Goal: Task Accomplishment & Management: Complete application form

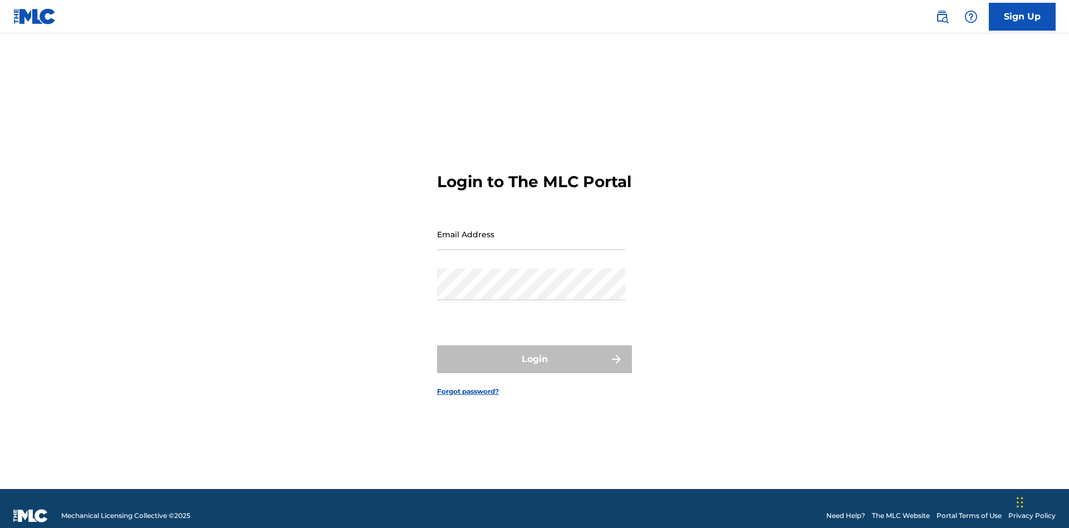
scroll to position [14, 0]
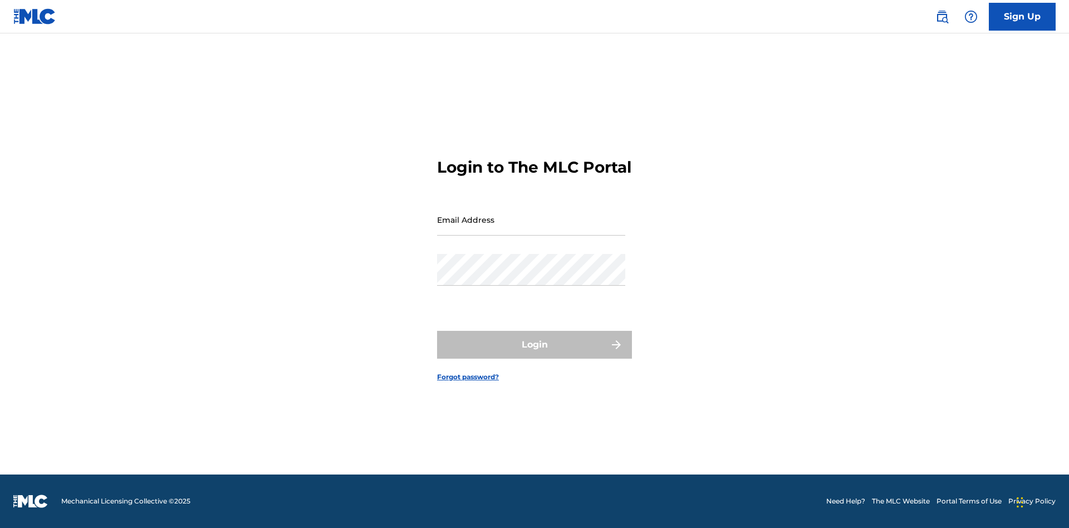
click at [531, 229] on input "Email Address" at bounding box center [531, 220] width 188 height 32
type input "[PERSON_NAME][EMAIL_ADDRESS][PERSON_NAME][DOMAIN_NAME]"
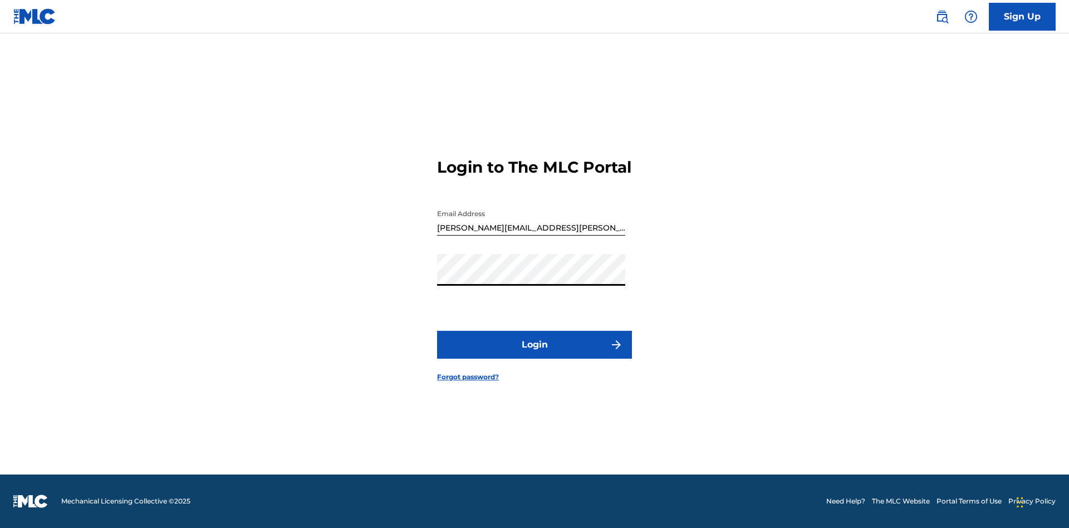
click at [534, 354] on button "Login" at bounding box center [534, 345] width 195 height 28
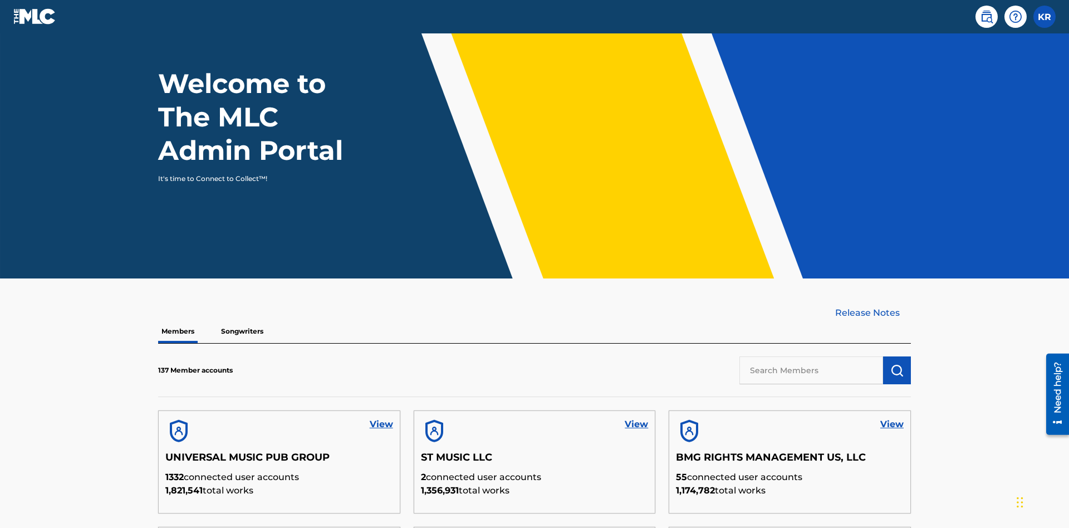
click at [811, 356] on input "text" at bounding box center [811, 370] width 144 height 28
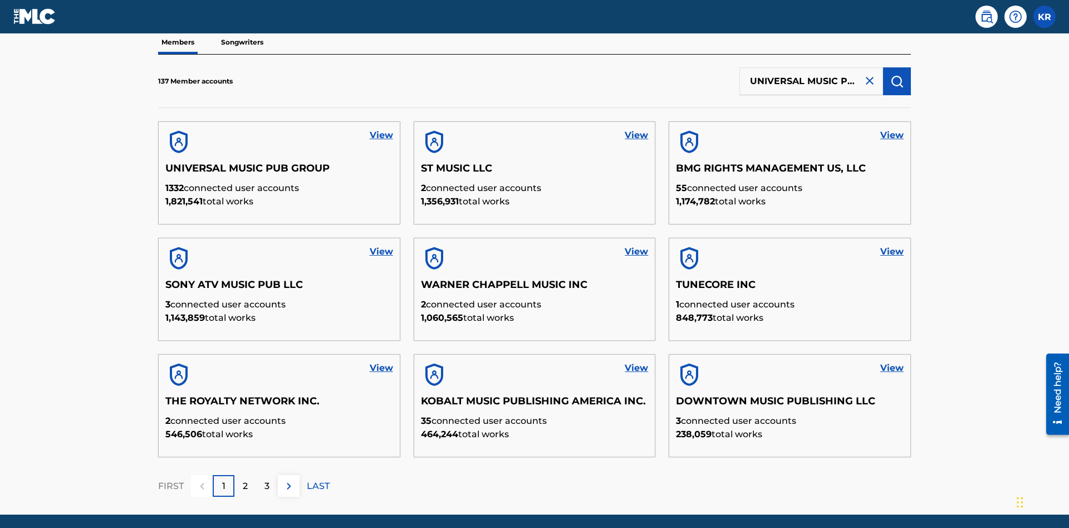
scroll to position [0, 36]
type input "UNIVERSAL MUSIC PUB GROUP"
click at [897, 75] on img "submit" at bounding box center [896, 81] width 13 height 13
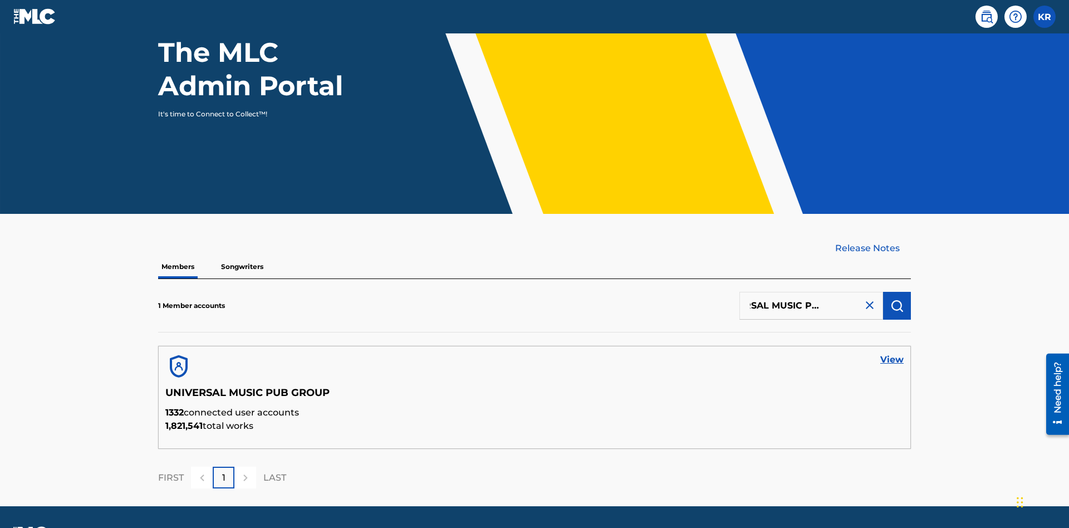
click at [892, 353] on link "View" at bounding box center [891, 359] width 23 height 13
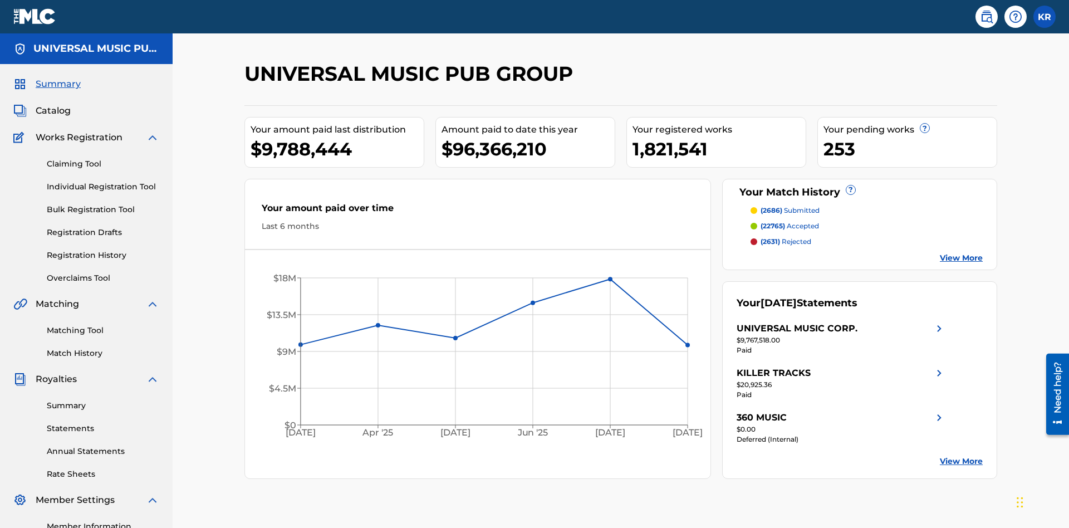
click at [103, 181] on link "Individual Registration Tool" at bounding box center [103, 187] width 112 height 12
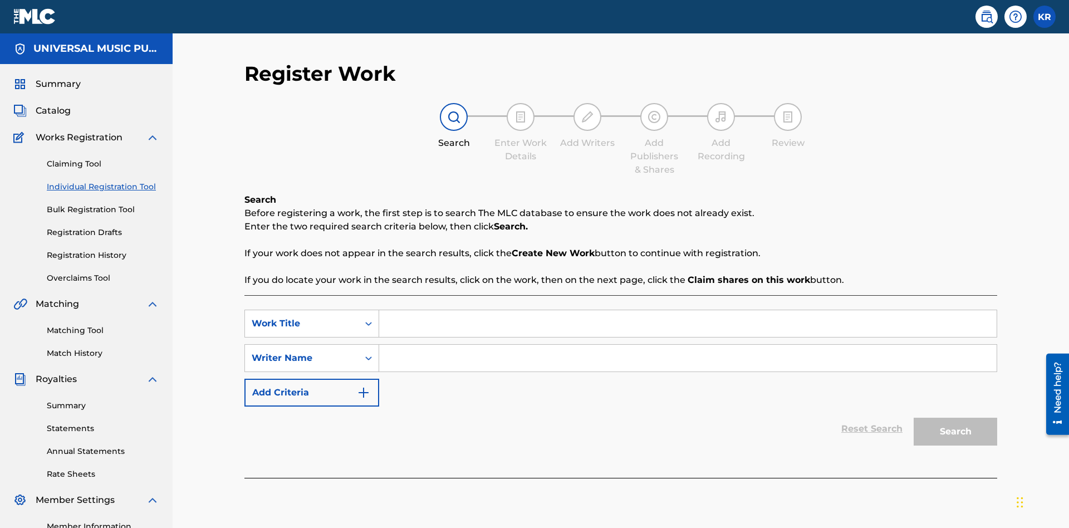
click at [687, 310] on input "Search Form" at bounding box center [687, 323] width 617 height 27
type input "My Favorite Dummy Music Work"
click at [687, 345] on input "Search Form" at bounding box center [687, 358] width 617 height 27
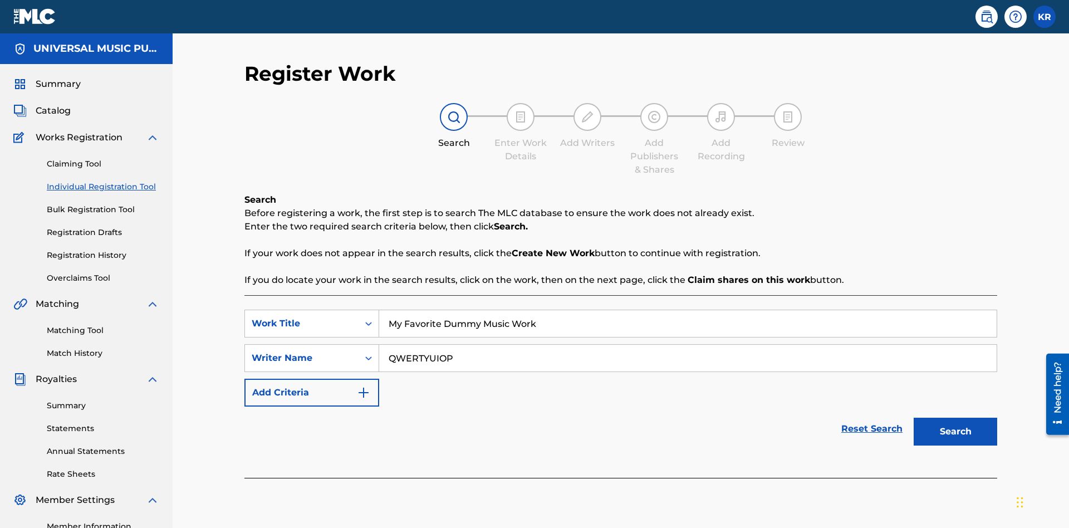
click at [955, 417] on button "Search" at bounding box center [954, 431] width 83 height 28
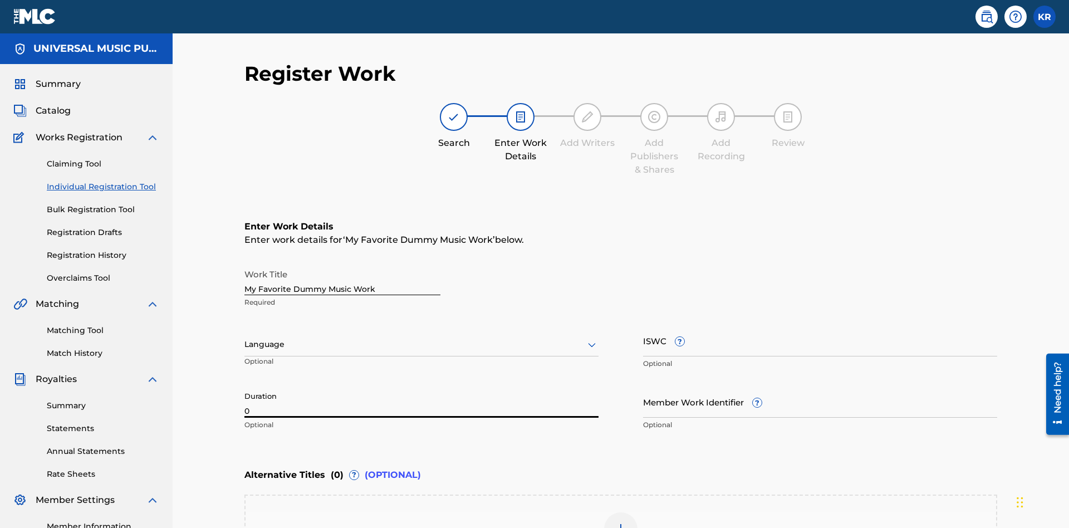
click at [421, 386] on input "0" at bounding box center [421, 402] width 354 height 32
type input "00:00"
click at [592, 338] on icon at bounding box center [591, 344] width 13 height 13
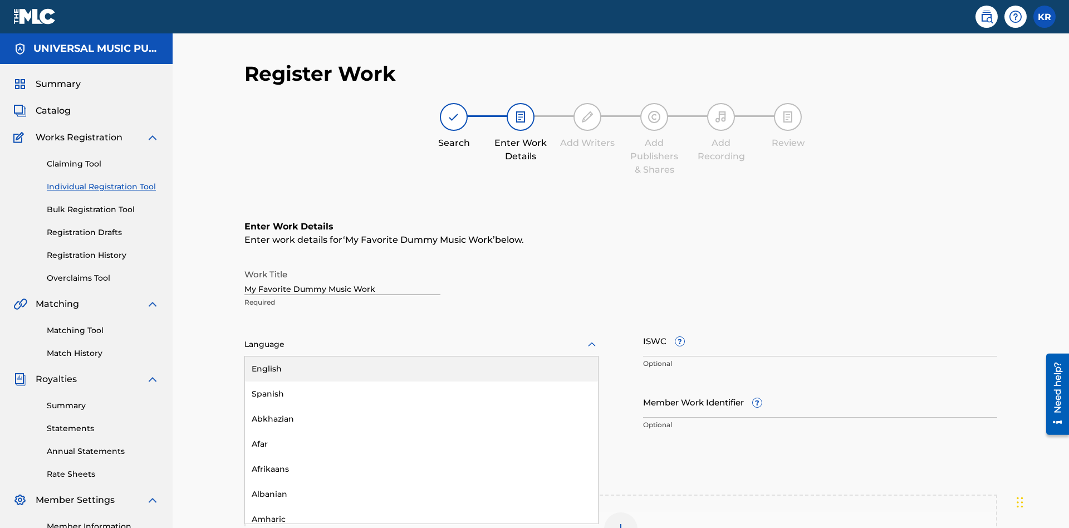
click at [421, 381] on div "Spanish" at bounding box center [421, 393] width 353 height 25
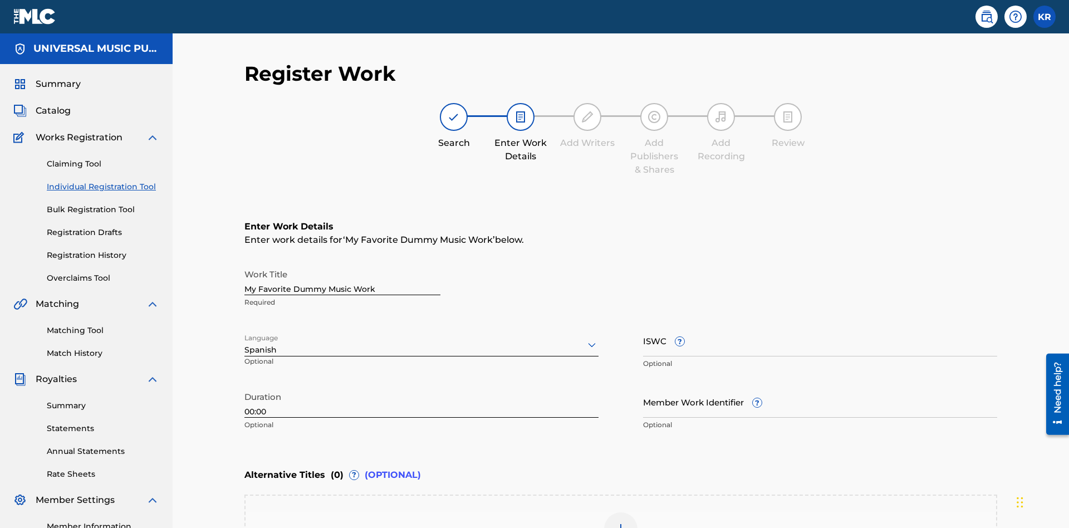
click at [820, 386] on input "Member Work Identifier ?" at bounding box center [820, 402] width 354 height 32
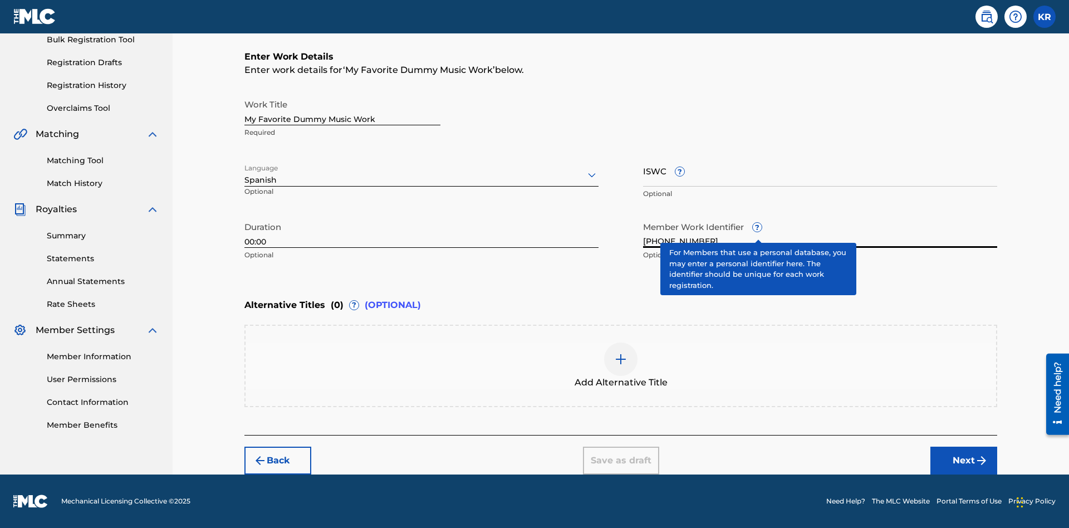
type input "[PHONE_NUMBER]"
click at [820, 170] on input "ISWC ?" at bounding box center [820, 171] width 354 height 32
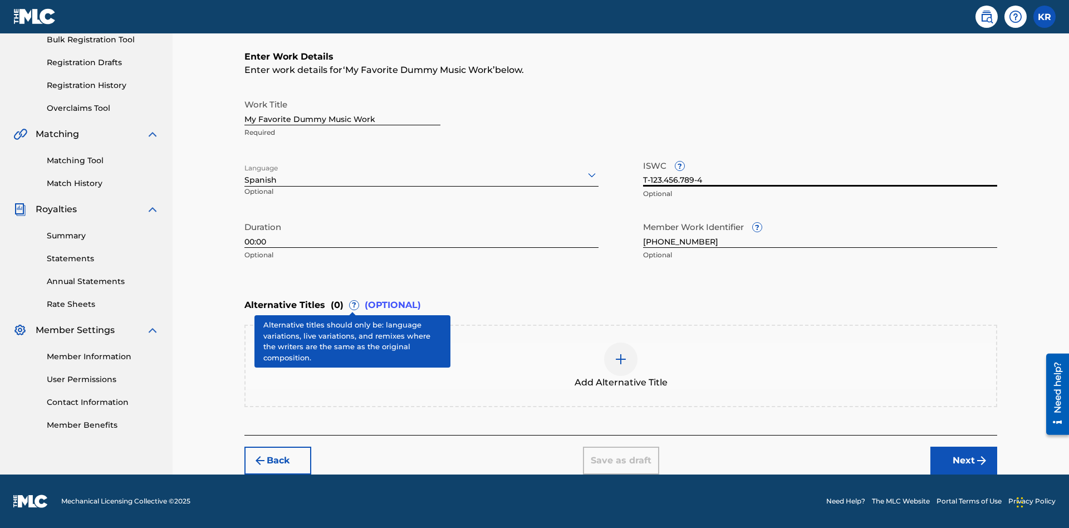
type input "T-123.456.789-4"
click at [621, 365] on img at bounding box center [620, 358] width 13 height 13
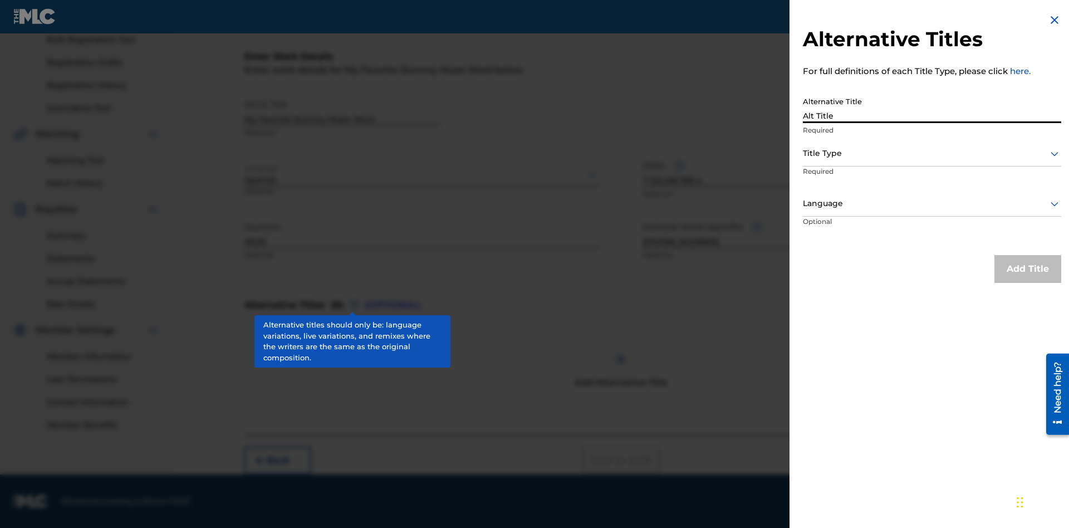
type input "Alt Title"
click at [932, 153] on div at bounding box center [932, 153] width 258 height 14
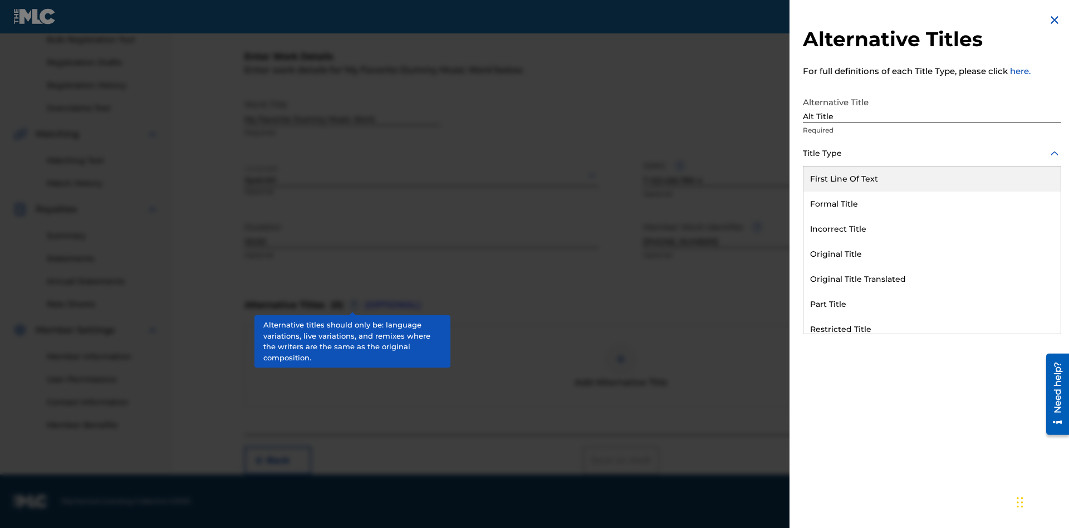
click at [932, 254] on div "Original Title" at bounding box center [931, 254] width 257 height 25
click at [932, 203] on div at bounding box center [932, 203] width 258 height 14
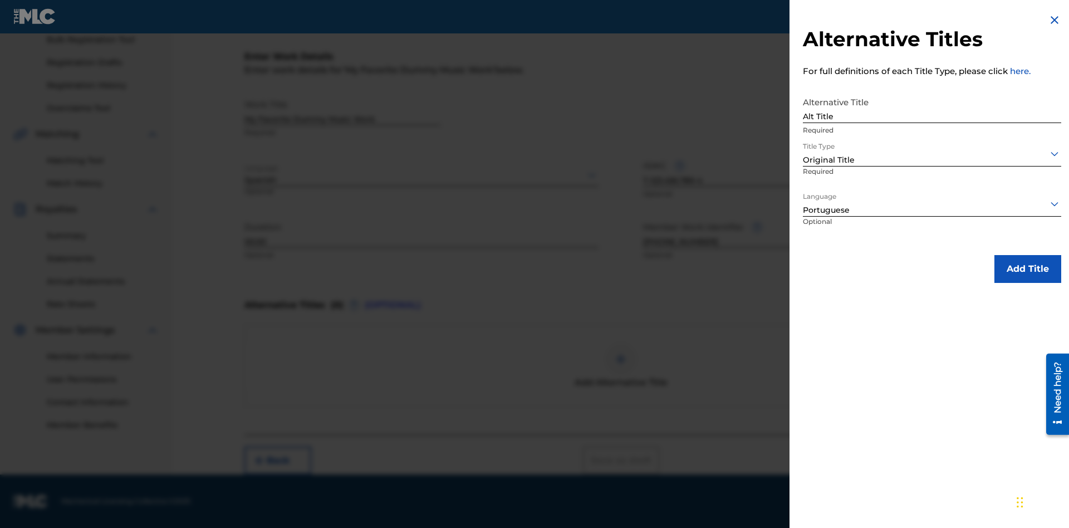
click at [1028, 268] on button "Add Title" at bounding box center [1027, 269] width 67 height 28
click at [621, 366] on div at bounding box center [620, 358] width 33 height 33
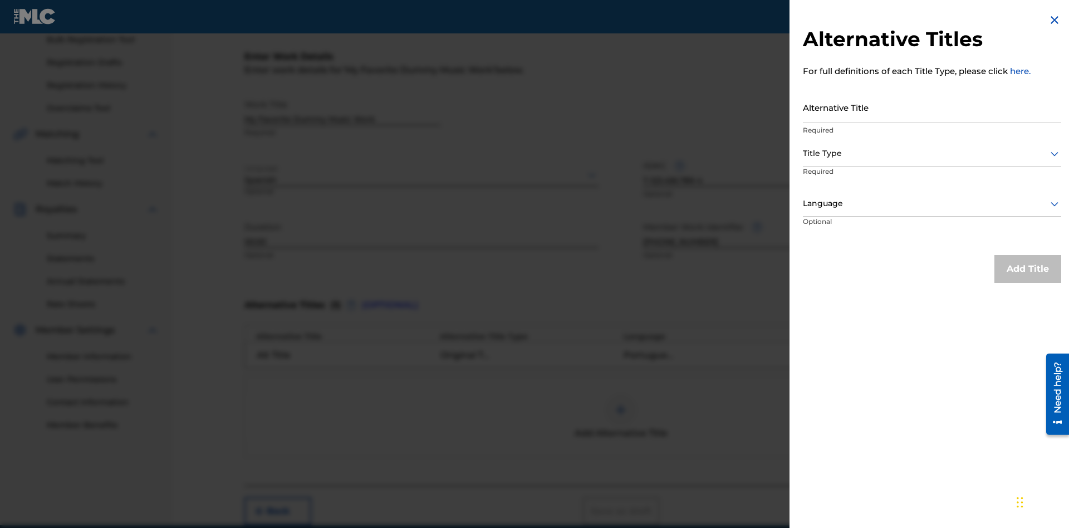
click at [932, 107] on input "Alternative Title" at bounding box center [932, 107] width 258 height 32
type input "New Title"
click at [932, 153] on div at bounding box center [932, 153] width 258 height 14
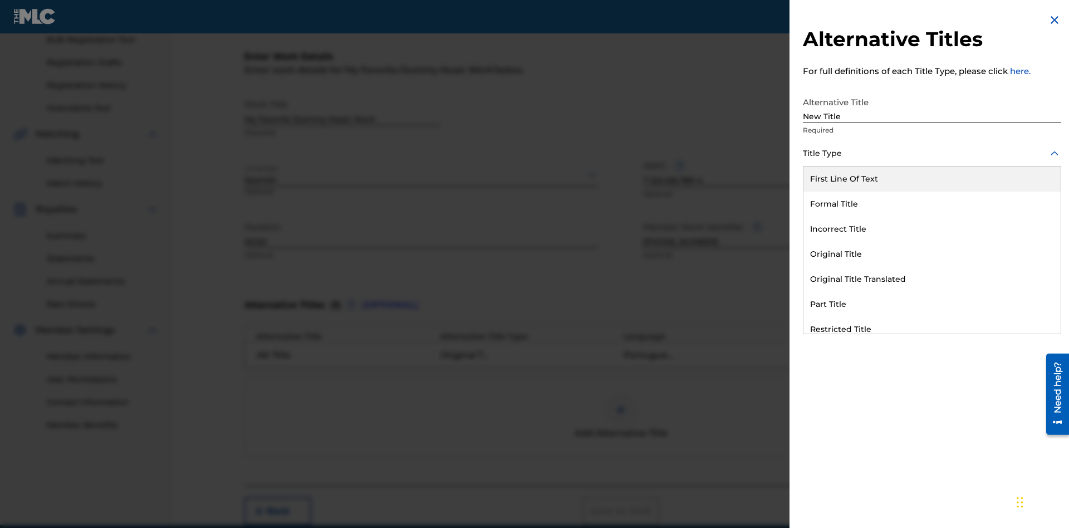
click at [932, 229] on div "Incorrect Title" at bounding box center [931, 229] width 257 height 25
click at [932, 203] on div at bounding box center [932, 203] width 258 height 14
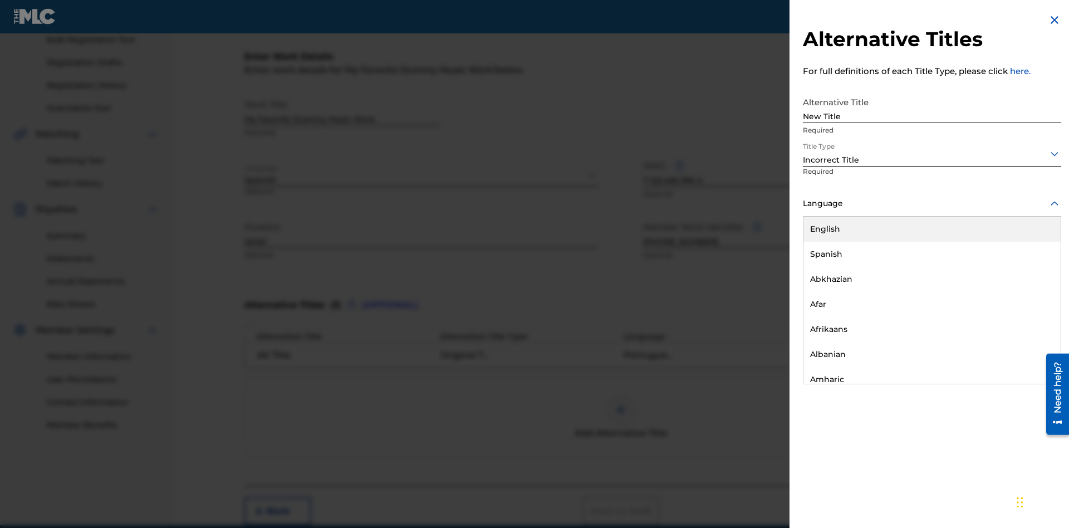
click at [932, 229] on div "English" at bounding box center [931, 229] width 257 height 25
click at [1028, 268] on button "Add Title" at bounding box center [1027, 269] width 67 height 28
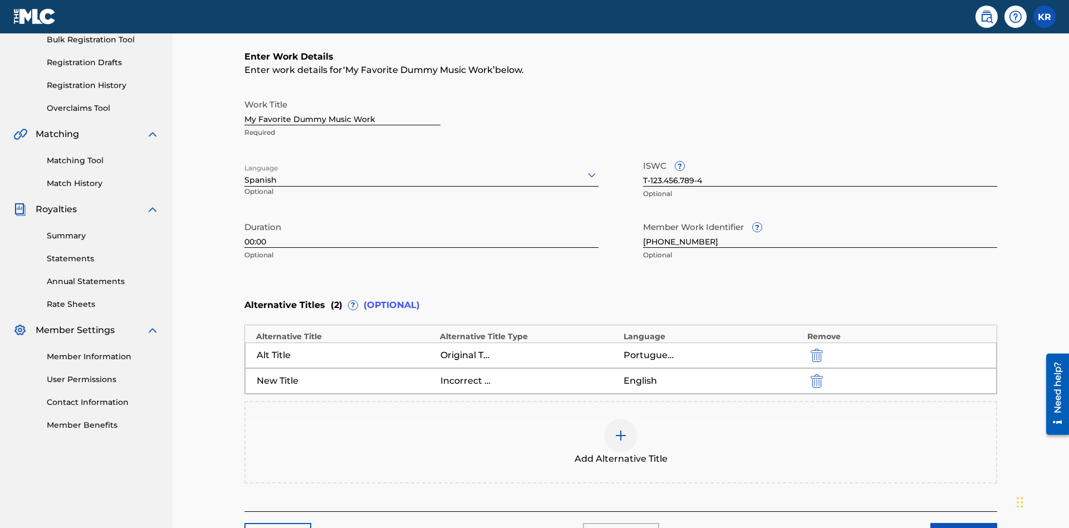
click at [815, 374] on img "submit" at bounding box center [816, 380] width 12 height 13
click at [621, 419] on div at bounding box center [620, 435] width 33 height 33
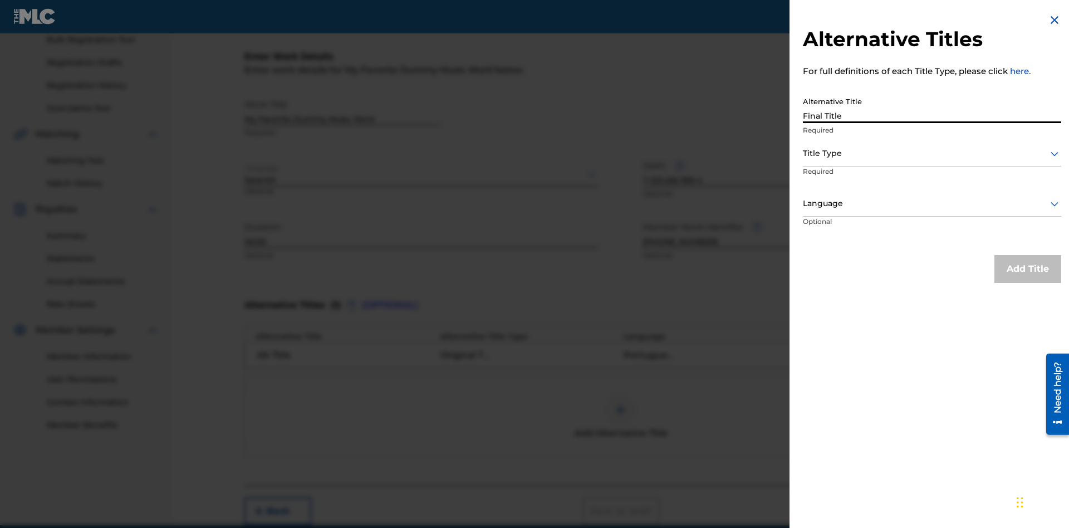
click at [932, 153] on div at bounding box center [932, 153] width 258 height 14
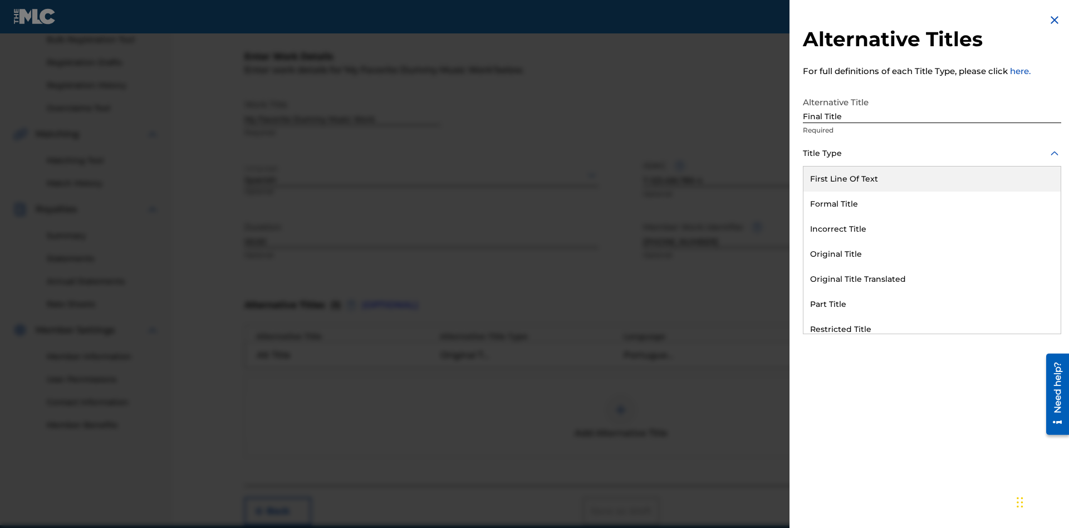
click at [932, 304] on div "Part Title" at bounding box center [931, 304] width 257 height 25
click at [932, 203] on div at bounding box center [932, 203] width 258 height 14
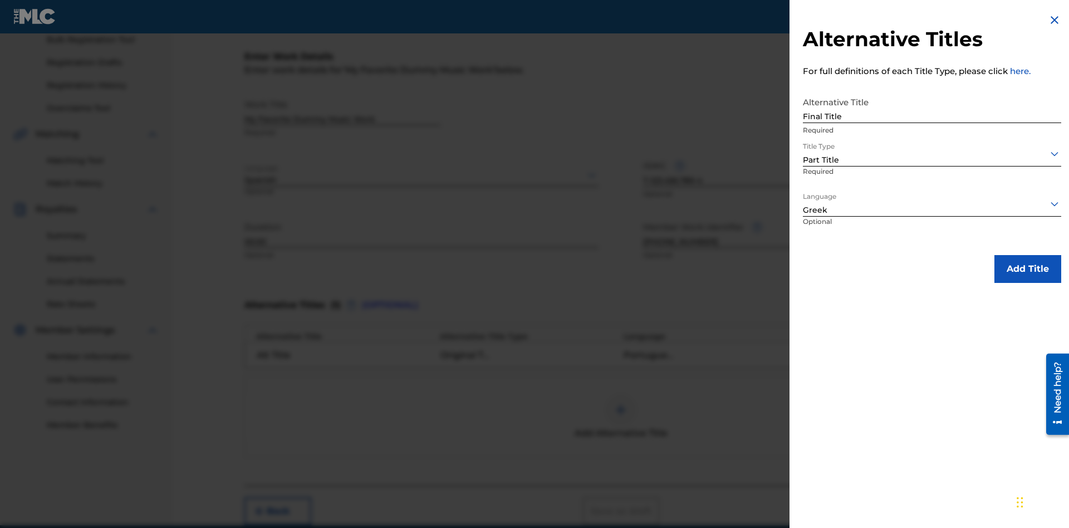
click at [1028, 268] on button "Add Title" at bounding box center [1027, 269] width 67 height 28
click at [964, 497] on button "Next" at bounding box center [963, 511] width 67 height 28
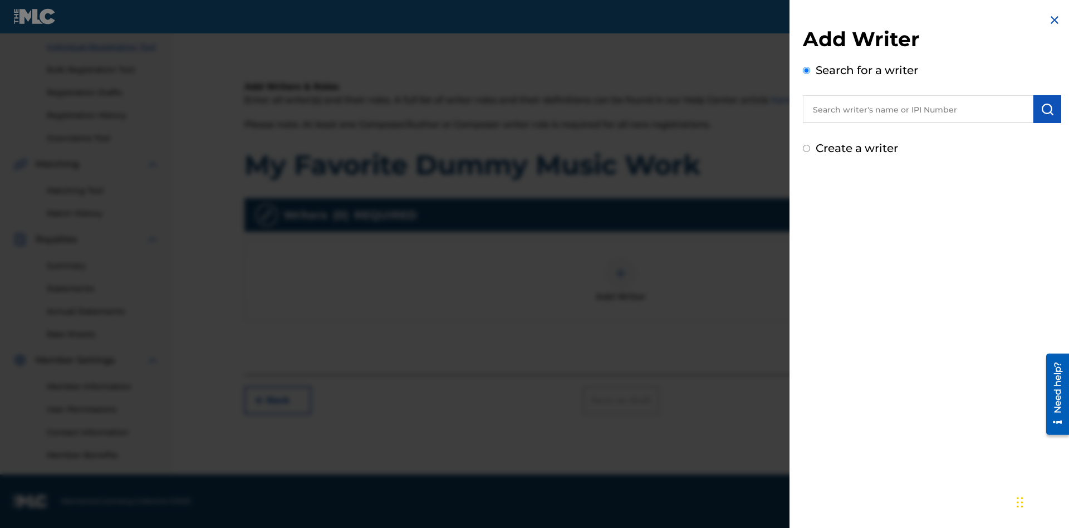
click at [918, 109] on input "text" at bounding box center [918, 109] width 230 height 28
click at [1047, 109] on img "submit" at bounding box center [1046, 108] width 13 height 13
click at [807, 152] on input "Create a writer" at bounding box center [806, 148] width 7 height 7
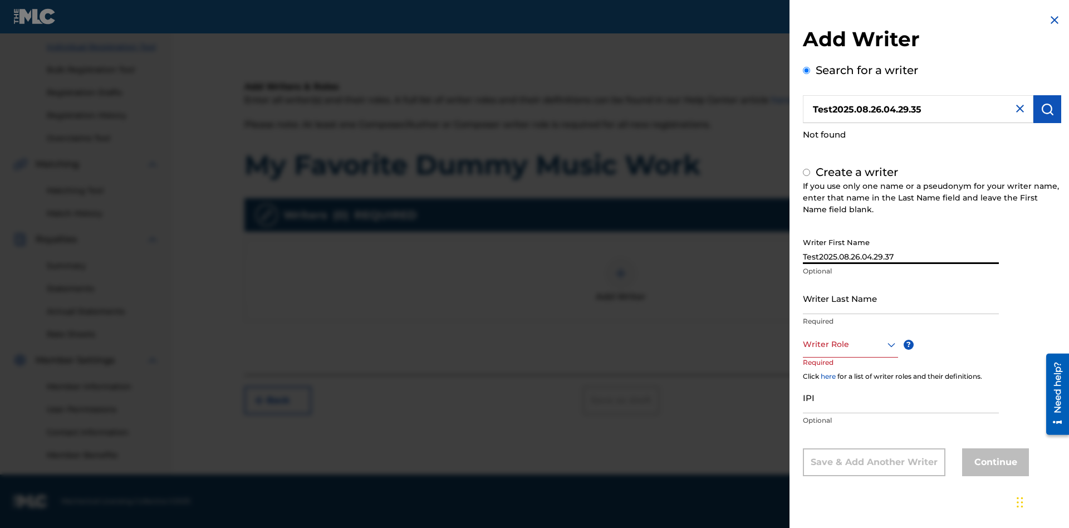
click at [901, 298] on input "Writer Last Name" at bounding box center [901, 298] width 196 height 32
click at [849, 344] on div at bounding box center [850, 344] width 95 height 14
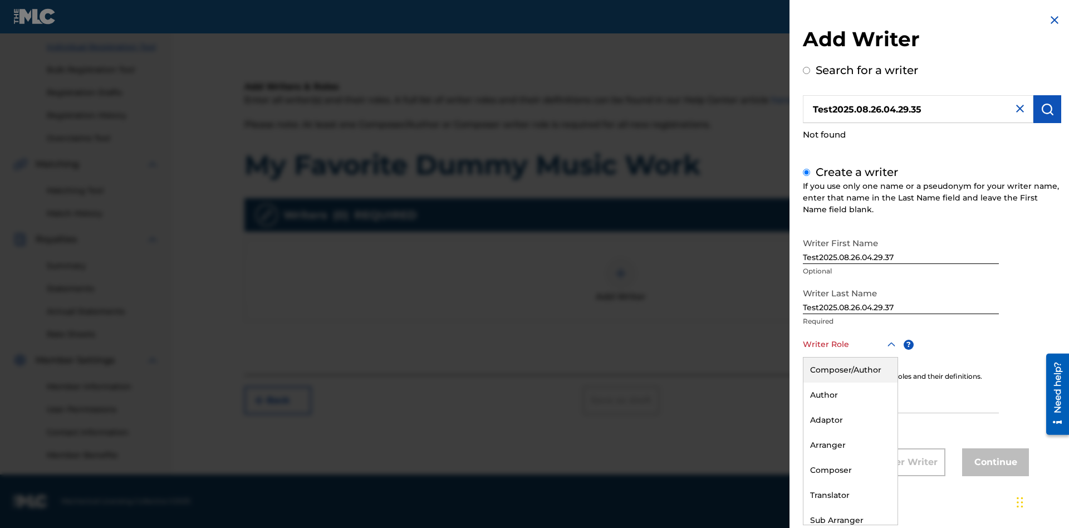
click at [849, 395] on div "Author" at bounding box center [850, 394] width 94 height 25
click at [901, 398] on input "IPI" at bounding box center [901, 397] width 196 height 32
click at [994, 463] on button "Continue" at bounding box center [995, 462] width 67 height 28
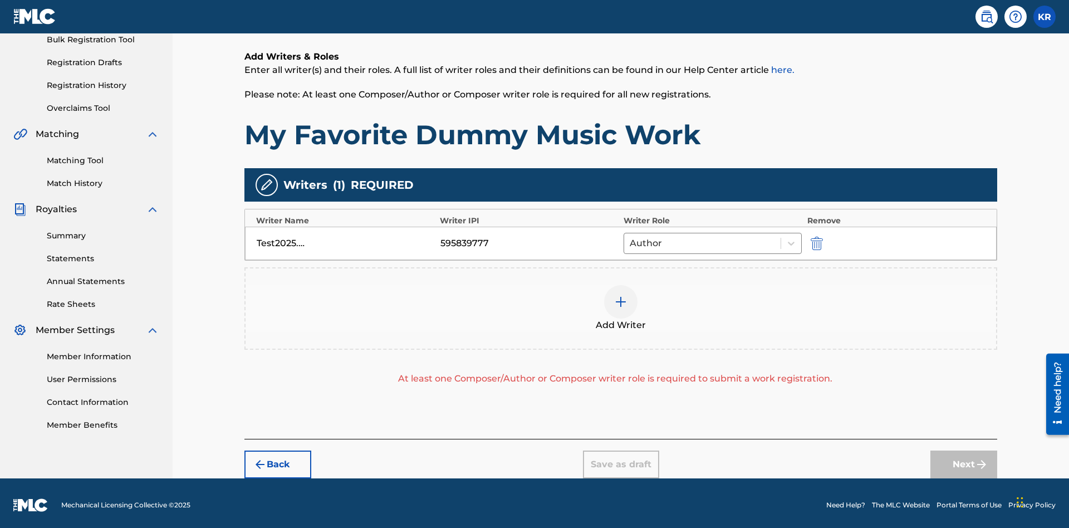
click at [815, 239] on img "submit" at bounding box center [816, 243] width 12 height 13
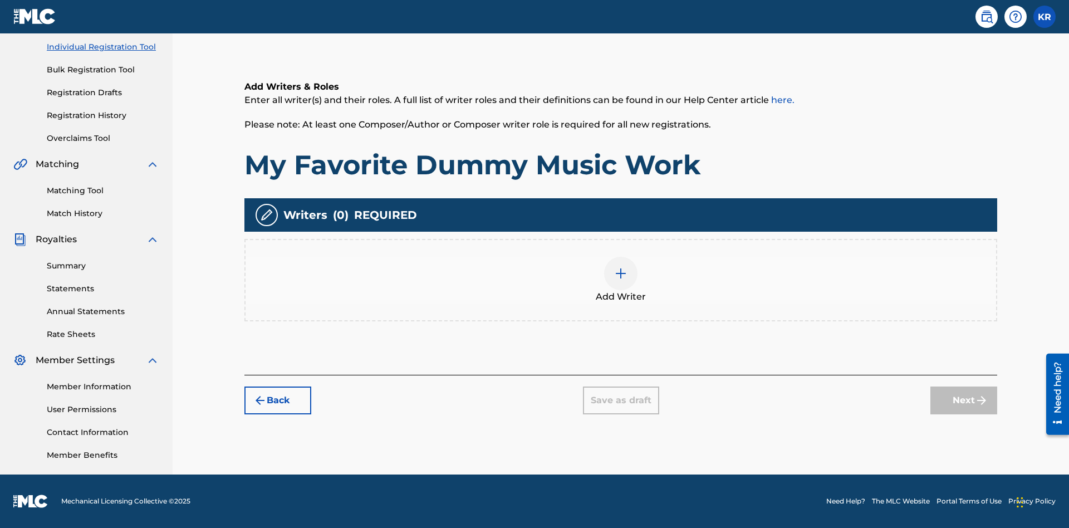
click at [621, 279] on img at bounding box center [620, 273] width 13 height 13
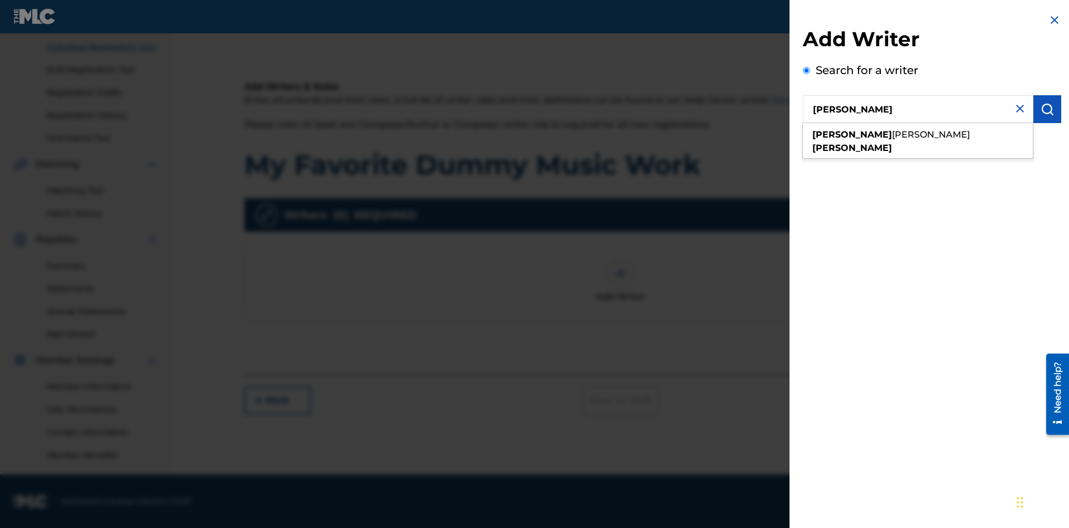
type input "[PERSON_NAME]"
click at [1047, 109] on img "submit" at bounding box center [1046, 108] width 13 height 13
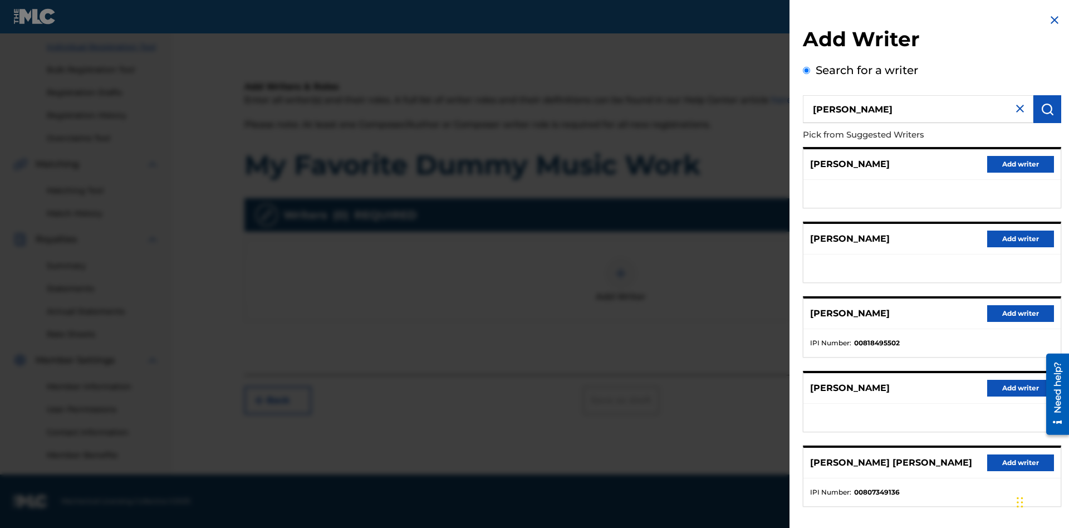
radio input "false"
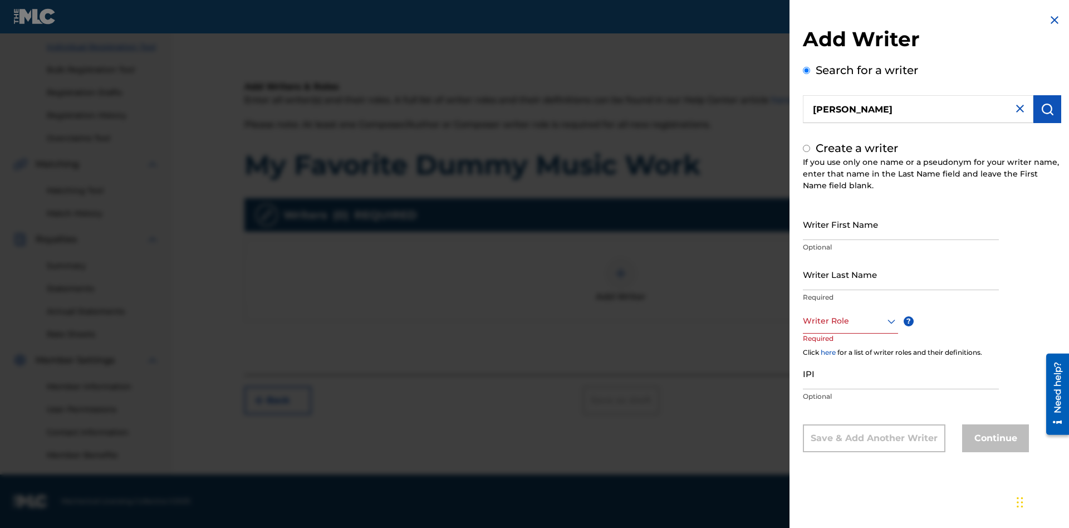
click at [901, 224] on input "Writer First Name" at bounding box center [901, 224] width 196 height 32
click at [901, 274] on input "Writer Last Name" at bounding box center [901, 274] width 196 height 32
radio input "false"
radio input "true"
click at [901, 373] on input "IPI" at bounding box center [901, 373] width 196 height 32
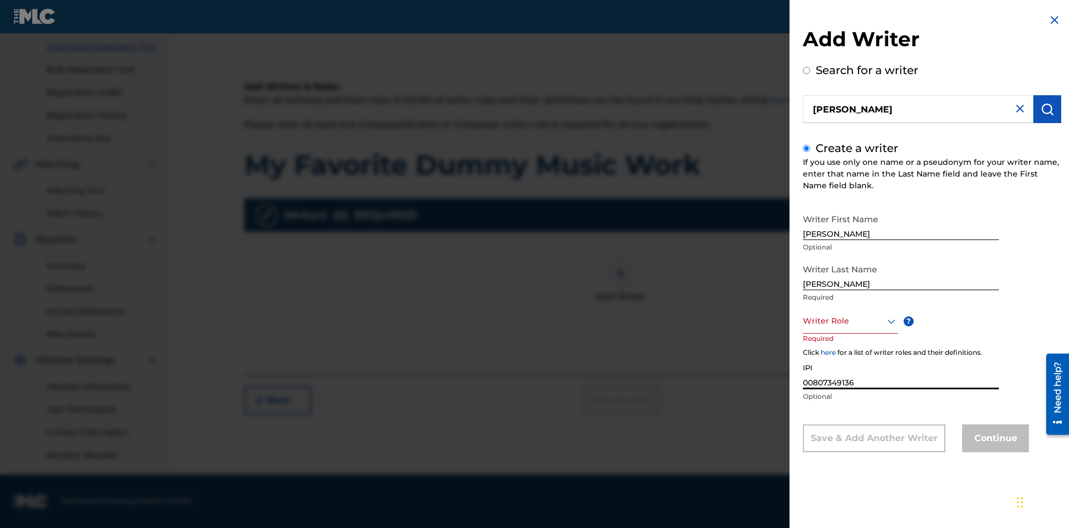
click at [849, 321] on div at bounding box center [850, 321] width 95 height 14
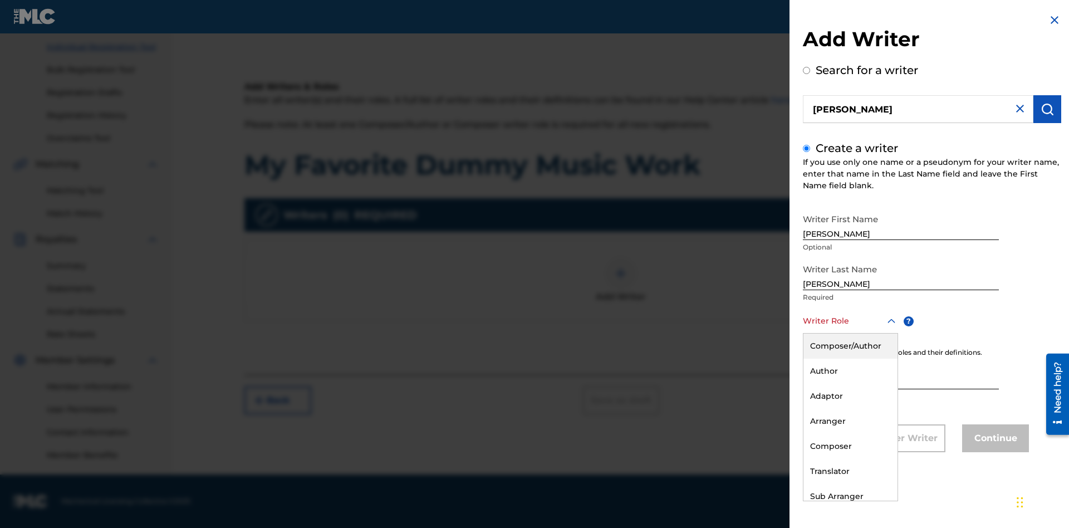
click at [849, 446] on div "Composer" at bounding box center [850, 446] width 94 height 25
click at [994, 439] on button "Continue" at bounding box center [995, 438] width 67 height 28
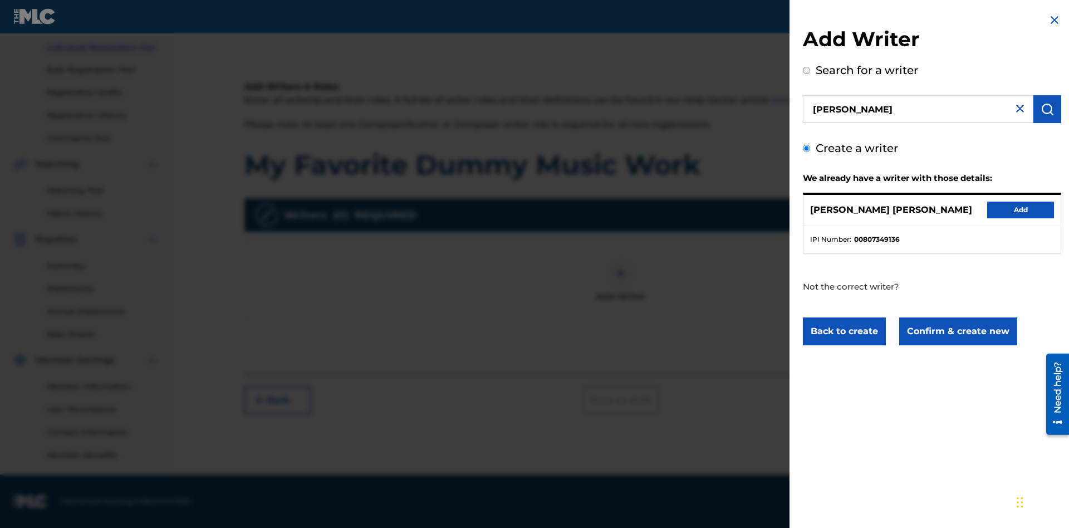
click at [957, 331] on button "Confirm & create new" at bounding box center [958, 331] width 118 height 28
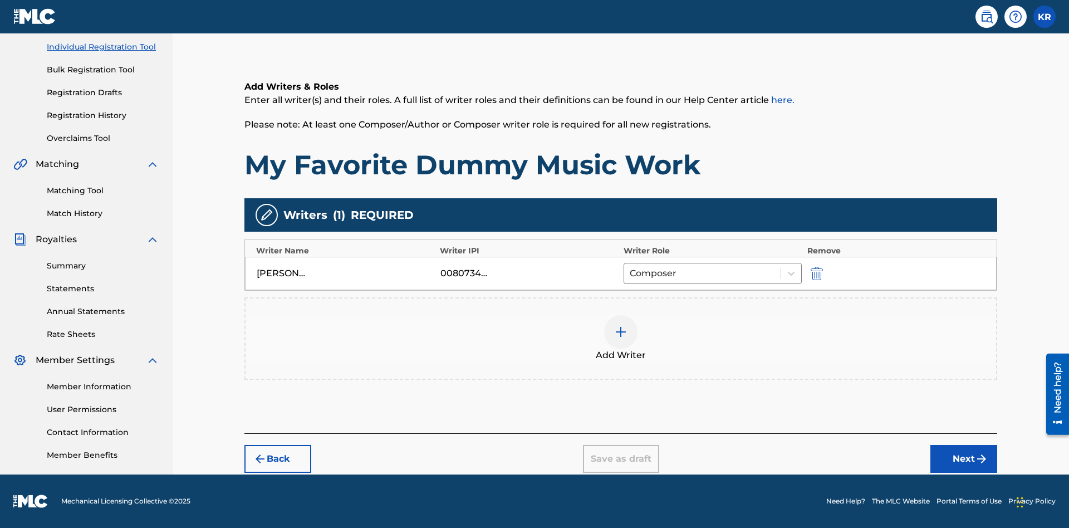
click at [621, 338] on div at bounding box center [620, 331] width 33 height 33
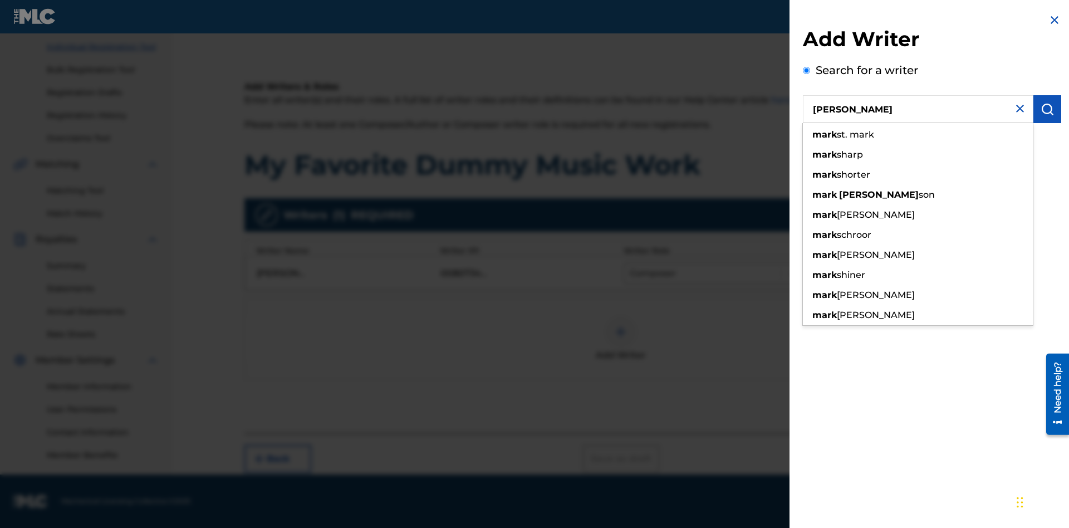
type input "[PERSON_NAME]"
click at [1047, 109] on img "submit" at bounding box center [1046, 108] width 13 height 13
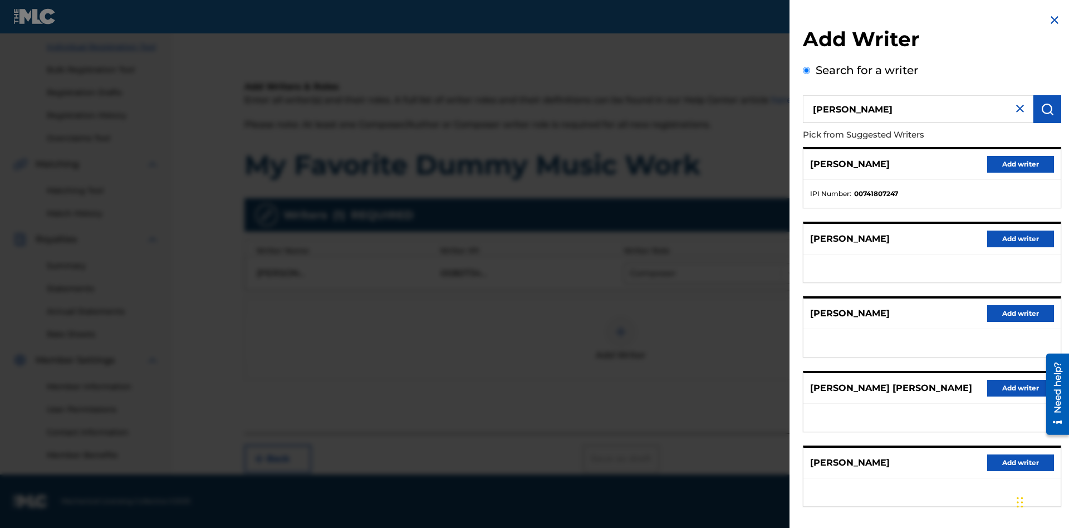
click at [1020, 164] on button "Add writer" at bounding box center [1020, 164] width 67 height 17
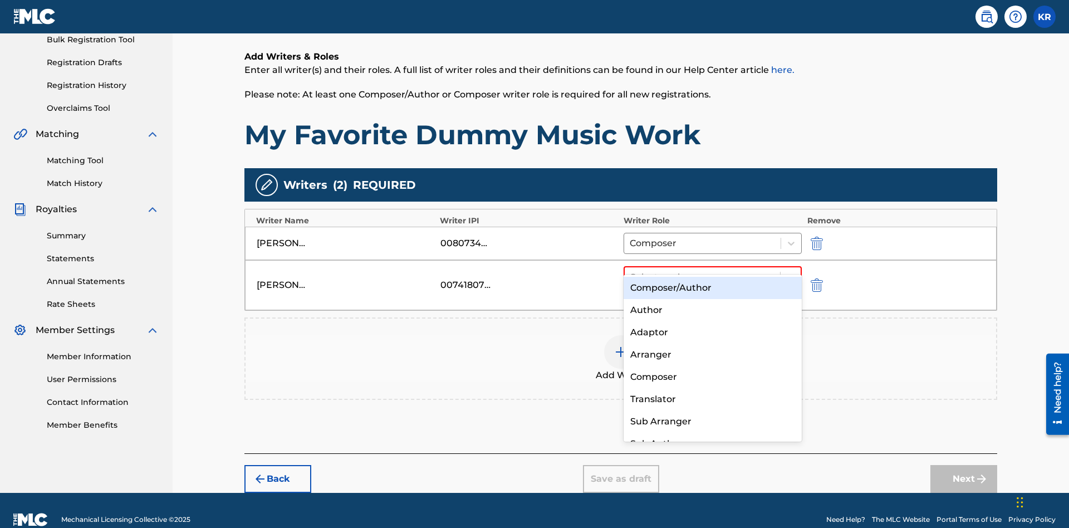
click at [712, 399] on div "Translator" at bounding box center [712, 399] width 178 height 22
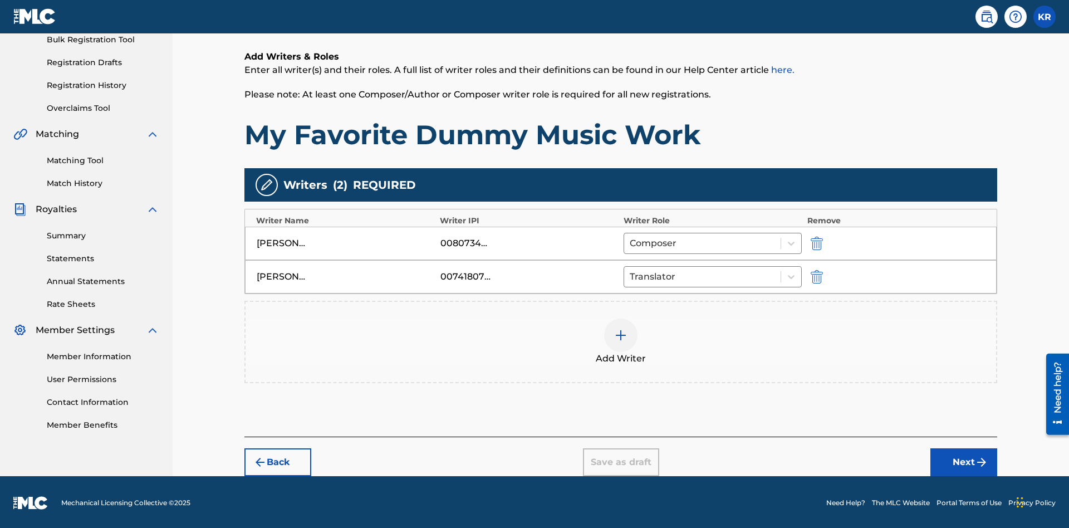
click at [621, 340] on div at bounding box center [620, 334] width 33 height 33
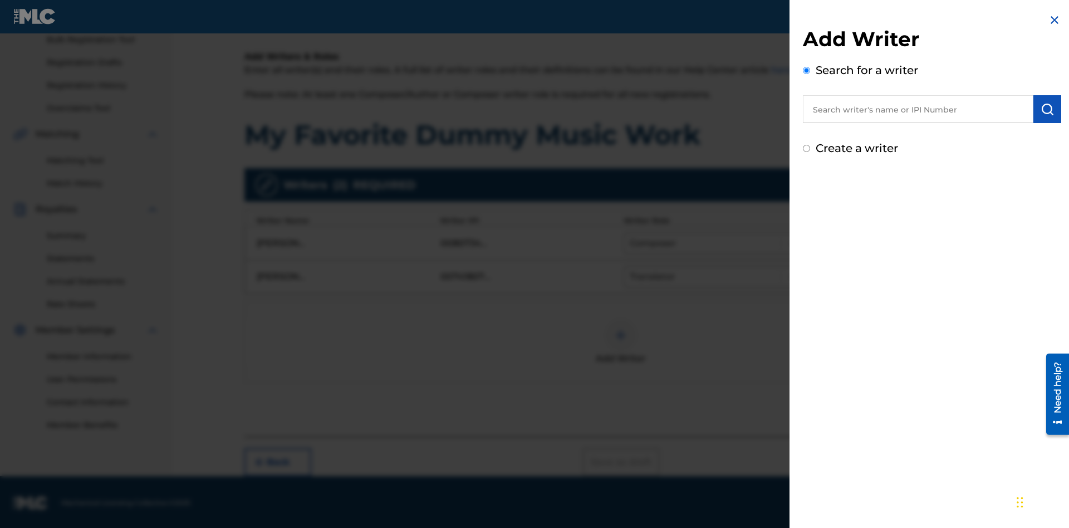
click at [918, 109] on input "text" at bounding box center [918, 109] width 230 height 28
type input "Test2025.08.26.04.30.47"
click at [1047, 109] on img "submit" at bounding box center [1046, 108] width 13 height 13
click at [807, 152] on input "Create a writer" at bounding box center [806, 148] width 7 height 7
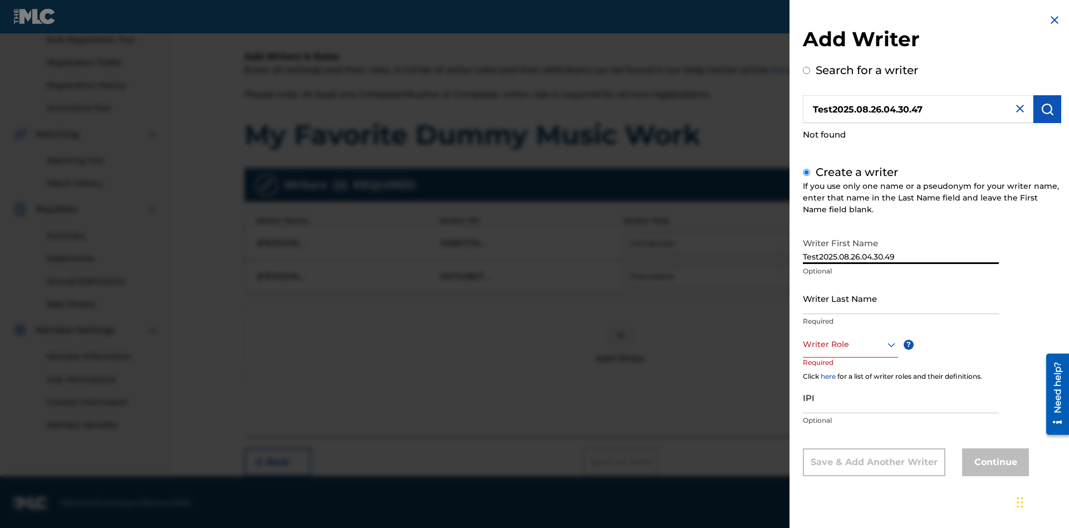
click at [901, 298] on input "Writer Last Name" at bounding box center [901, 298] width 196 height 32
click at [849, 344] on div at bounding box center [850, 344] width 95 height 14
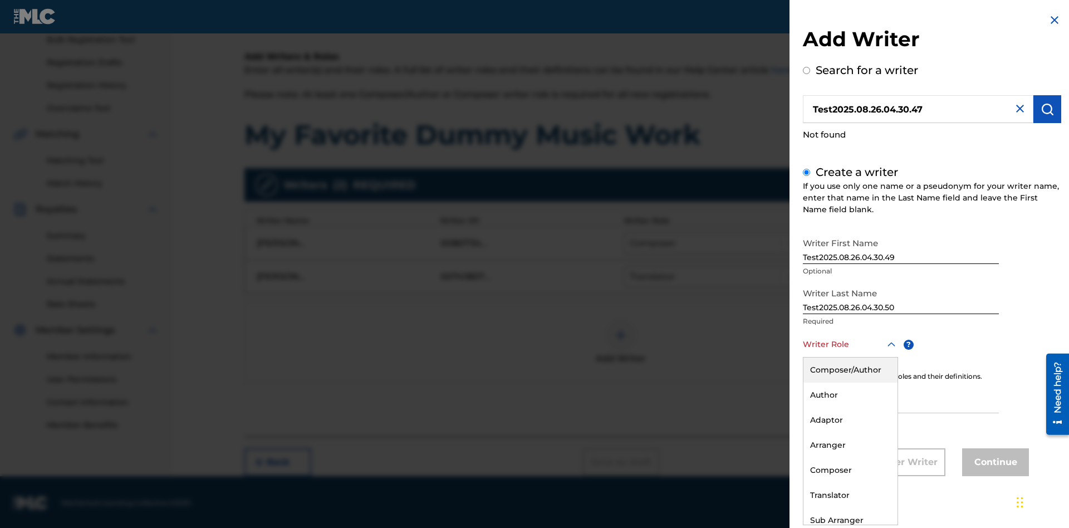
click at [849, 495] on div "Translator" at bounding box center [850, 495] width 94 height 25
click at [901, 398] on input "IPI" at bounding box center [901, 397] width 196 height 32
click at [994, 463] on button "Continue" at bounding box center [995, 462] width 67 height 28
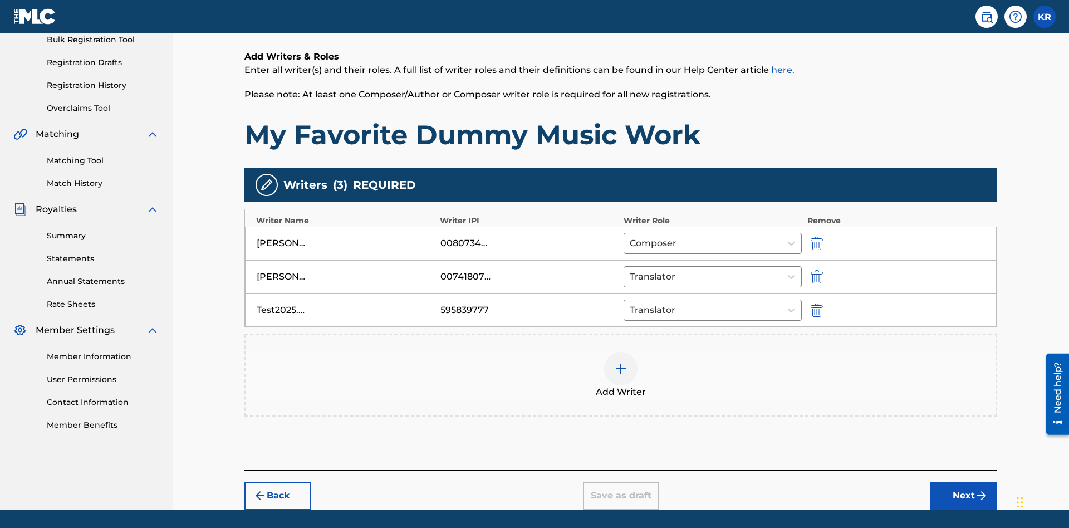
scroll to position [173, 0]
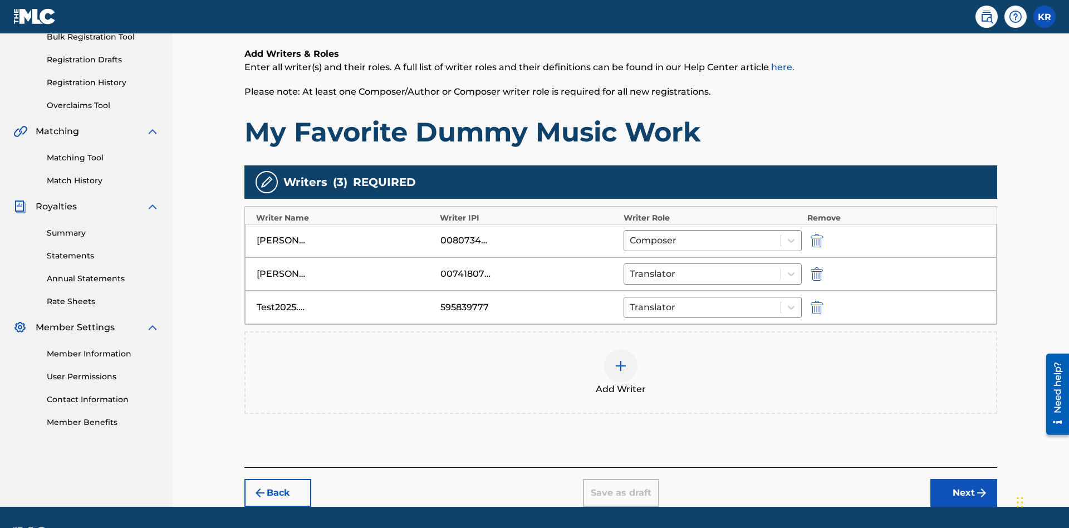
click at [964, 479] on button "Next" at bounding box center [963, 493] width 67 height 28
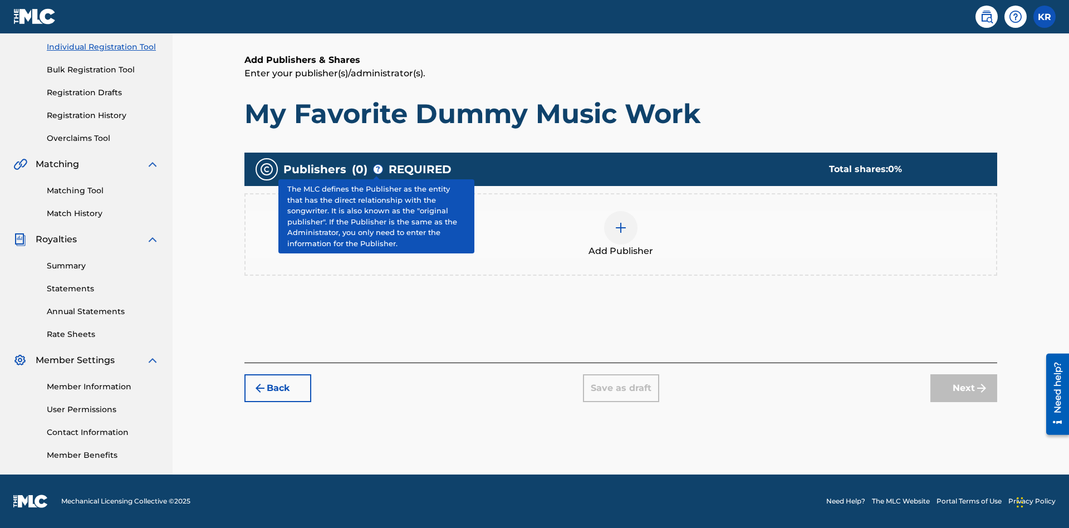
click at [621, 227] on img at bounding box center [620, 227] width 13 height 13
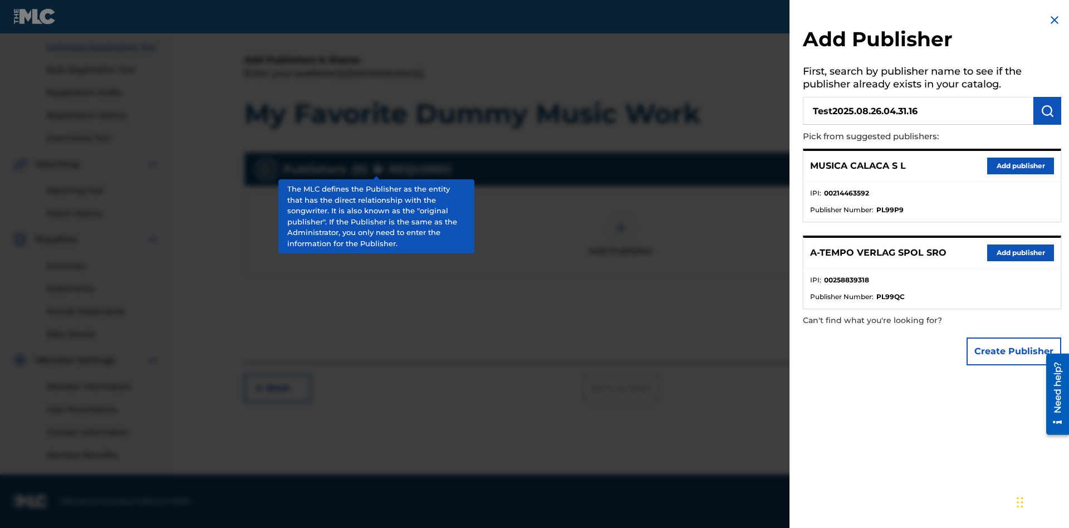
type input "Test2025.08.26.04.31.16"
click at [1047, 111] on img "submit" at bounding box center [1046, 110] width 13 height 13
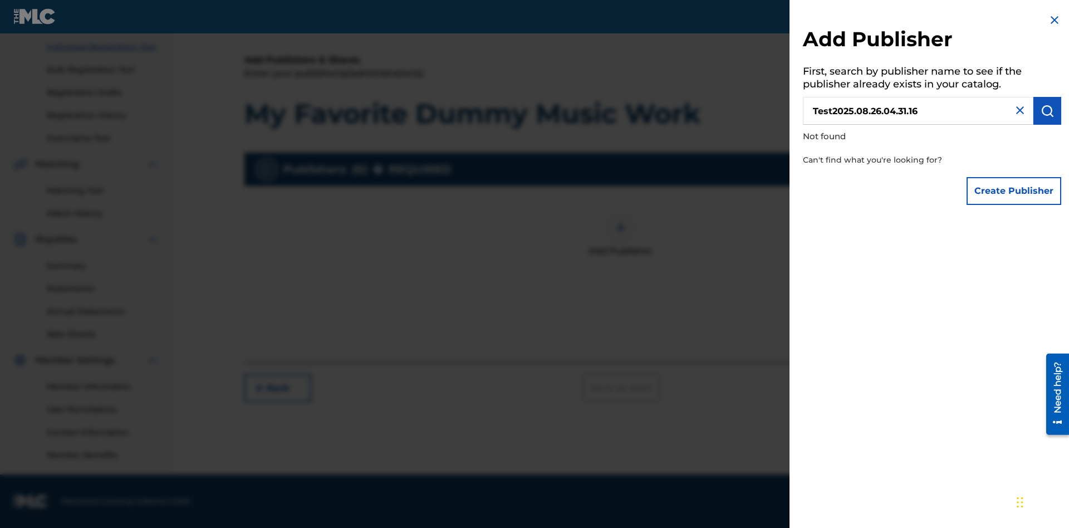
click at [1014, 190] on button "Create Publisher" at bounding box center [1013, 191] width 95 height 28
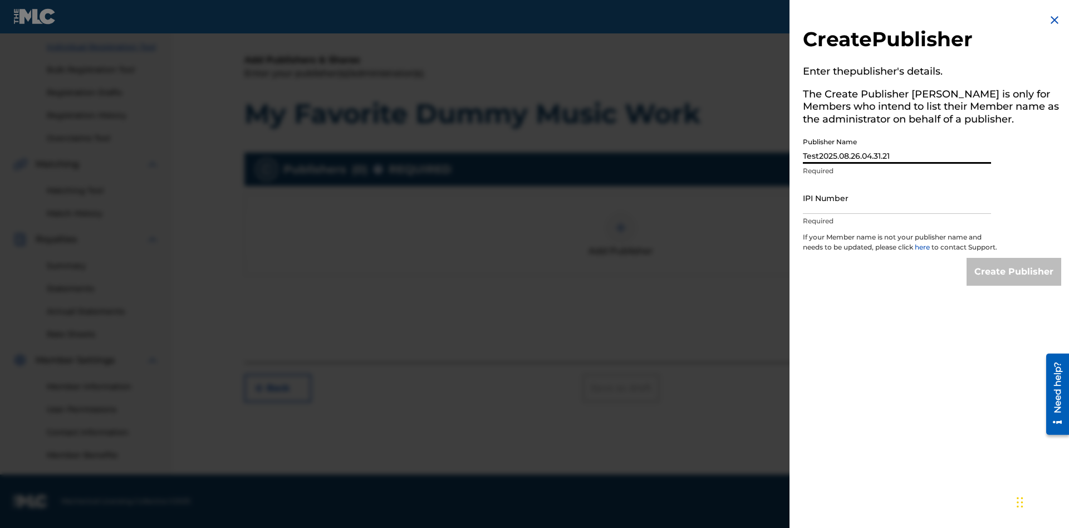
click at [897, 198] on input "IPI Number" at bounding box center [897, 198] width 188 height 32
click at [1014, 282] on input "Create Publisher" at bounding box center [1013, 272] width 95 height 28
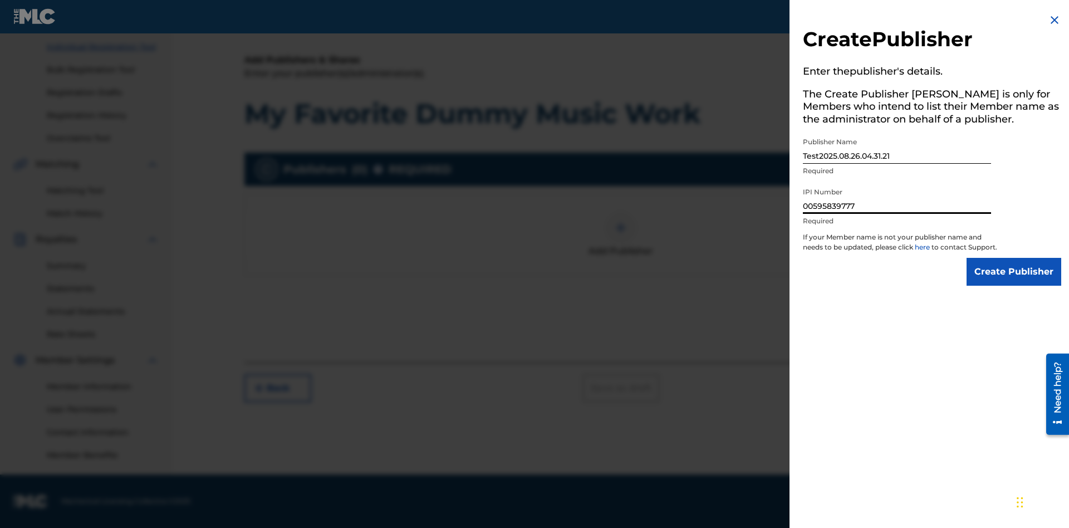
click at [1014, 258] on input "Create Publisher" at bounding box center [1013, 272] width 95 height 28
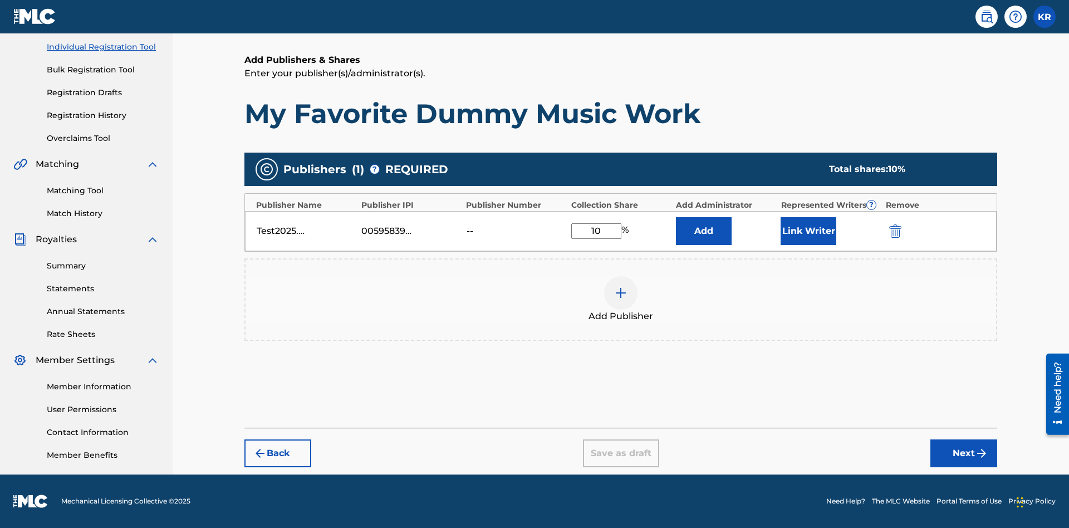
type input "10"
click at [808, 230] on button "Link Writer" at bounding box center [808, 231] width 56 height 28
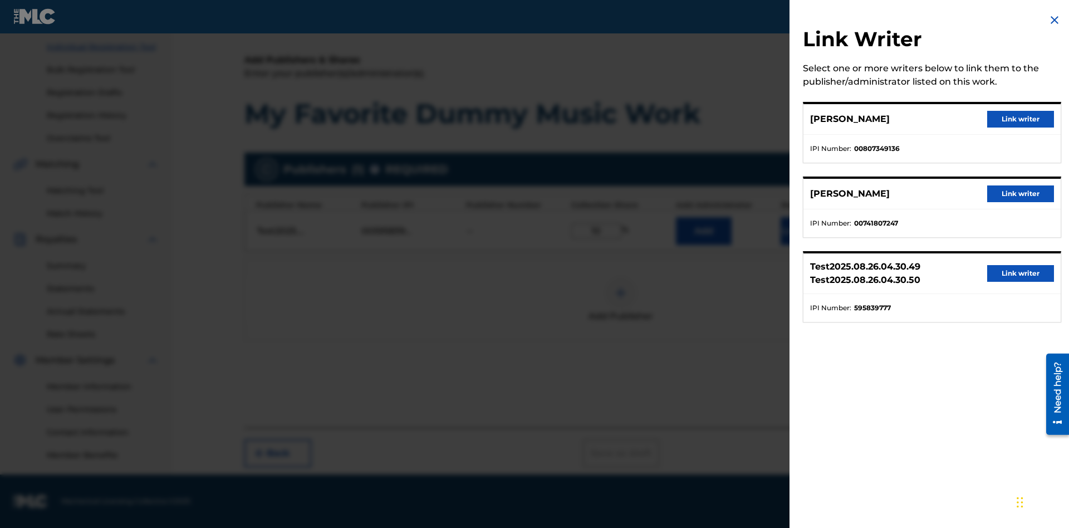
click at [1020, 119] on button "Link writer" at bounding box center [1020, 119] width 67 height 17
click at [808, 238] on button "Link Writer" at bounding box center [808, 231] width 56 height 28
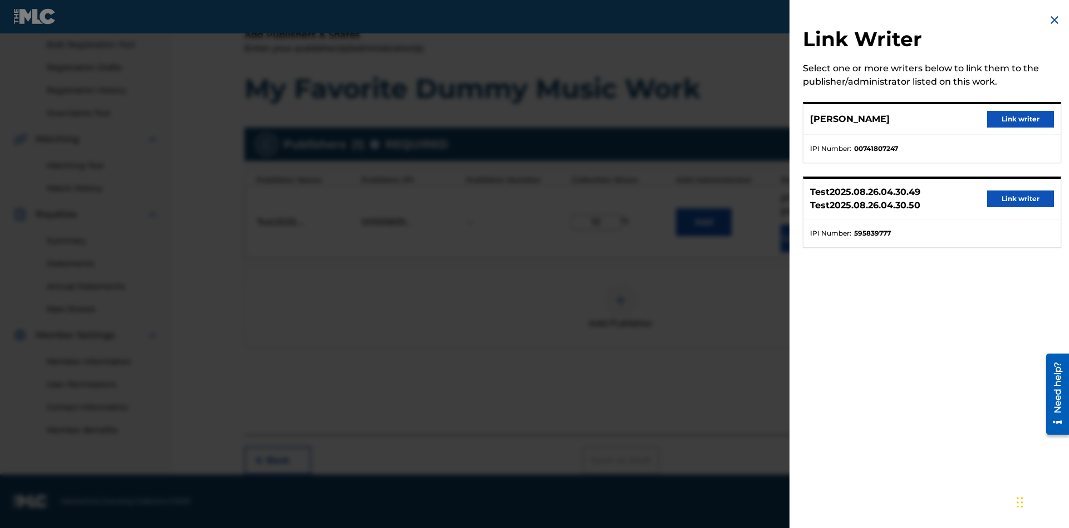
click at [1020, 119] on button "Link writer" at bounding box center [1020, 119] width 67 height 17
click at [808, 238] on button "Link Writer" at bounding box center [808, 238] width 56 height 28
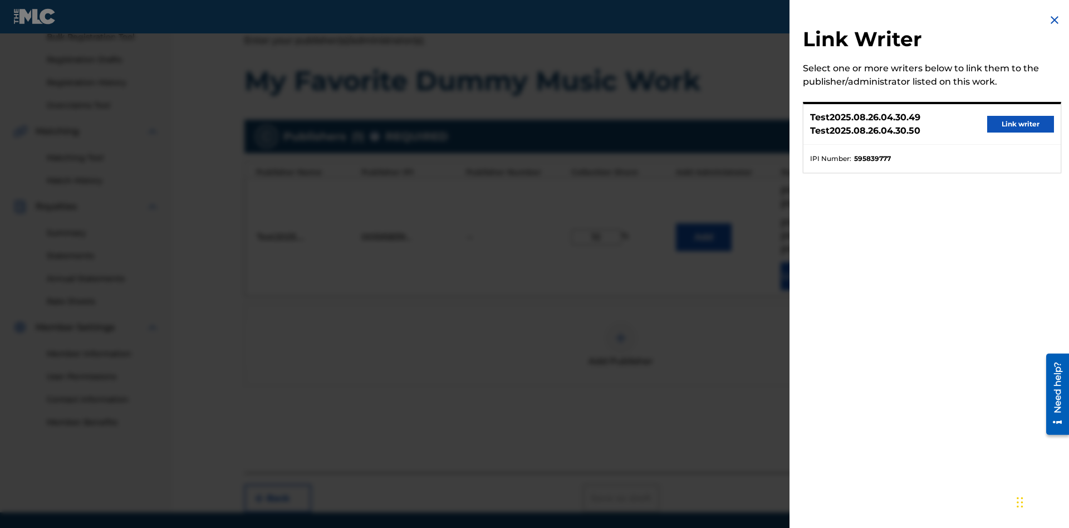
click at [1020, 124] on button "Link writer" at bounding box center [1020, 124] width 67 height 17
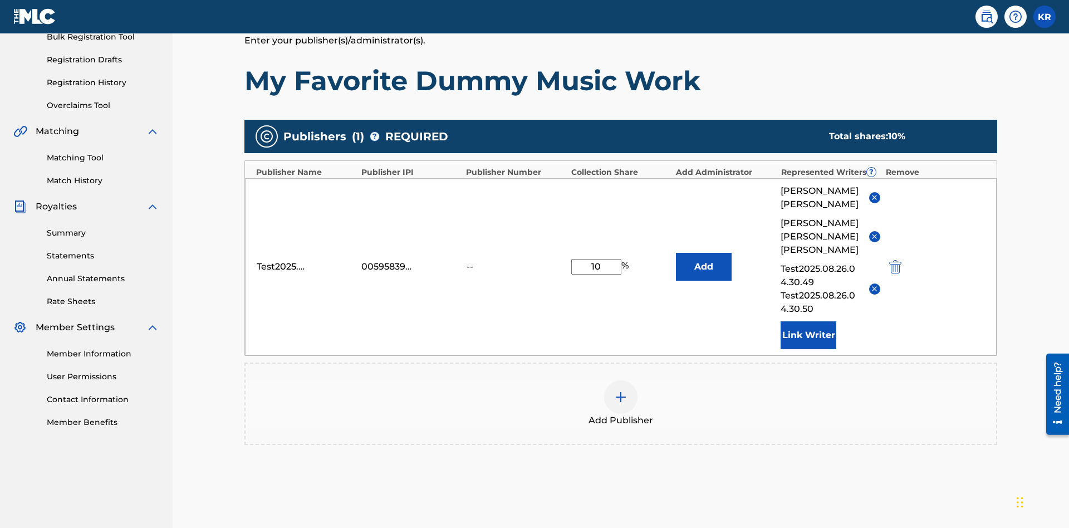
click at [808, 321] on button "Link Writer" at bounding box center [808, 335] width 56 height 28
click at [621, 390] on img at bounding box center [620, 396] width 13 height 13
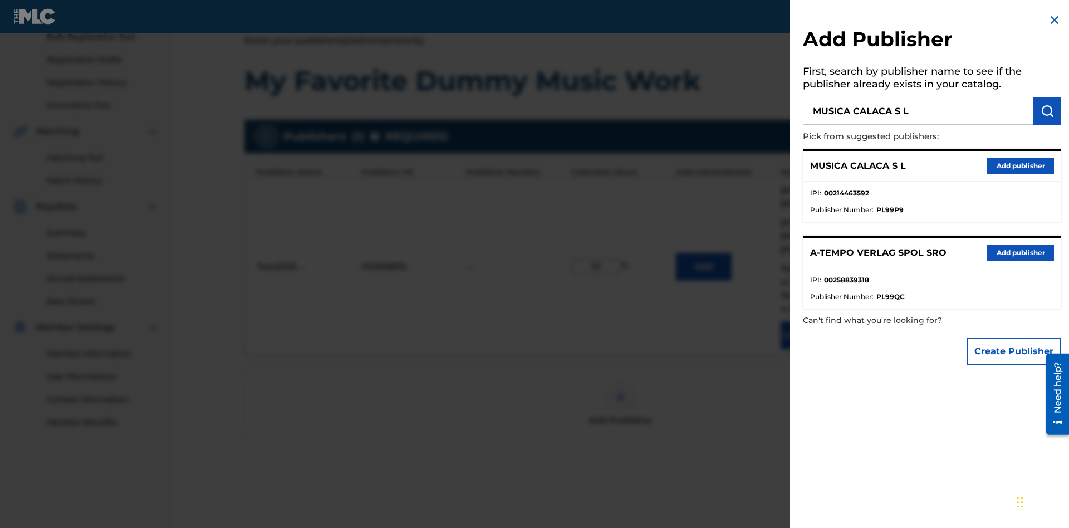
type input "MUSICA CALACA S L"
click at [1047, 111] on img "submit" at bounding box center [1046, 110] width 13 height 13
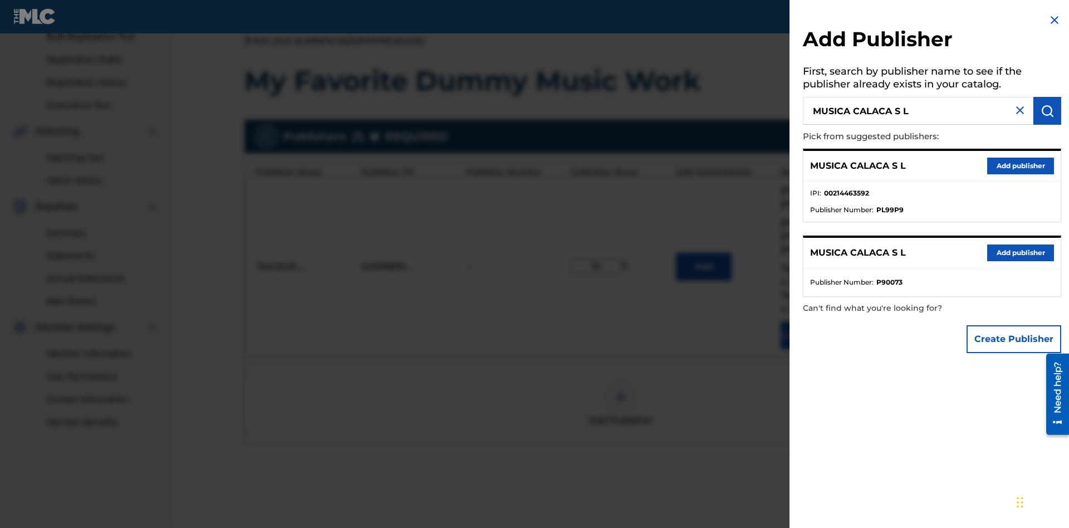
click at [1014, 338] on button "Create Publisher" at bounding box center [1013, 339] width 95 height 28
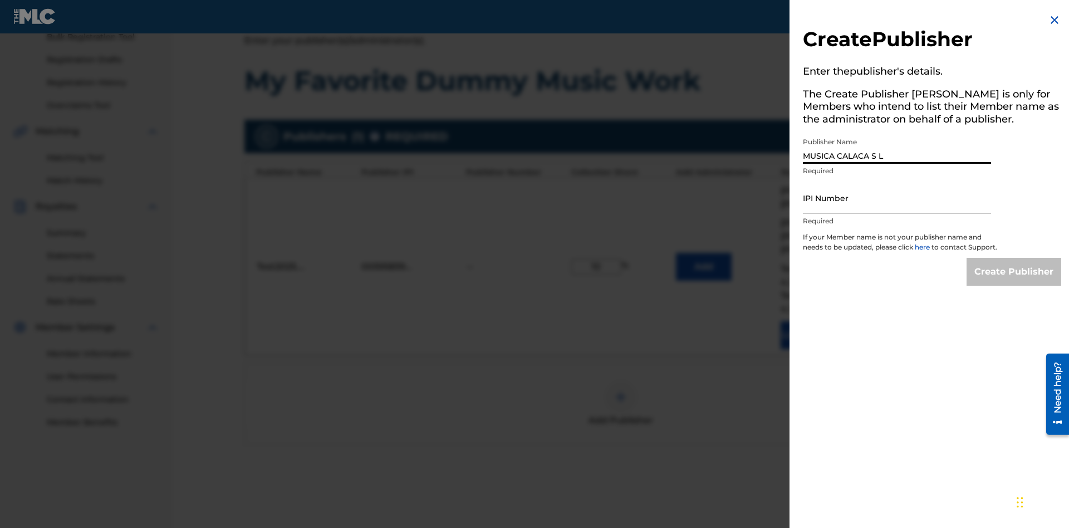
click at [897, 198] on input "IPI Number" at bounding box center [897, 198] width 188 height 32
click at [1014, 282] on input "Create Publisher" at bounding box center [1013, 272] width 95 height 28
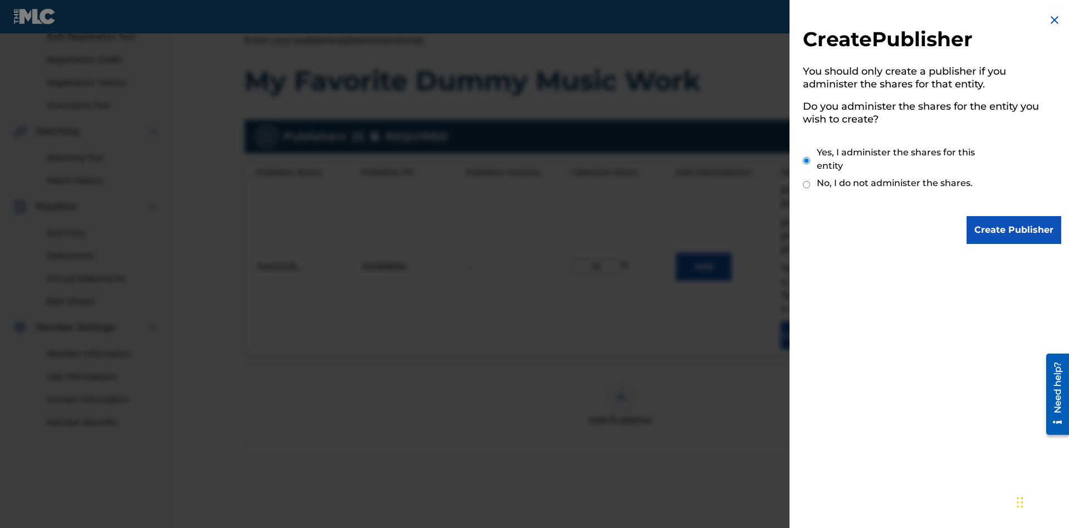
click at [807, 160] on input "Yes, I administer the shares for this entity" at bounding box center [806, 161] width 7 height 24
click at [1014, 230] on input "Create Publisher" at bounding box center [1013, 230] width 95 height 28
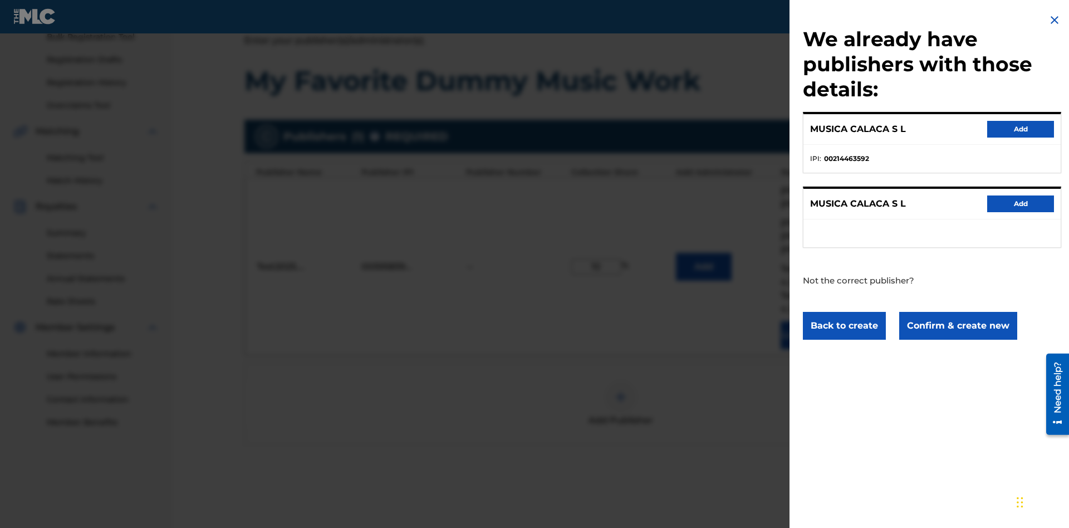
click at [957, 325] on button "Confirm & create new" at bounding box center [958, 326] width 118 height 28
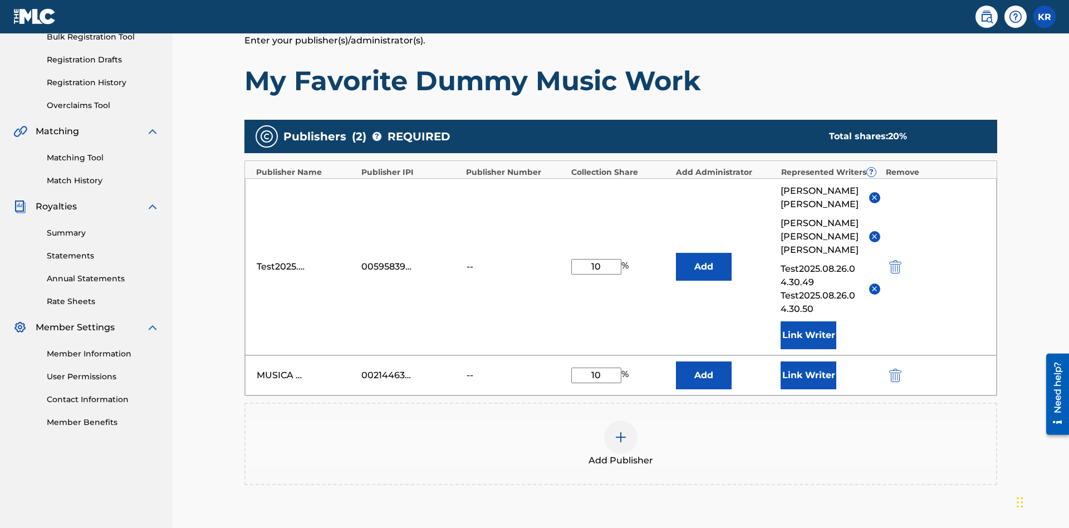
type input "10"
click at [808, 361] on button "Link Writer" at bounding box center [808, 375] width 56 height 28
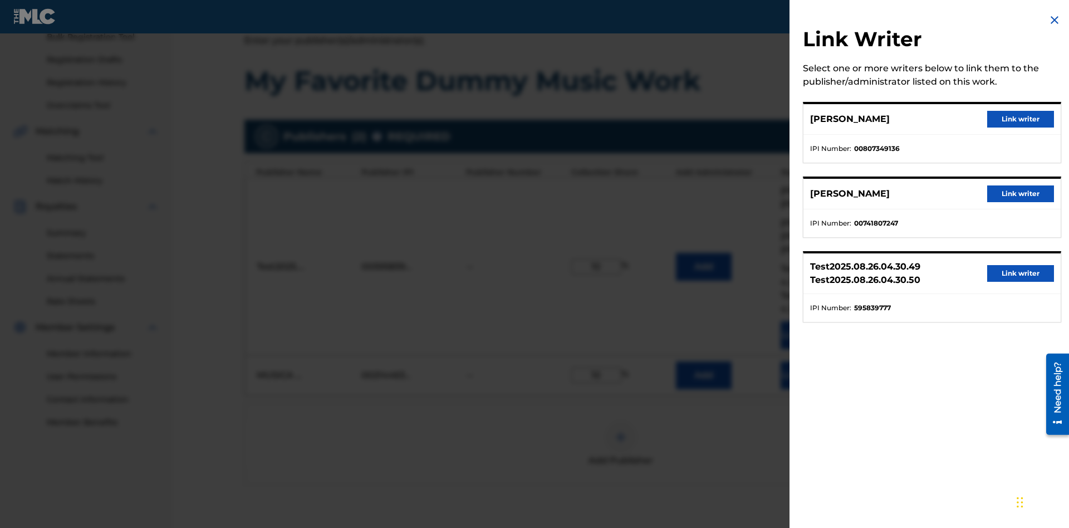
click at [1020, 119] on button "Link writer" at bounding box center [1020, 119] width 67 height 17
click at [808, 361] on button "Link Writer" at bounding box center [808, 375] width 56 height 28
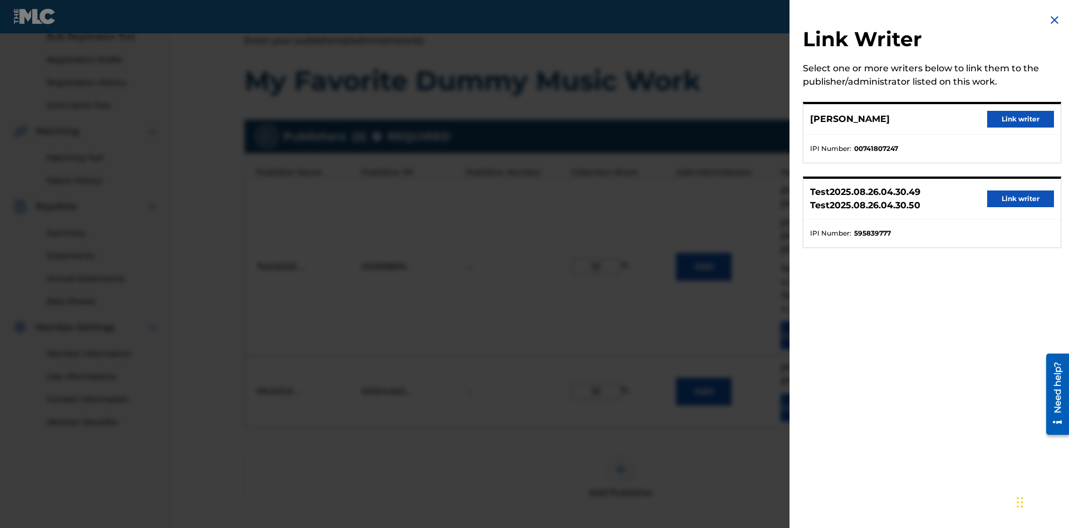
click at [1020, 119] on button "Link writer" at bounding box center [1020, 119] width 67 height 17
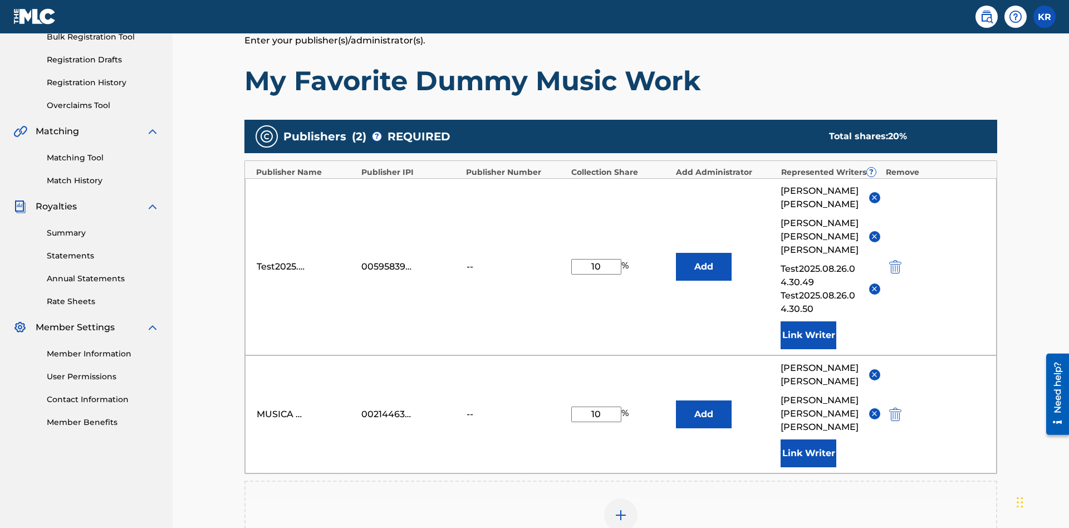
click at [808, 439] on button "Link Writer" at bounding box center [808, 453] width 56 height 28
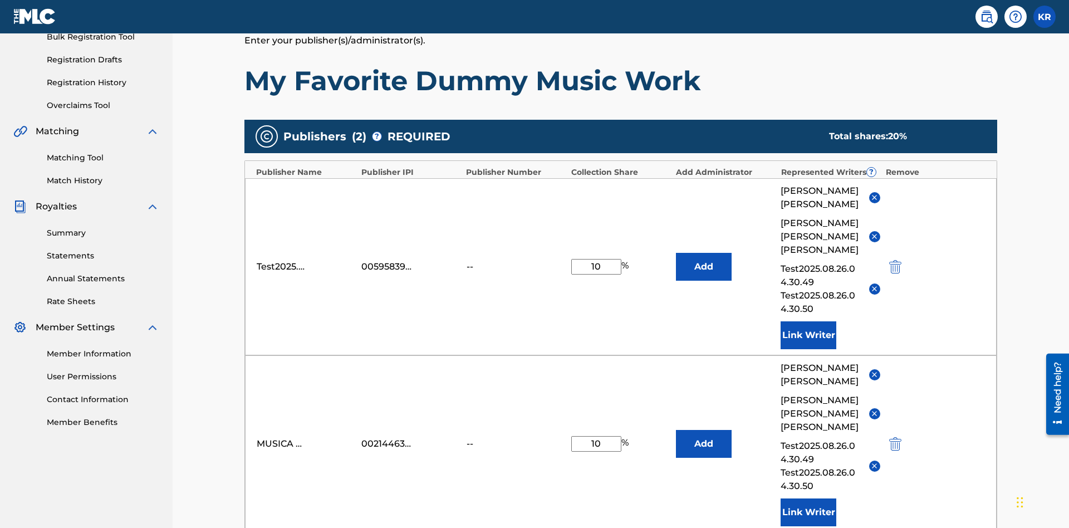
click at [808, 498] on button "Link Writer" at bounding box center [808, 512] width 56 height 28
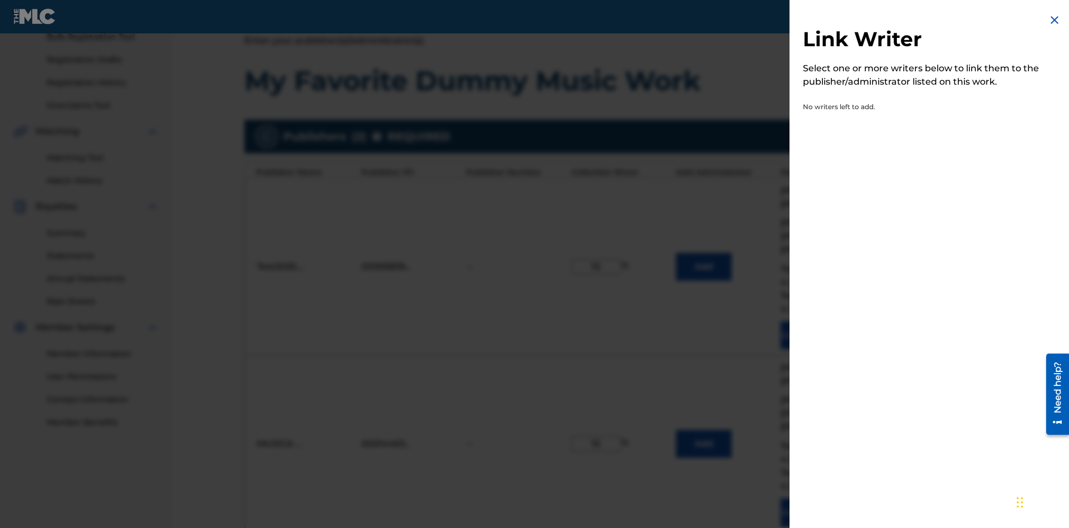
click at [1054, 20] on img at bounding box center [1054, 19] width 13 height 13
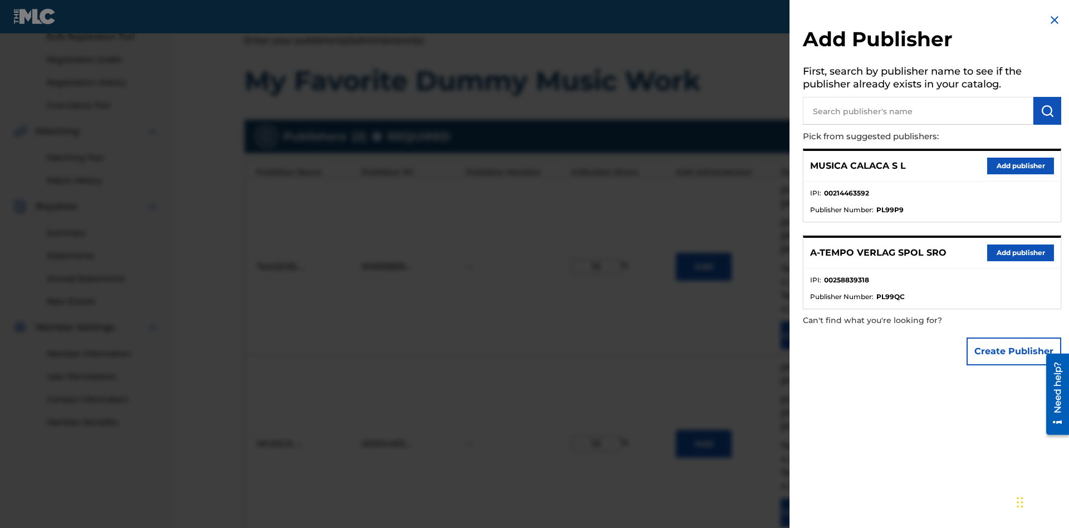
click at [918, 111] on input "text" at bounding box center [918, 111] width 230 height 28
type input "Test2025.08.26.04.32.18"
click at [1047, 111] on img "submit" at bounding box center [1046, 110] width 13 height 13
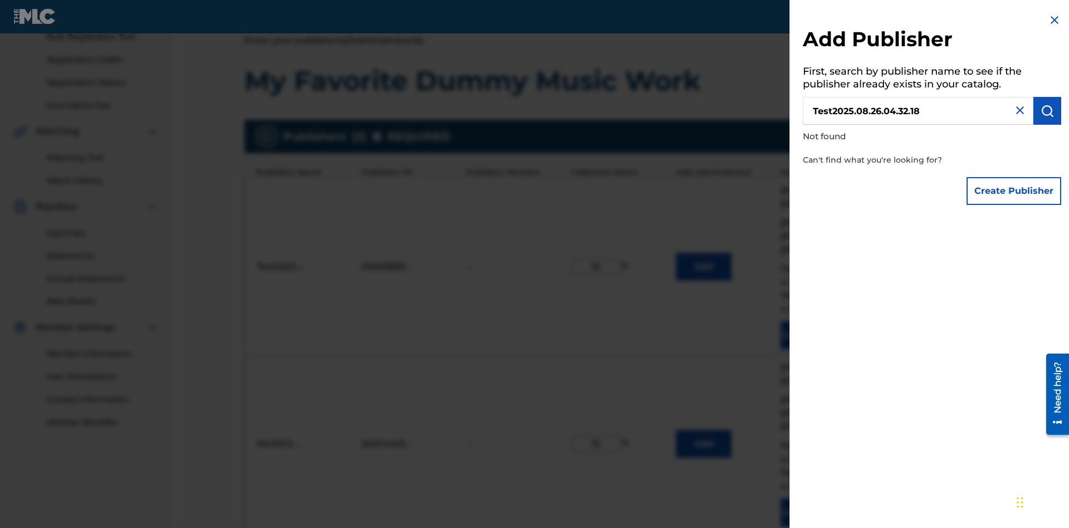
click at [1014, 190] on button "Create Publisher" at bounding box center [1013, 191] width 95 height 28
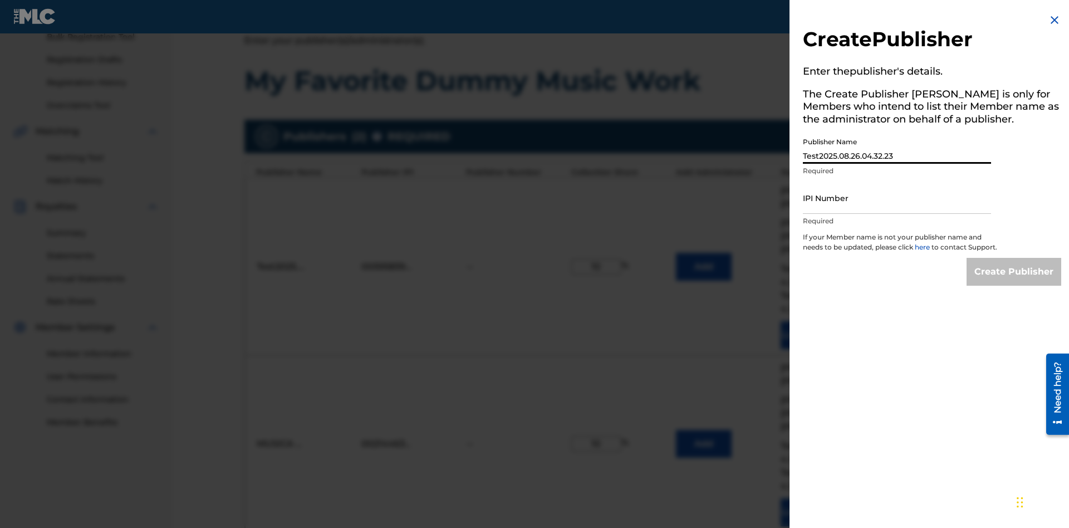
click at [897, 198] on input "IPI Number" at bounding box center [897, 198] width 188 height 32
click at [1014, 282] on input "Create Publisher" at bounding box center [1013, 272] width 95 height 28
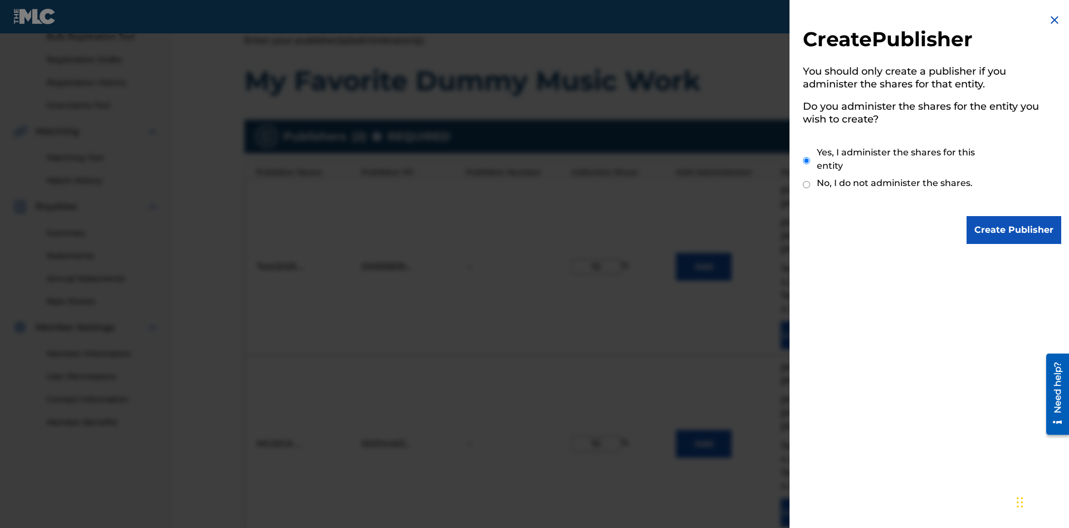
click at [807, 160] on input "Yes, I administer the shares for this entity" at bounding box center [806, 161] width 7 height 24
click at [1014, 230] on input "Create Publisher" at bounding box center [1013, 230] width 95 height 28
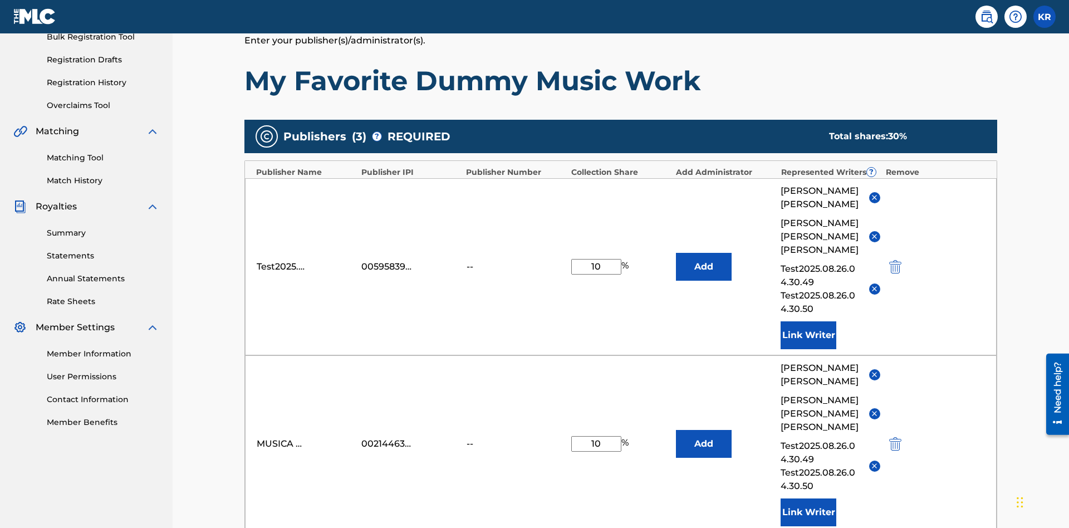
type input "10"
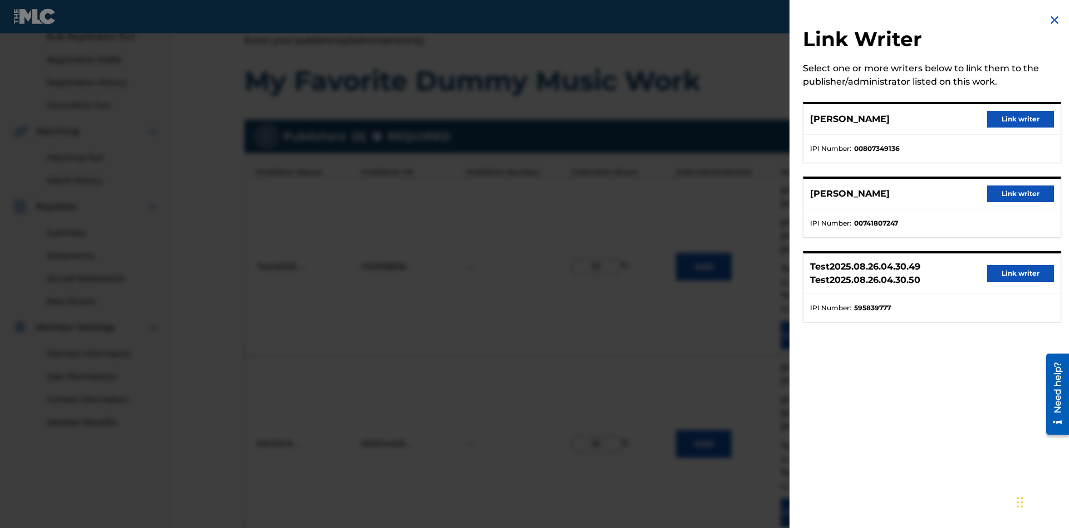
click at [1020, 119] on button "Link writer" at bounding box center [1020, 119] width 67 height 17
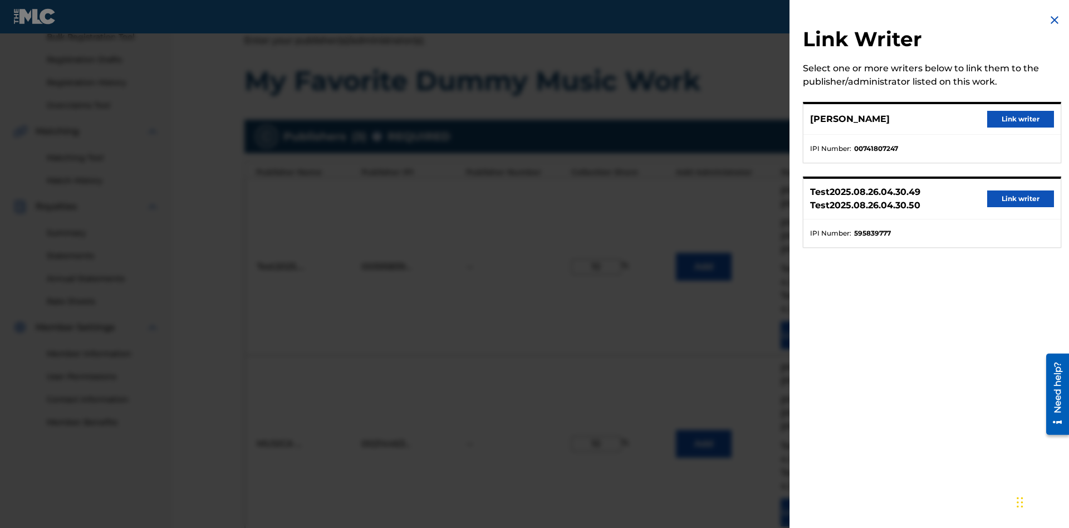
click at [1020, 119] on button "Link writer" at bounding box center [1020, 119] width 67 height 17
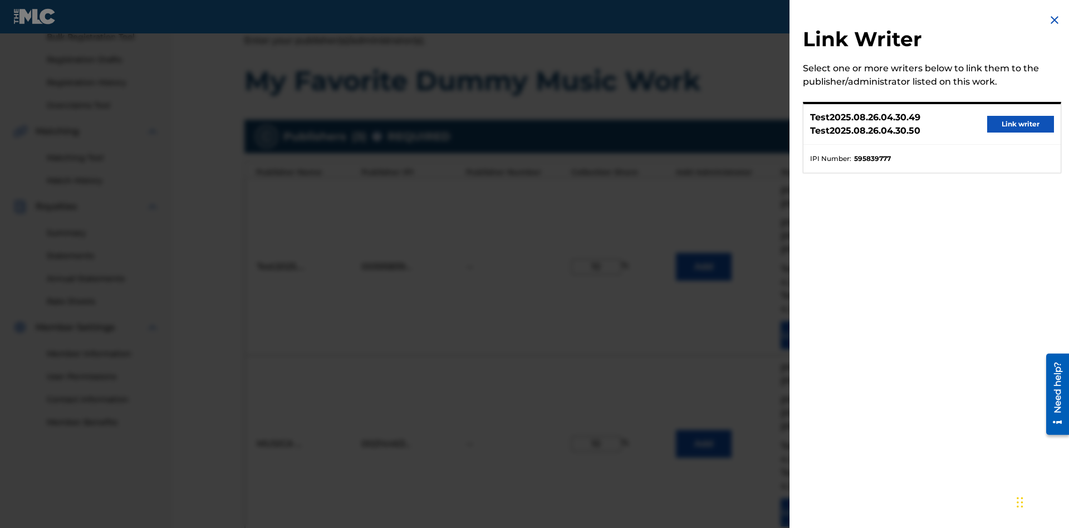
click at [1020, 124] on button "Link writer" at bounding box center [1020, 124] width 67 height 17
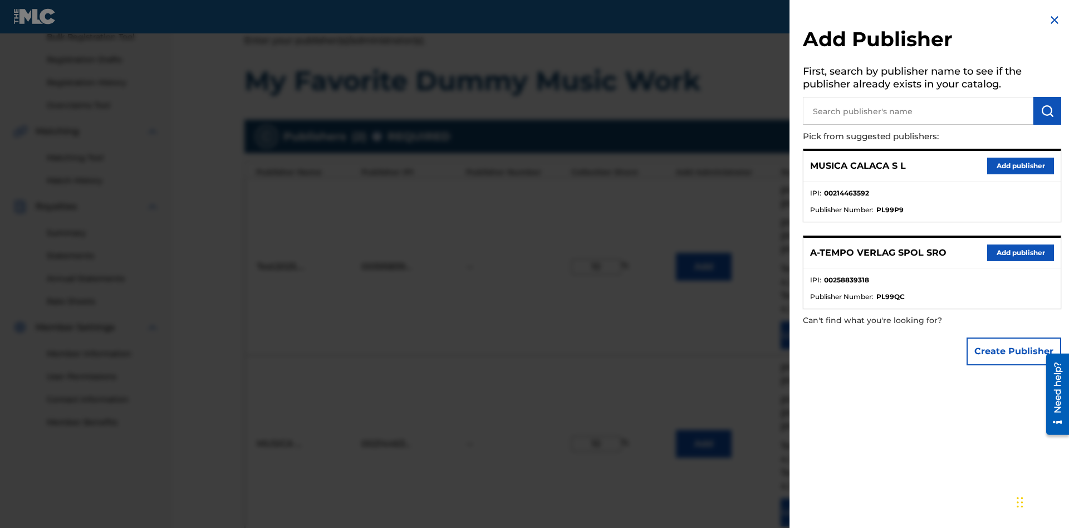
click at [918, 111] on input "text" at bounding box center [918, 111] width 230 height 28
type input "UNIVERSAL MUSIC PUBLISHING"
click at [1047, 111] on img "submit" at bounding box center [1046, 110] width 13 height 13
click at [1020, 165] on button "Add publisher" at bounding box center [1020, 166] width 67 height 17
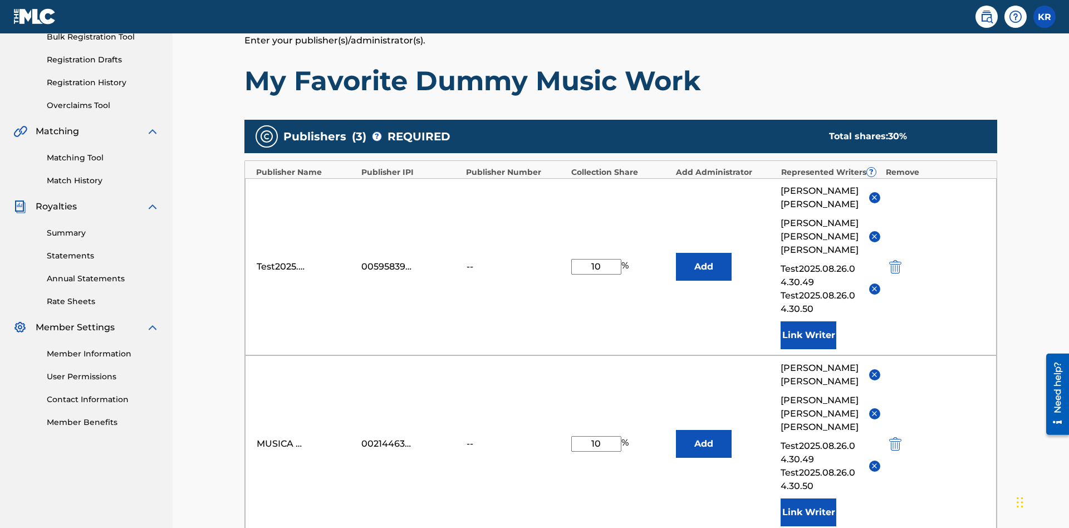
type input "10"
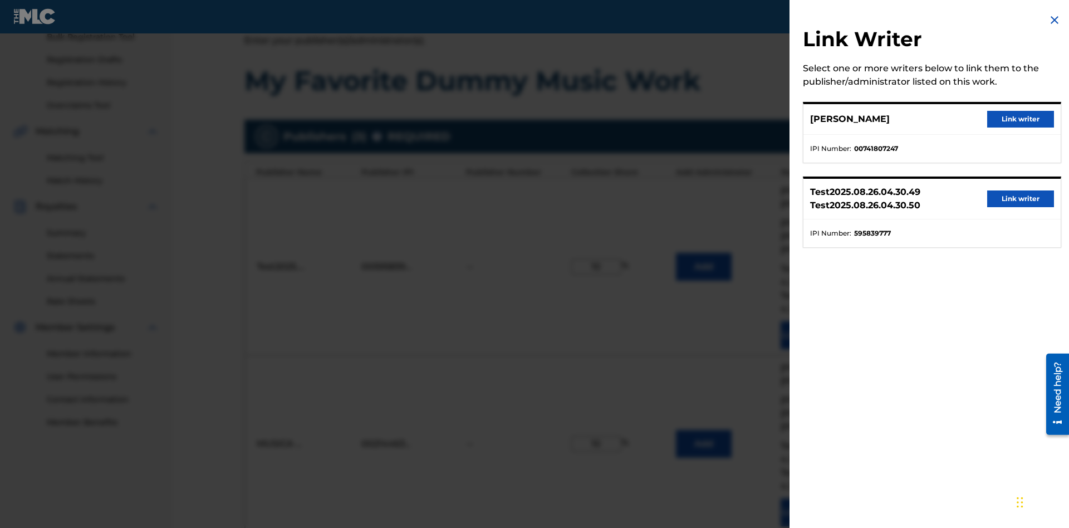
click at [1020, 119] on button "Link writer" at bounding box center [1020, 119] width 67 height 17
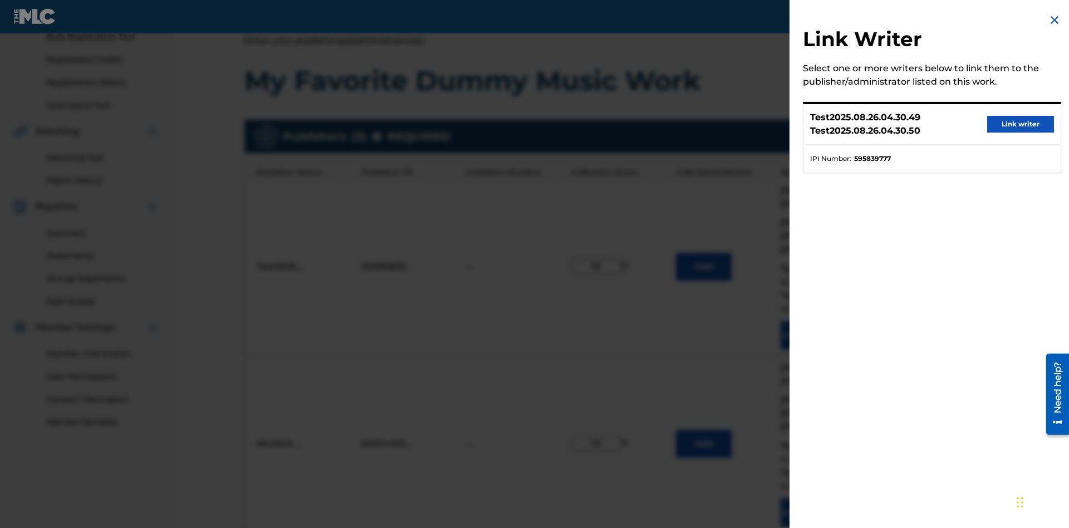
click at [1020, 124] on button "Link writer" at bounding box center [1020, 124] width 67 height 17
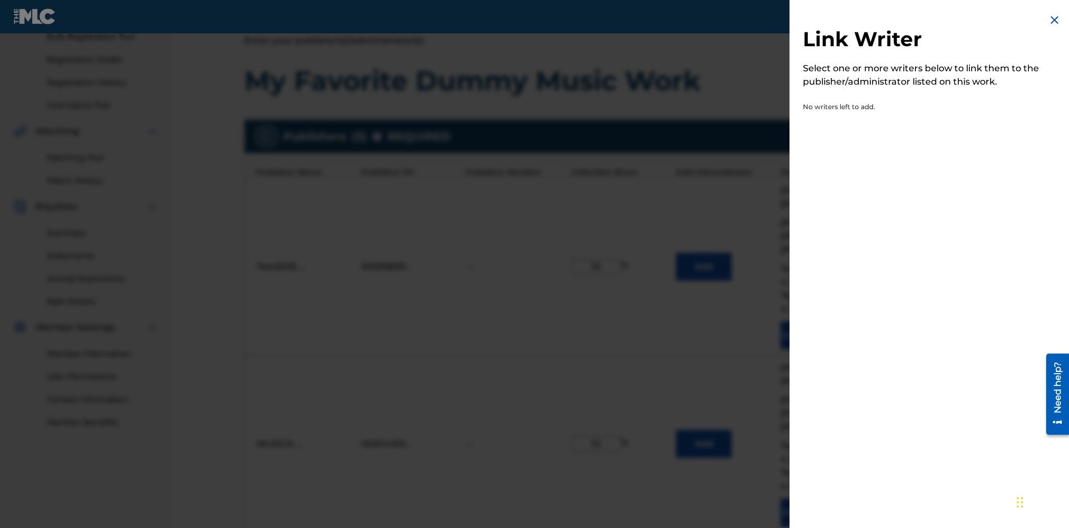
click at [1054, 20] on img at bounding box center [1054, 19] width 13 height 13
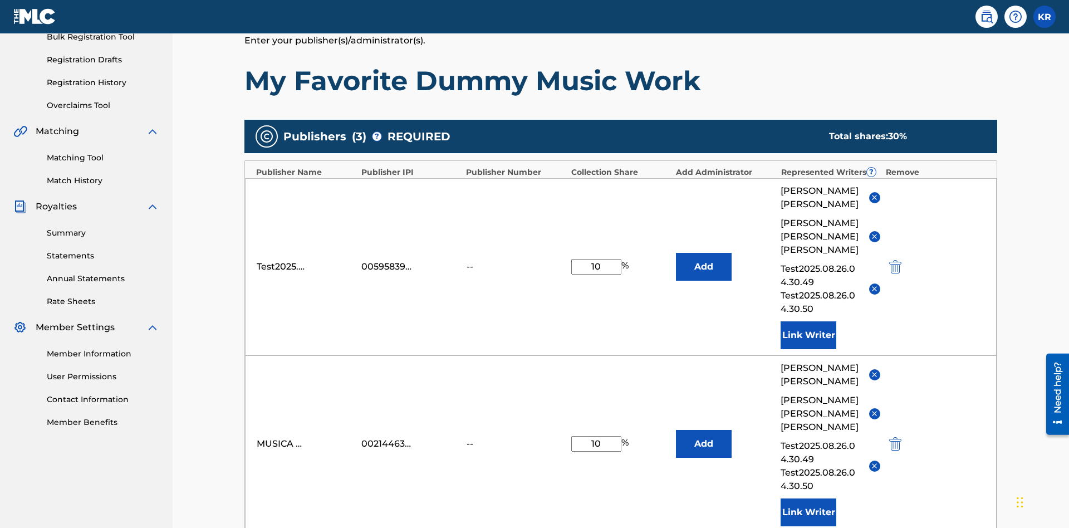
click at [704, 253] on button "Add" at bounding box center [704, 267] width 56 height 28
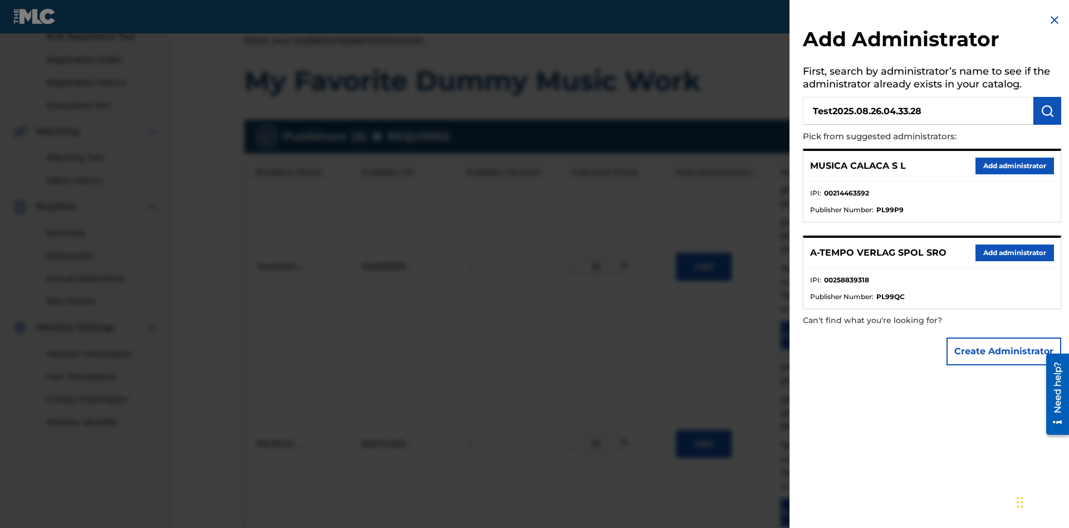
type input "Test2025.08.26.04.33.28"
click at [1047, 111] on img "submit" at bounding box center [1046, 110] width 13 height 13
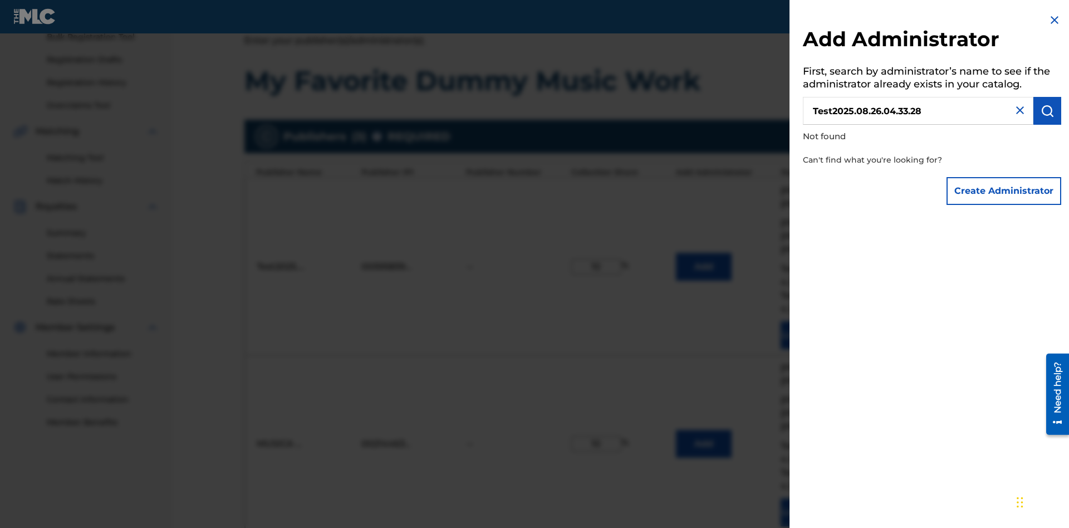
click at [1004, 190] on button "Create Administrator" at bounding box center [1003, 191] width 115 height 28
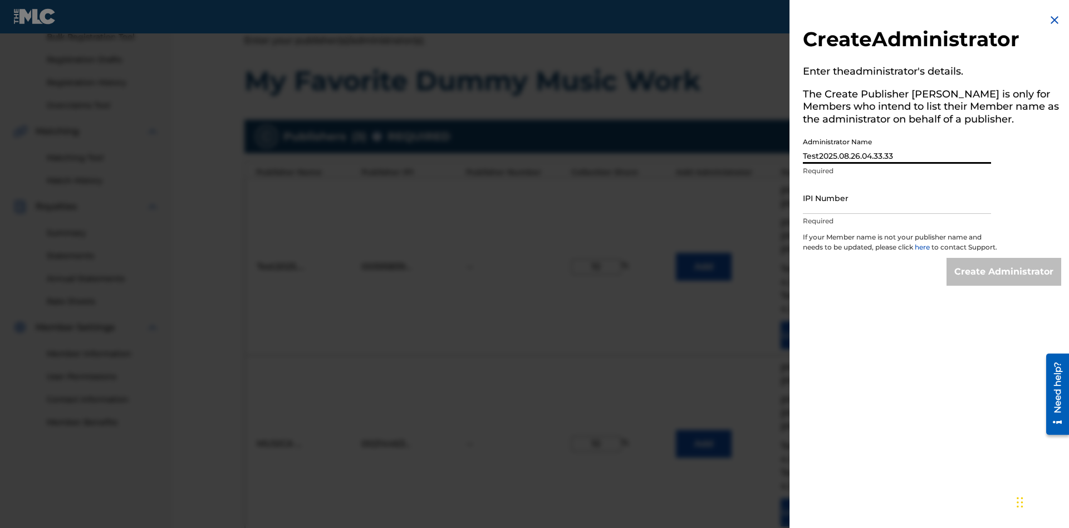
click at [897, 198] on input "IPI Number" at bounding box center [897, 198] width 188 height 32
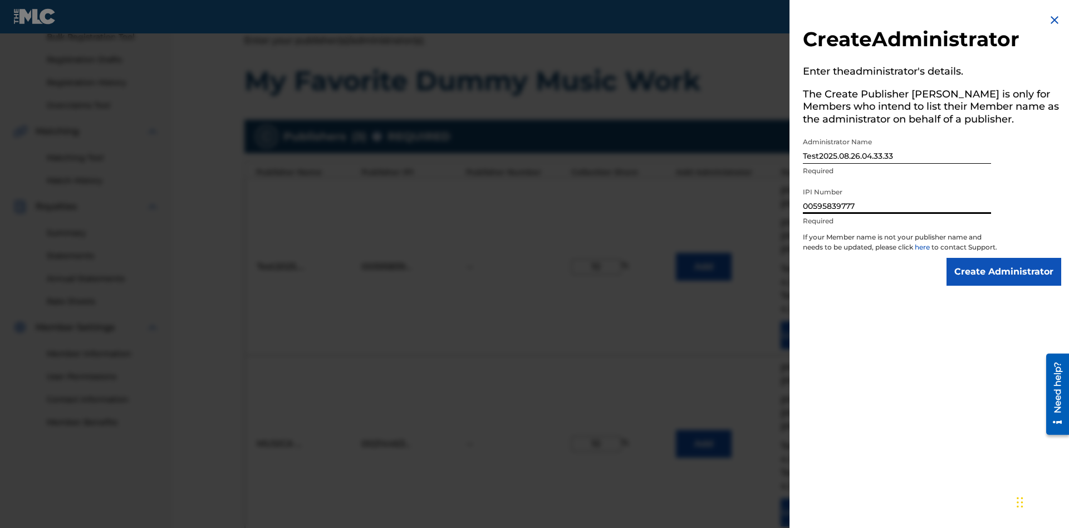
click at [1004, 282] on input "Create Administrator" at bounding box center [1003, 272] width 115 height 28
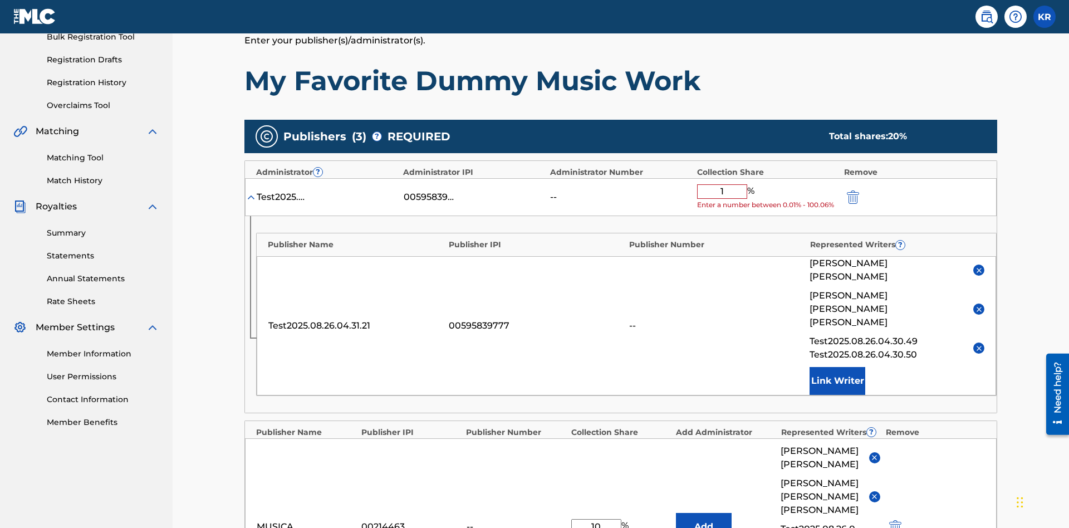
type input "10"
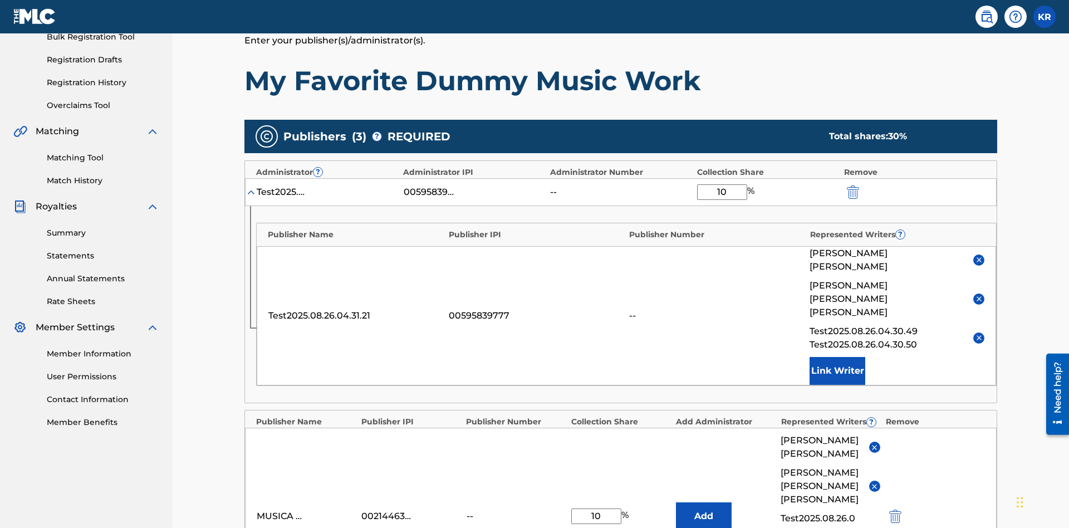
click at [852, 185] on img "submit" at bounding box center [853, 191] width 12 height 13
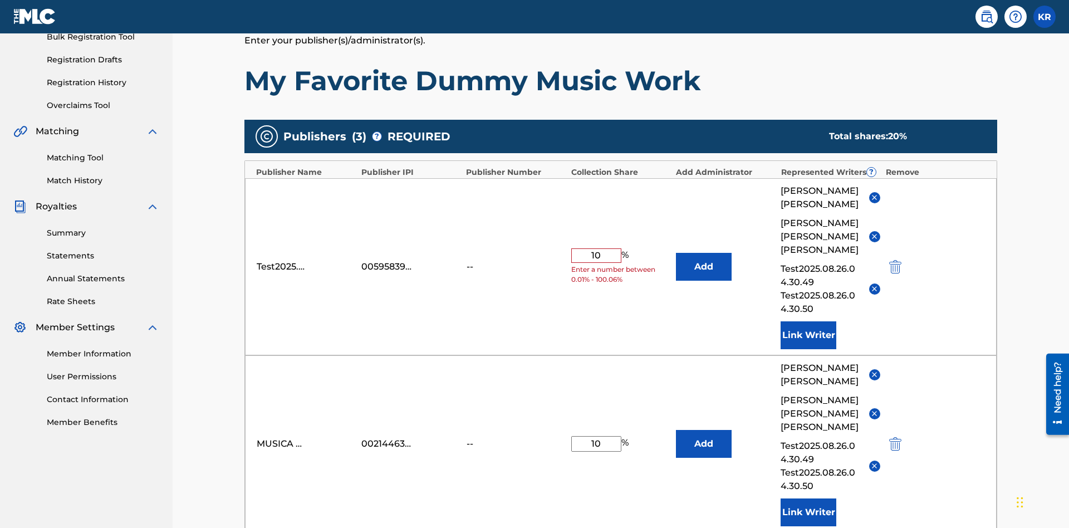
type input "10"
click at [704, 253] on button "Add" at bounding box center [704, 267] width 56 height 28
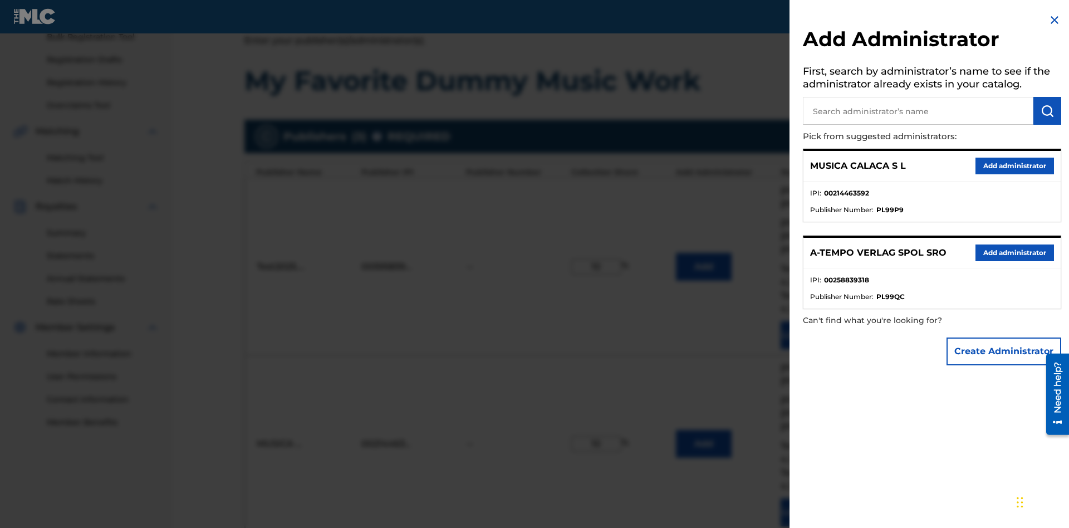
click at [918, 111] on input "text" at bounding box center [918, 111] width 230 height 28
type input "BMG MUSIC PUB. [GEOGRAPHIC_DATA]"
click at [1047, 111] on img "submit" at bounding box center [1046, 110] width 13 height 13
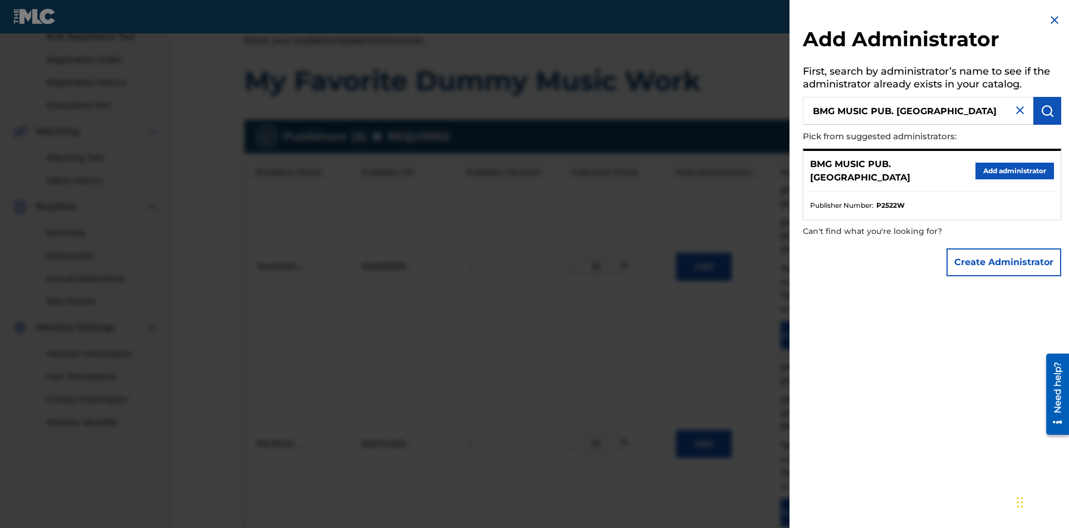
click at [1004, 262] on button "Create Administrator" at bounding box center [1003, 262] width 115 height 28
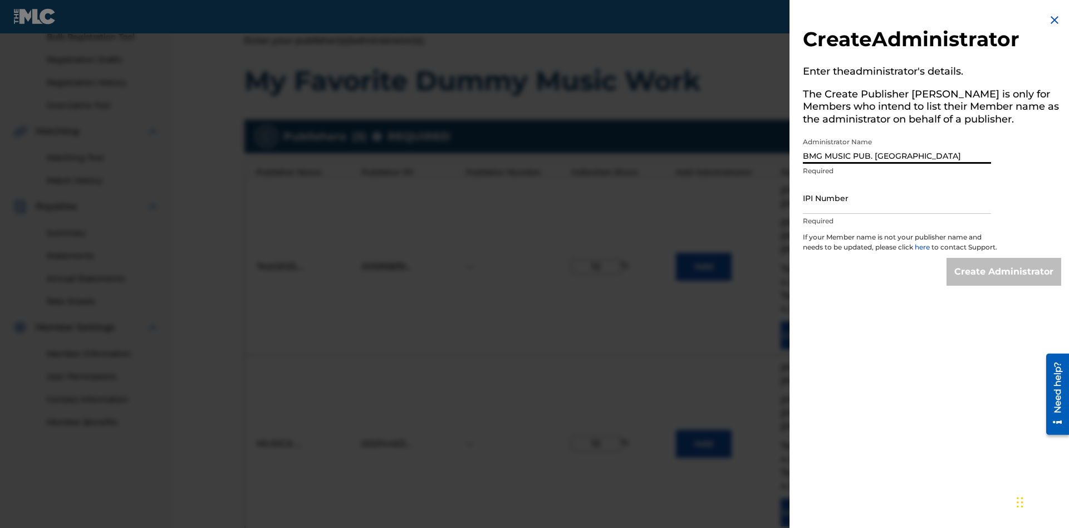
click at [897, 198] on input "IPI Number" at bounding box center [897, 198] width 188 height 32
click at [1004, 282] on input "Create Administrator" at bounding box center [1003, 272] width 115 height 28
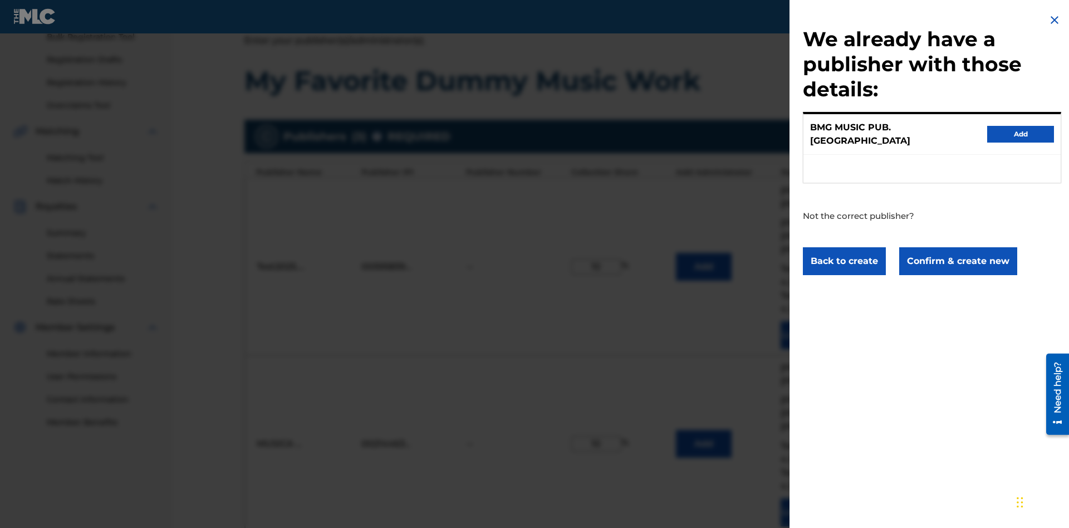
click at [957, 250] on button "Confirm & create new" at bounding box center [958, 261] width 118 height 28
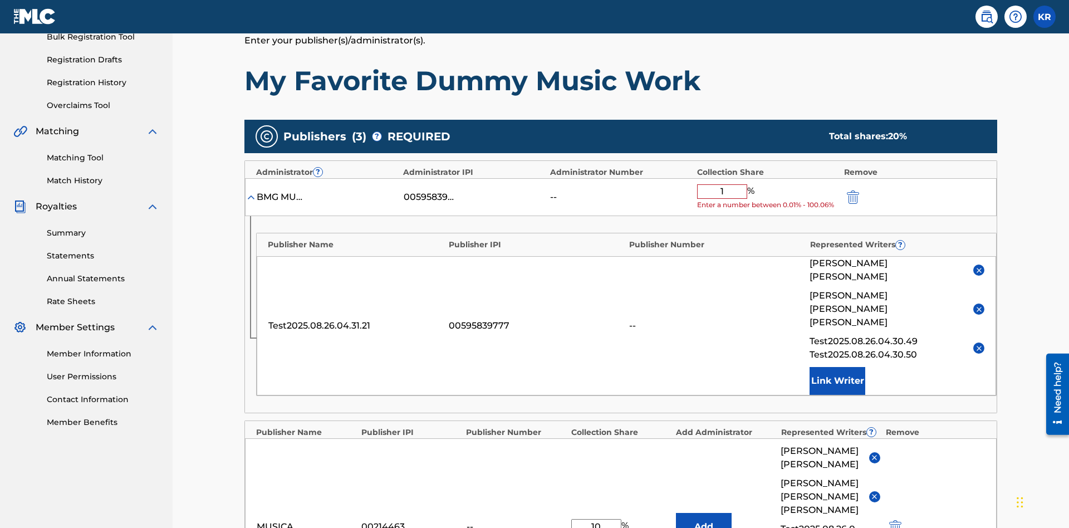
type input "10"
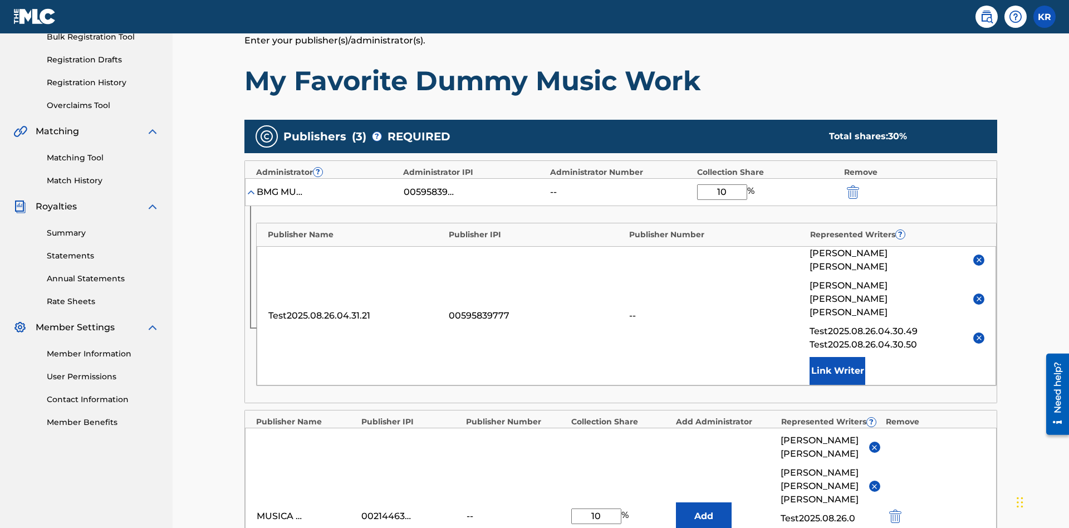
click at [852, 185] on img "submit" at bounding box center [853, 191] width 12 height 13
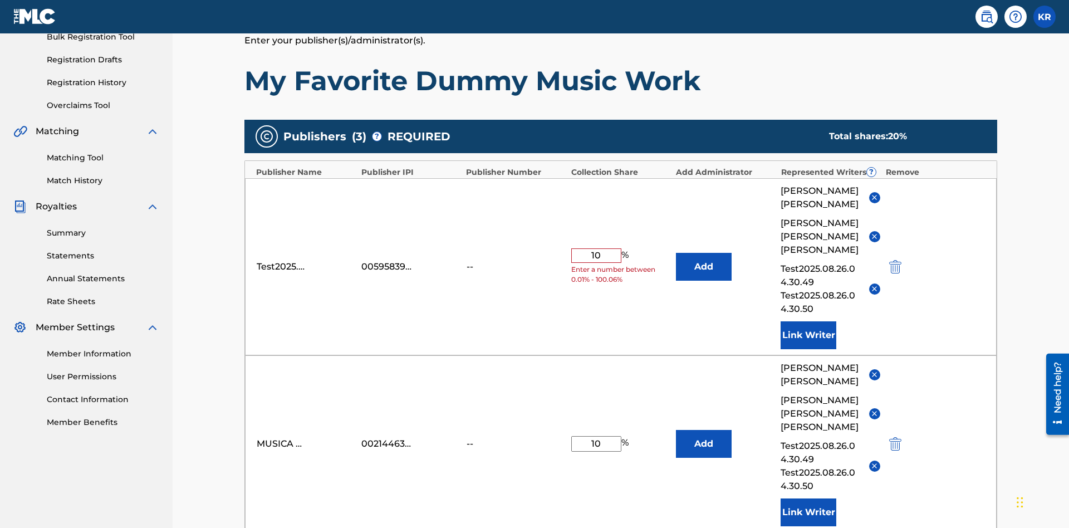
type input "10"
click at [704, 253] on button "Add" at bounding box center [704, 267] width 56 height 28
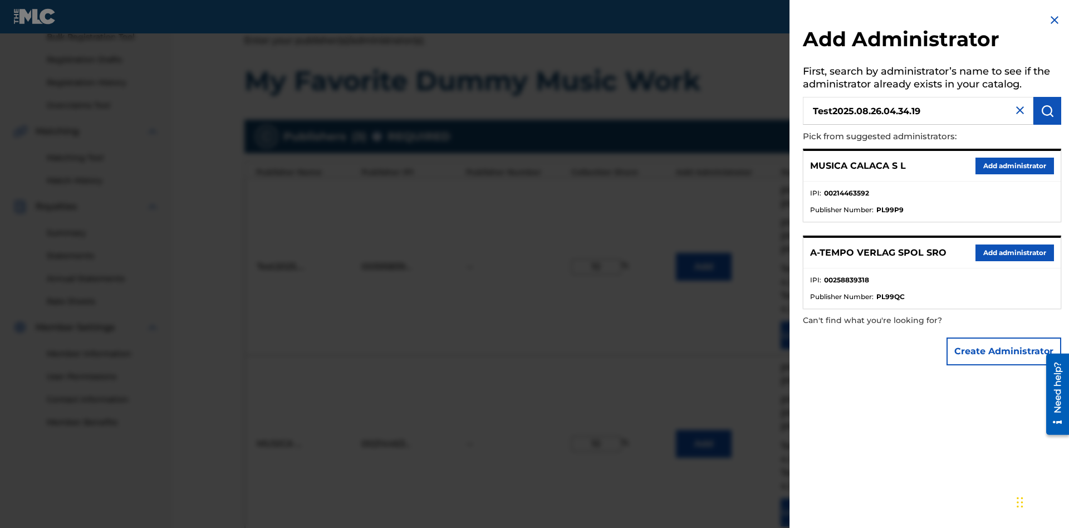
type input "Test2025.08.26.04.34.19"
click at [1047, 111] on img "submit" at bounding box center [1046, 110] width 13 height 13
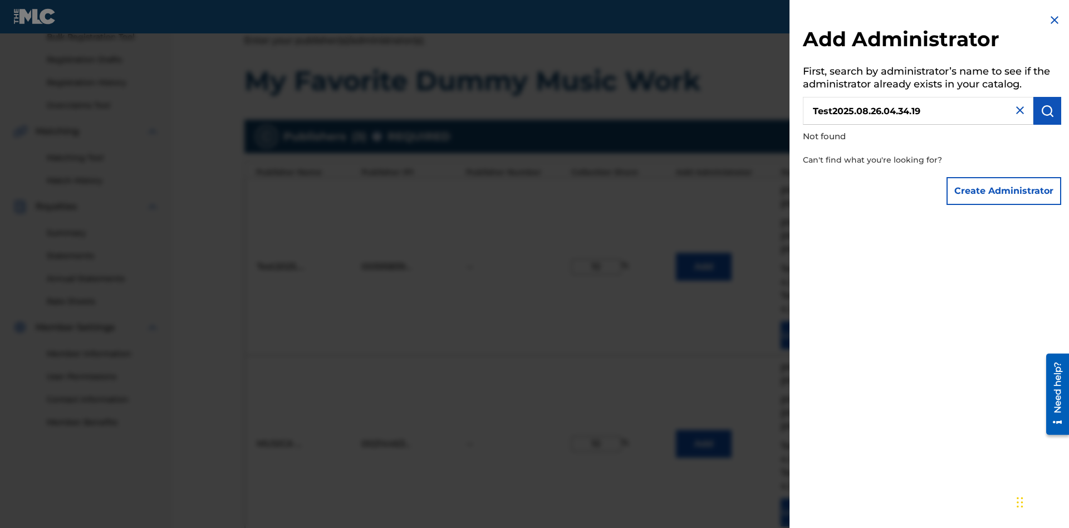
click at [1004, 190] on button "Create Administrator" at bounding box center [1003, 191] width 115 height 28
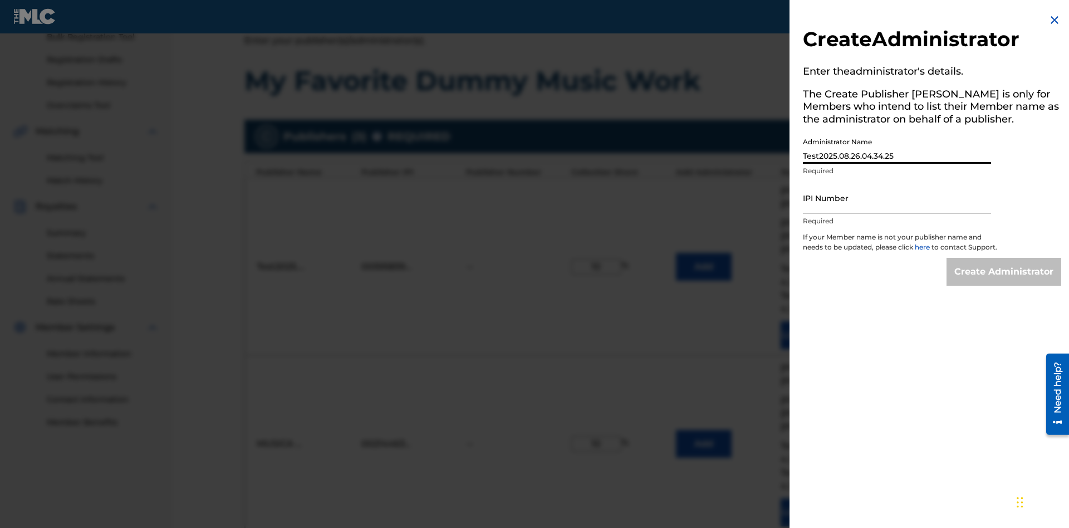
type input "Test2025.08.26.04.34.25"
click at [897, 198] on input "IPI Number" at bounding box center [897, 198] width 188 height 32
type input "595839777"
click at [1004, 282] on input "Create Administrator" at bounding box center [1003, 272] width 115 height 28
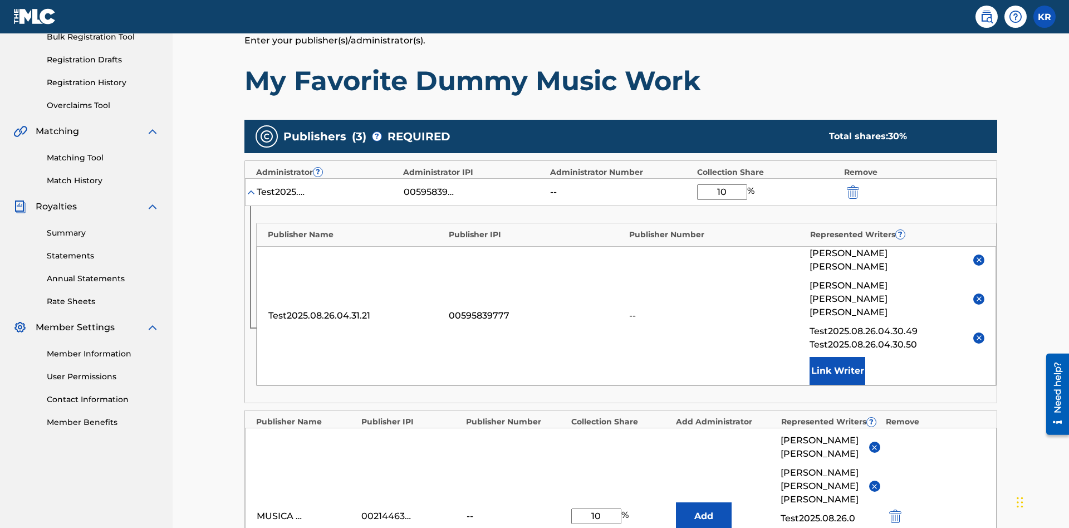
click at [852, 185] on img "submit" at bounding box center [853, 191] width 12 height 13
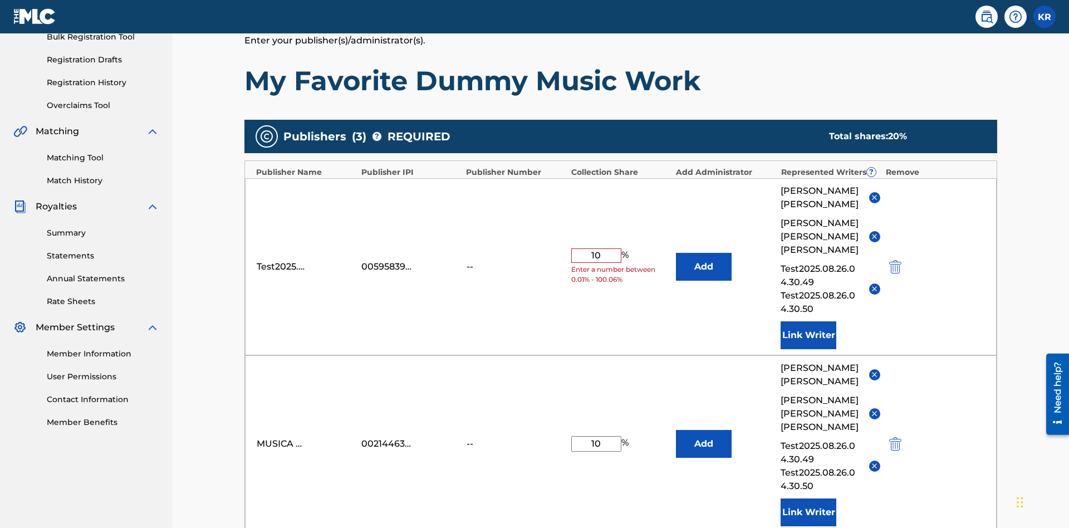
type input "10"
click at [704, 253] on button "Add" at bounding box center [704, 267] width 56 height 28
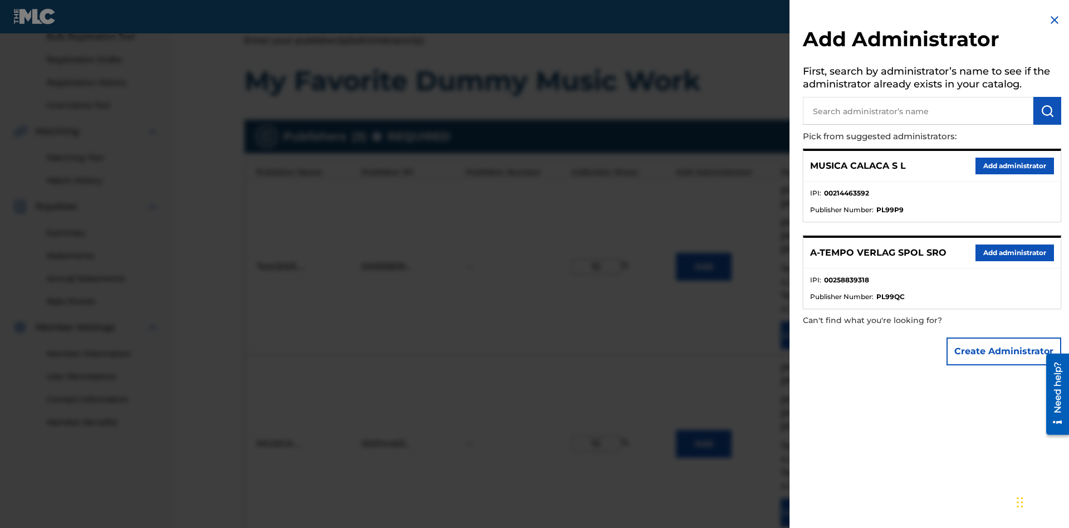
click at [918, 111] on input "text" at bounding box center [918, 111] width 230 height 28
type input "[GEOGRAPHIC_DATA]"
click at [1047, 111] on img "submit" at bounding box center [1046, 110] width 13 height 13
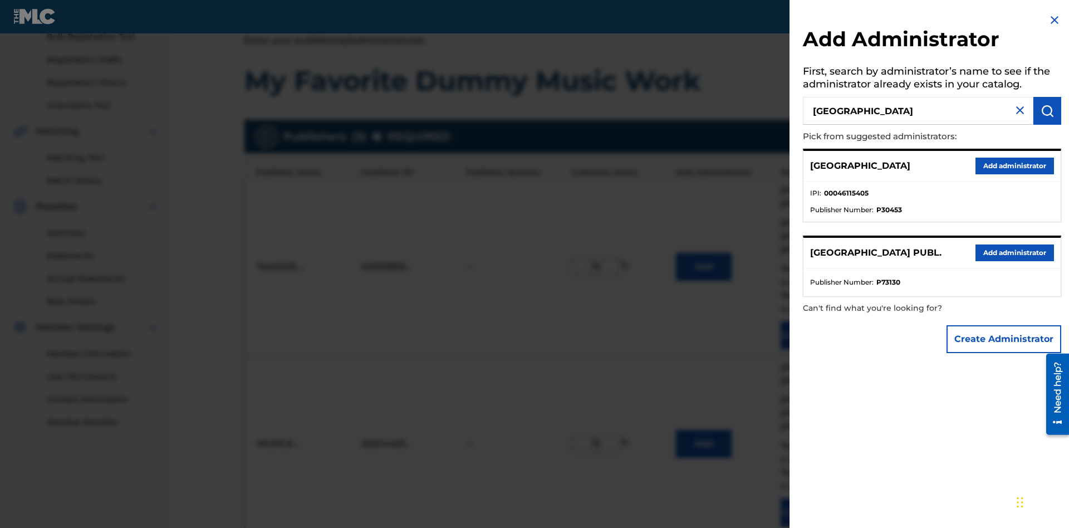
click at [1014, 165] on button "Add administrator" at bounding box center [1014, 166] width 78 height 17
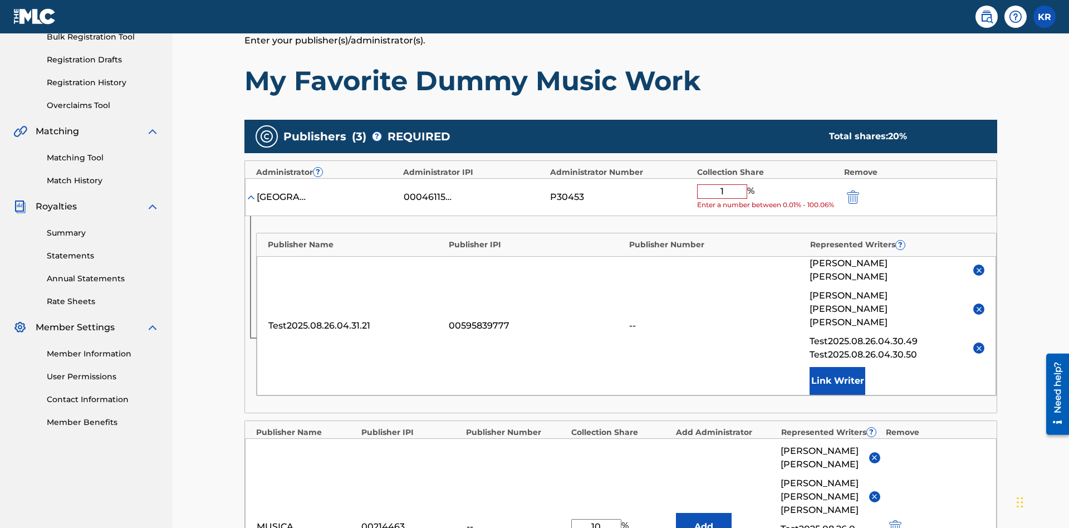
type input "10"
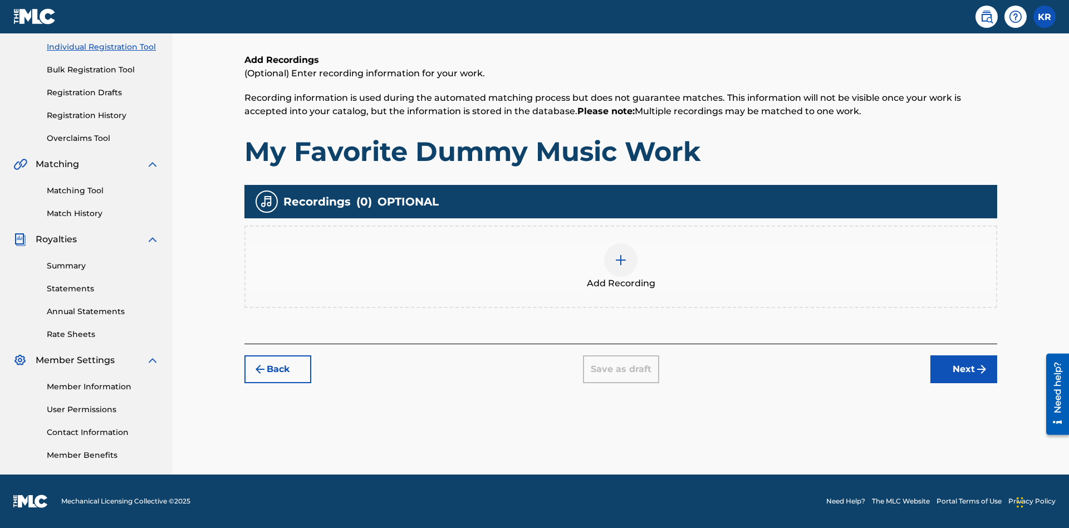
click at [621, 266] on img at bounding box center [620, 259] width 13 height 13
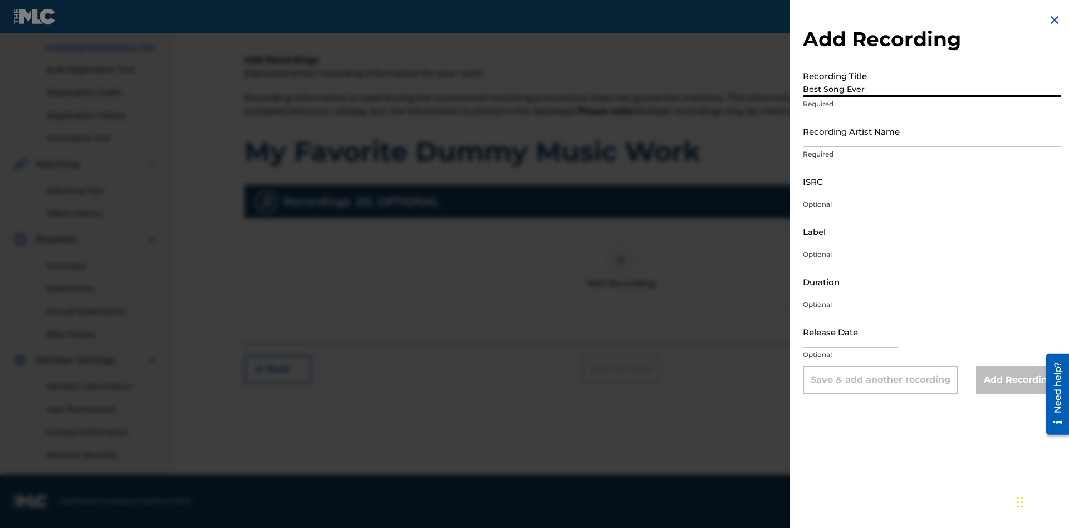
type input "Best Song Ever"
click at [932, 131] on input "Recording Artist Name" at bounding box center [932, 131] width 258 height 32
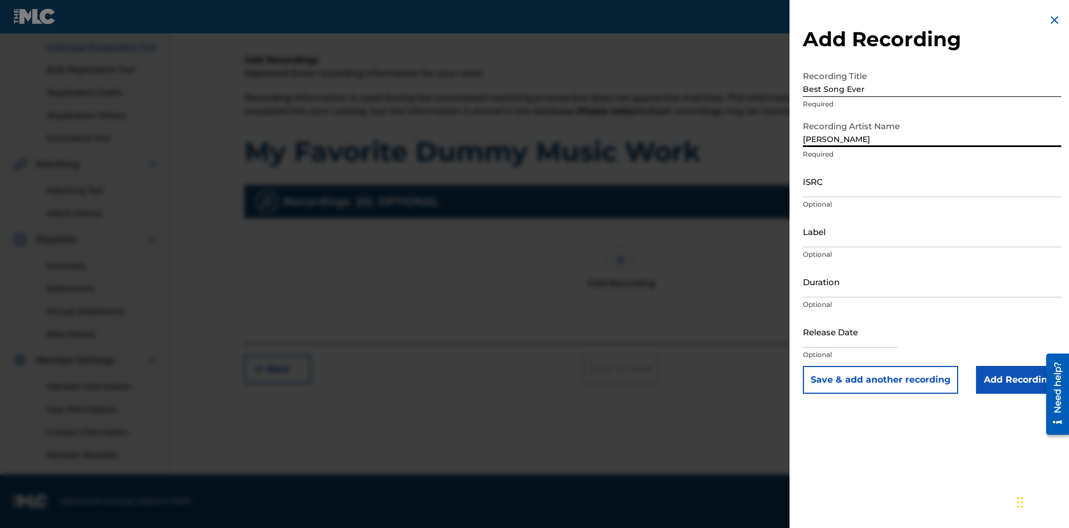
type input "[PERSON_NAME]"
click at [932, 181] on input "ISRC" at bounding box center [932, 181] width 258 height 32
type input "AA3123123123"
click at [932, 231] on input "Label" at bounding box center [932, 231] width 258 height 32
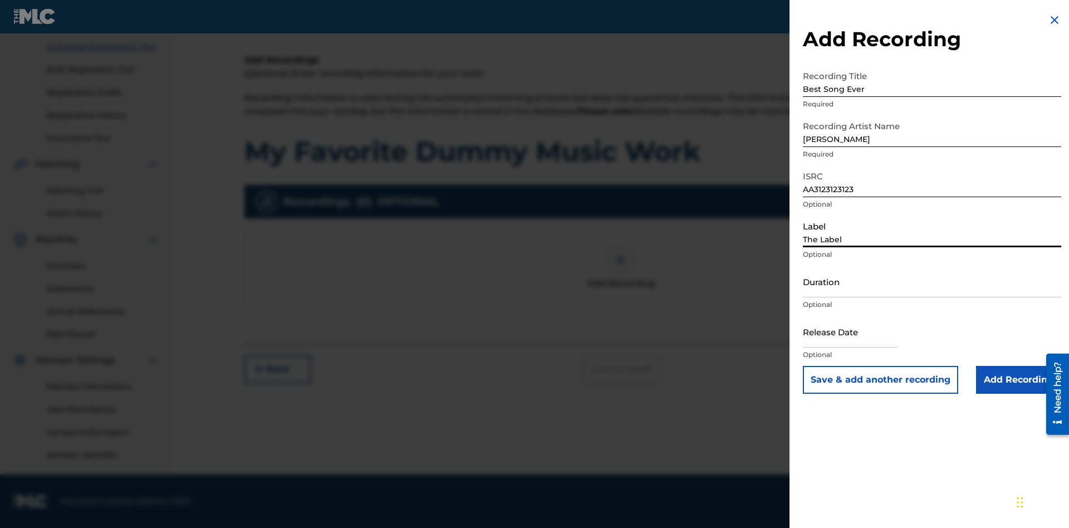
type input "The Label"
click at [932, 281] on input "Duration" at bounding box center [932, 282] width 258 height 32
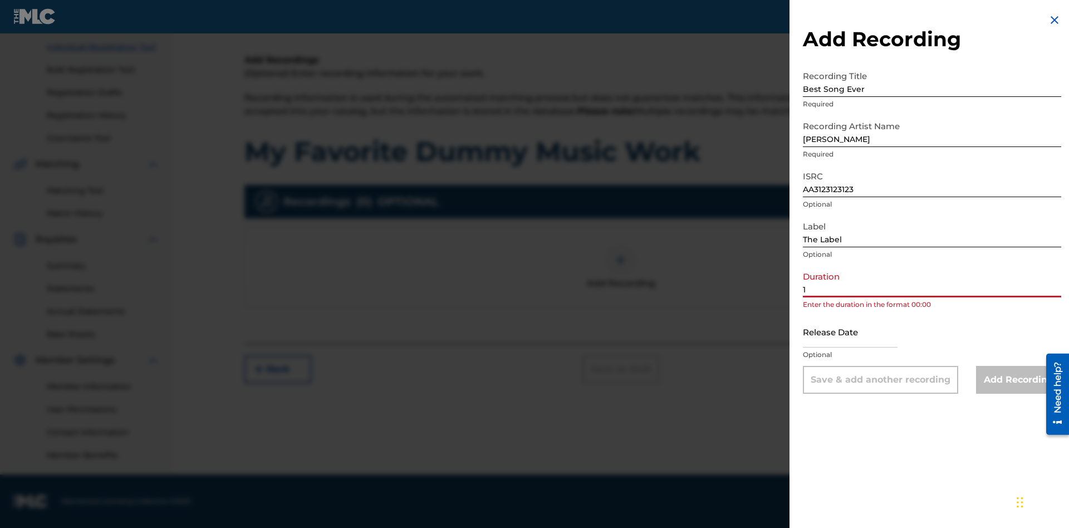
click at [932, 281] on input "1" at bounding box center [932, 282] width 258 height 32
type input "12:25"
click at [859, 332] on input "text" at bounding box center [850, 332] width 95 height 32
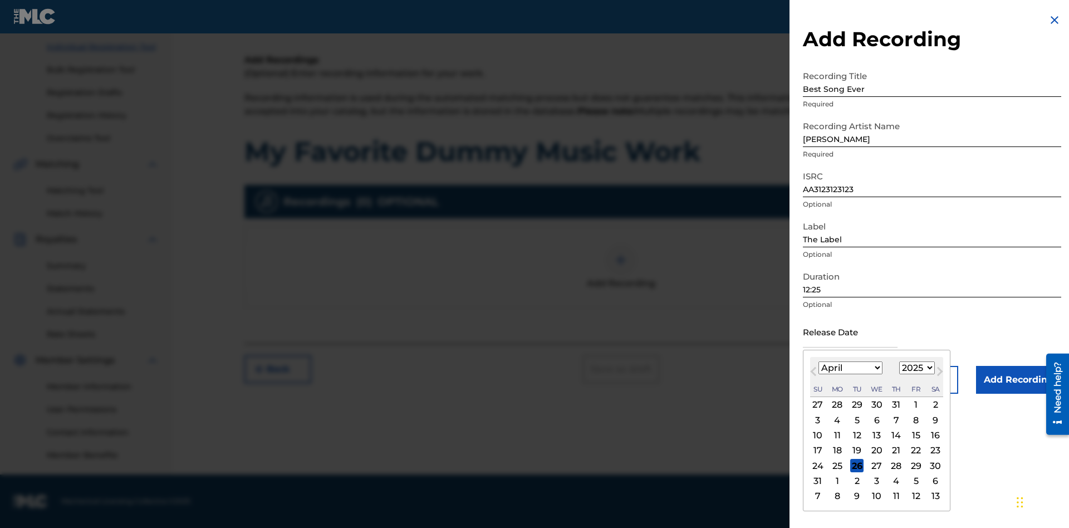
click at [915, 368] on select "1900 1901 1902 1903 1904 1905 1906 1907 1908 1909 1910 1911 1912 1913 1914 1915…" at bounding box center [917, 367] width 36 height 13
click at [894, 405] on div "1" at bounding box center [895, 404] width 13 height 13
click at [1018, 380] on input "Add Recording" at bounding box center [1018, 380] width 85 height 28
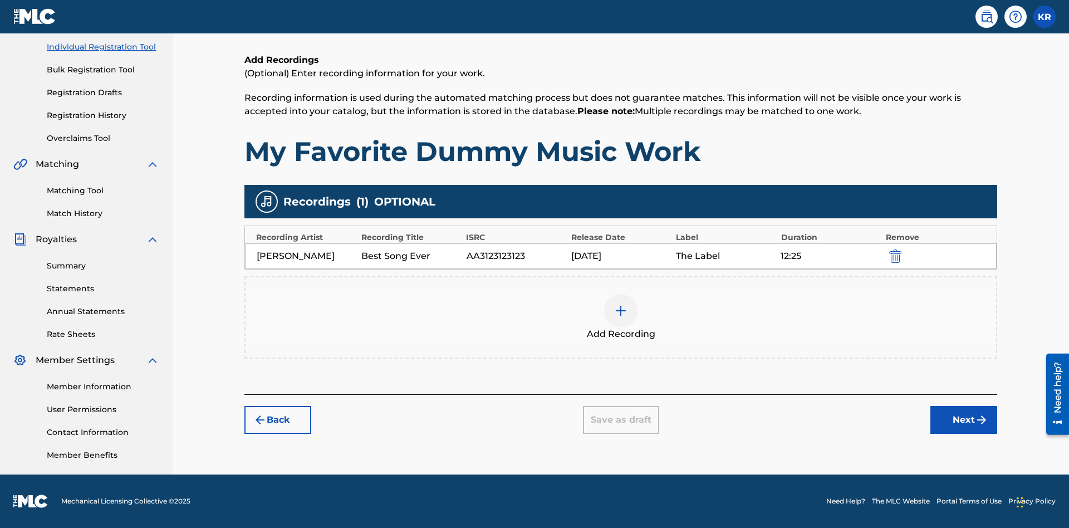
click at [621, 317] on div at bounding box center [620, 310] width 33 height 33
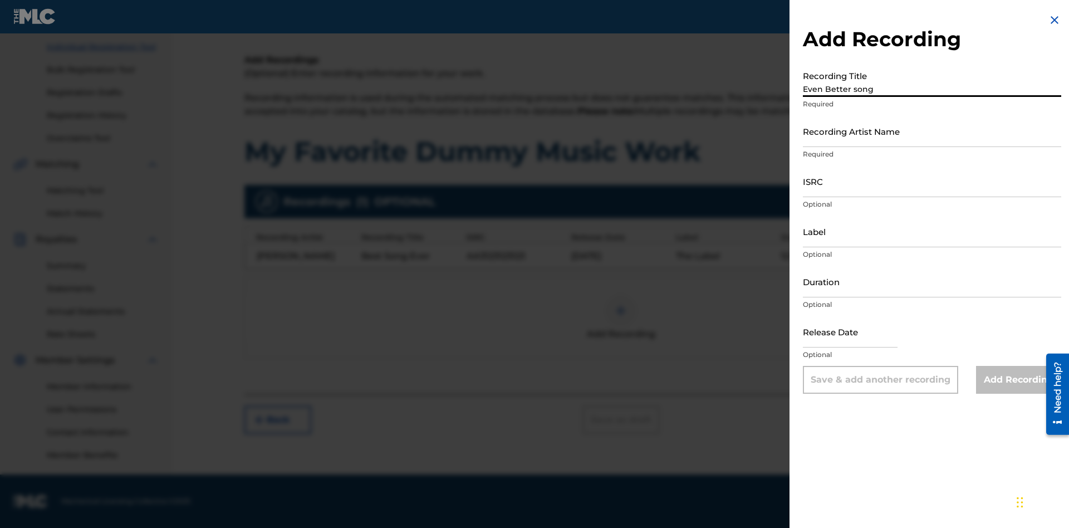
type input "Even Better song"
click at [932, 131] on input "Recording Artist Name" at bounding box center [932, 131] width 258 height 32
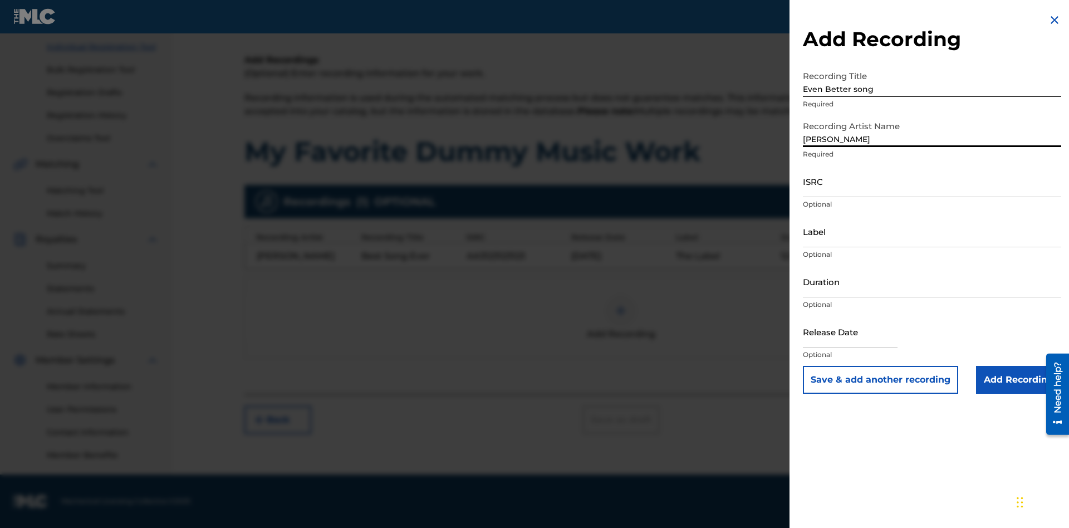
type input "[PERSON_NAME]"
click at [932, 181] on input "ISRC" at bounding box center [932, 181] width 258 height 32
type input "AA3123123123"
click at [932, 231] on input "Label" at bounding box center [932, 231] width 258 height 32
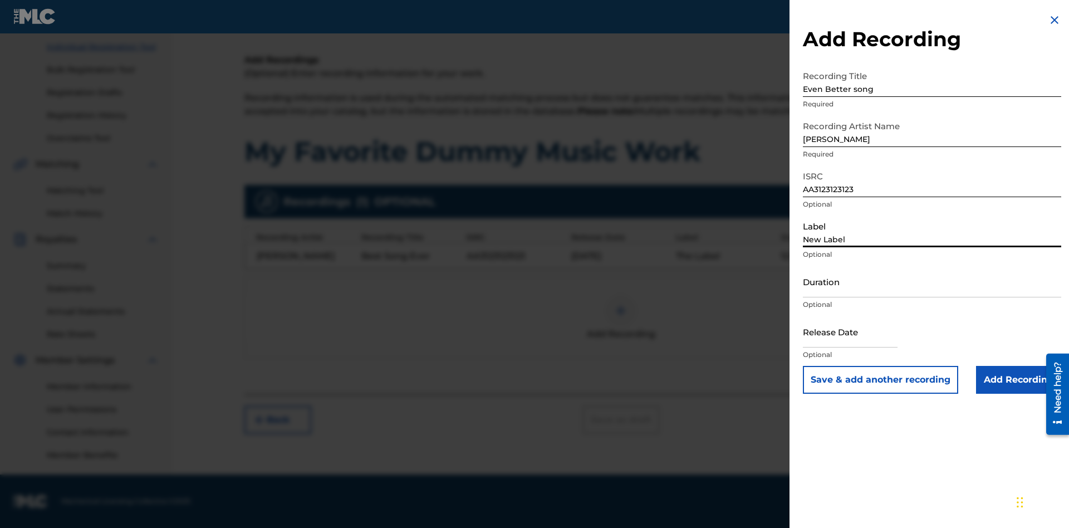
click at [932, 281] on input "Duration" at bounding box center [932, 282] width 258 height 32
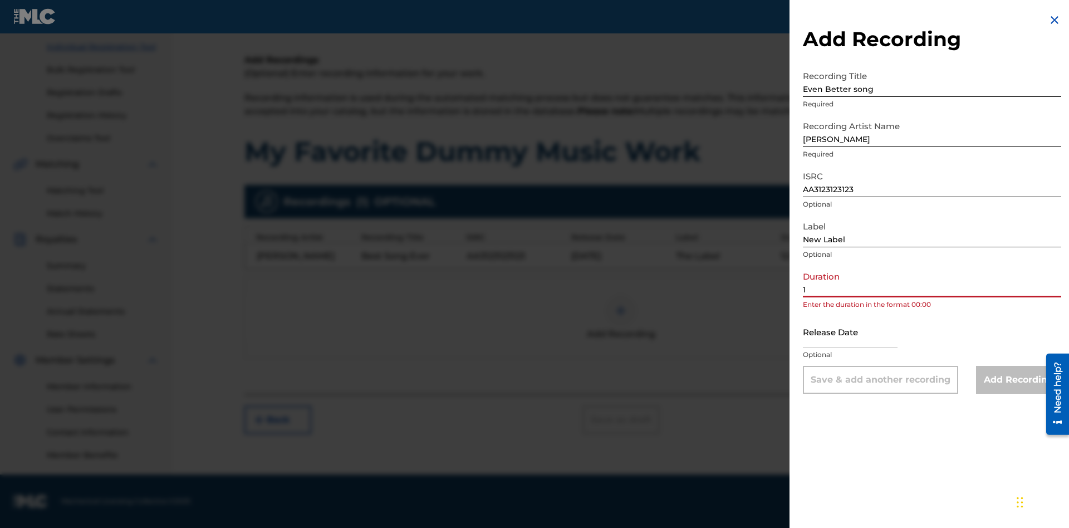
click at [932, 281] on input "1" at bounding box center [932, 282] width 258 height 32
click at [859, 332] on input "text" at bounding box center [850, 332] width 95 height 32
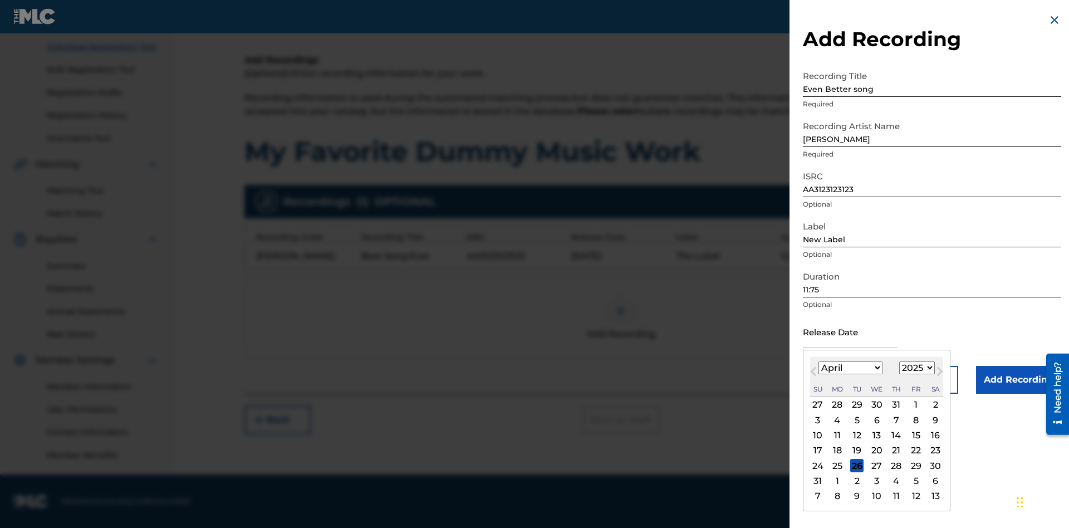
click at [915, 368] on select "1900 1901 1902 1903 1904 1905 1906 1907 1908 1909 1910 1911 1912 1913 1914 1915…" at bounding box center [917, 367] width 36 height 13
click at [1018, 380] on input "Add Recording" at bounding box center [1018, 380] width 85 height 28
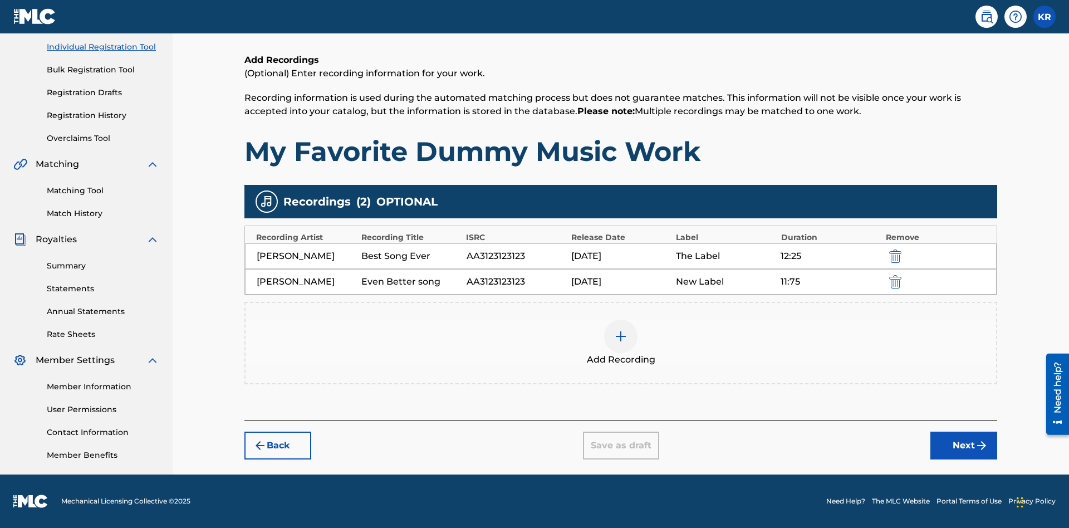
click at [893, 281] on img "submit" at bounding box center [895, 281] width 12 height 13
click at [621, 320] on div at bounding box center [620, 336] width 33 height 33
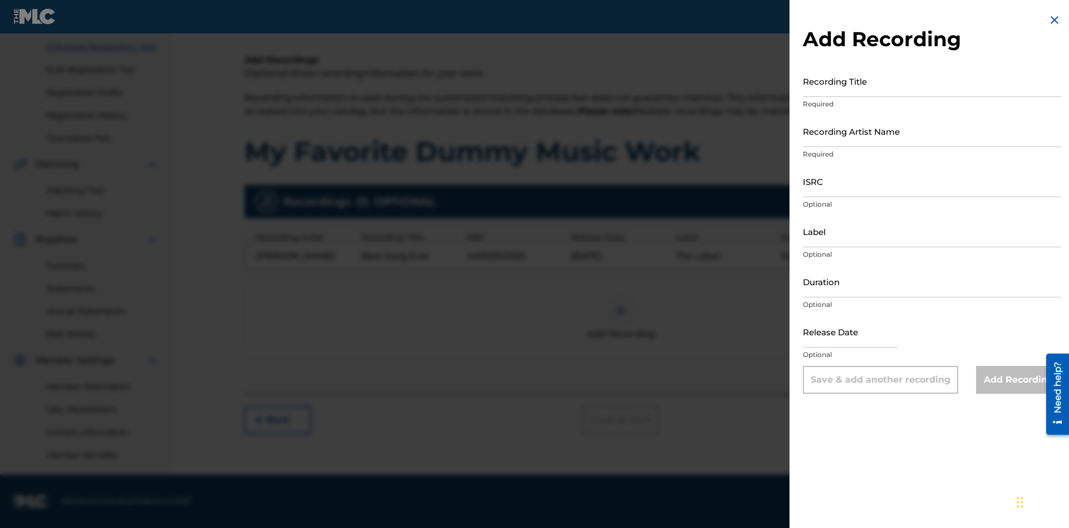
click at [932, 81] on input "Recording Title" at bounding box center [932, 81] width 258 height 32
type input "Smells Like Teen Spirit"
click at [932, 131] on input "Recording Artist Name" at bounding box center [932, 131] width 258 height 32
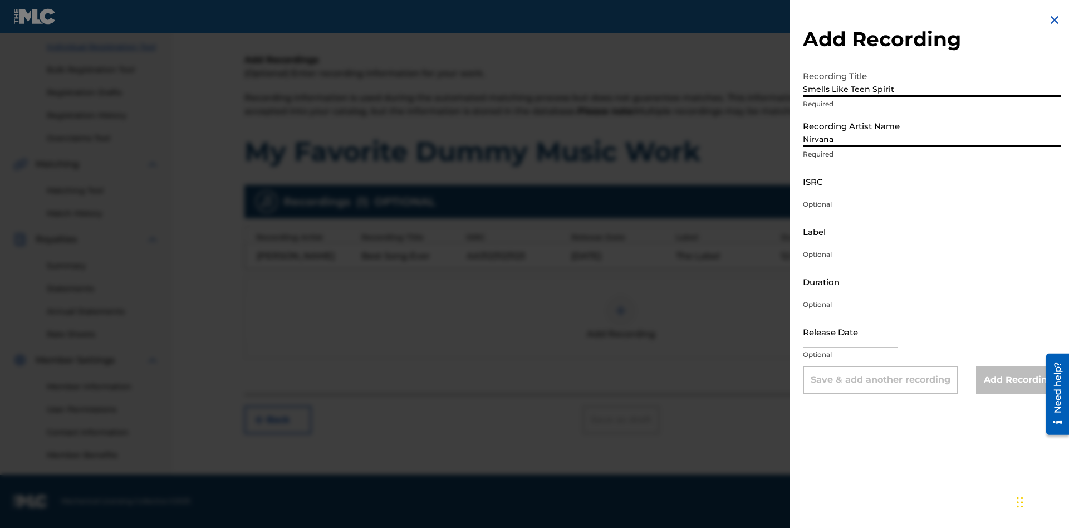
type input "Nirvana"
click at [932, 181] on input "ISRC" at bounding box center [932, 181] width 258 height 32
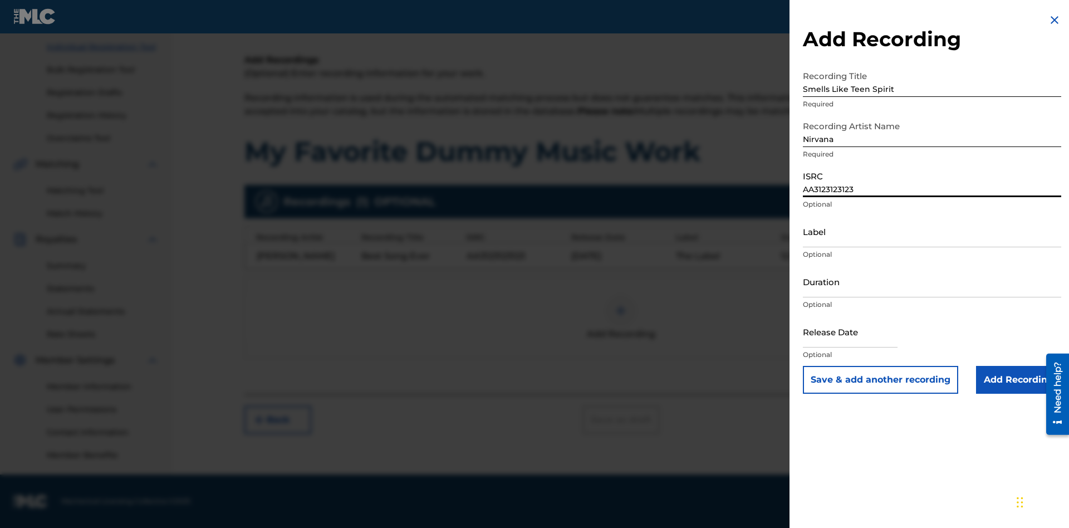
type input "AA3123123123"
click at [932, 231] on input "Label" at bounding box center [932, 231] width 258 height 32
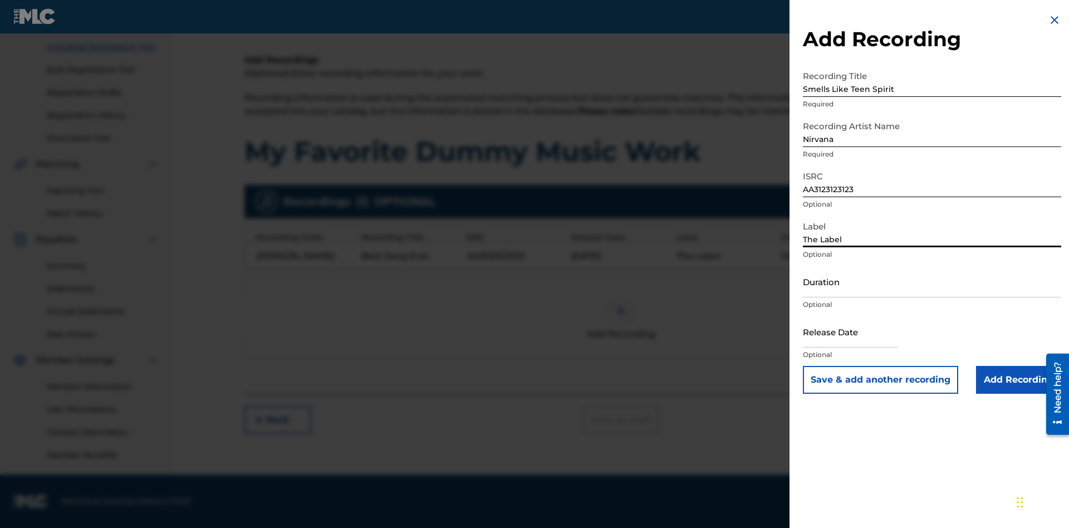
type input "The Label"
click at [932, 281] on input "Duration" at bounding box center [932, 282] width 258 height 32
type input "1"
click at [932, 281] on input "1" at bounding box center [932, 282] width 258 height 32
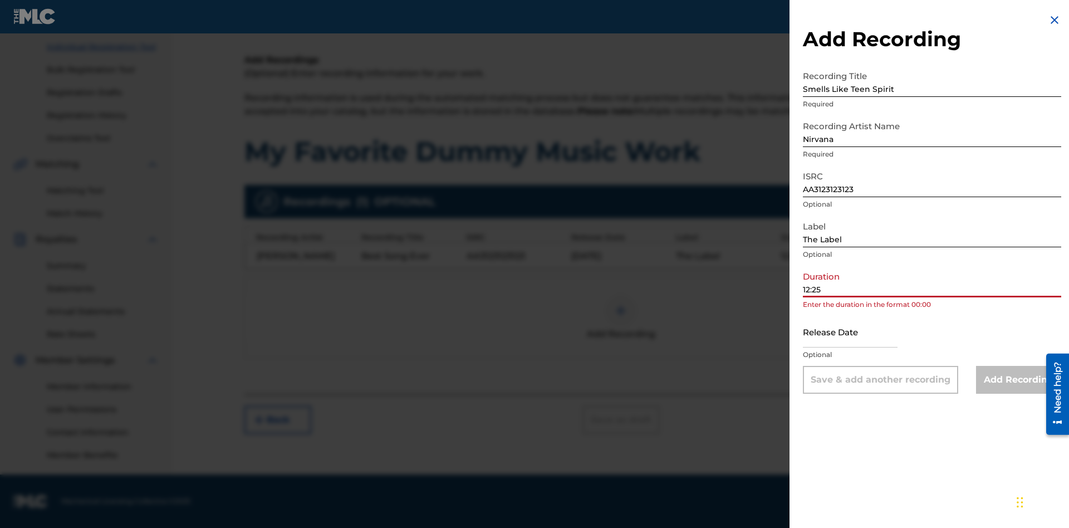
click at [859, 332] on input "text" at bounding box center [850, 332] width 95 height 32
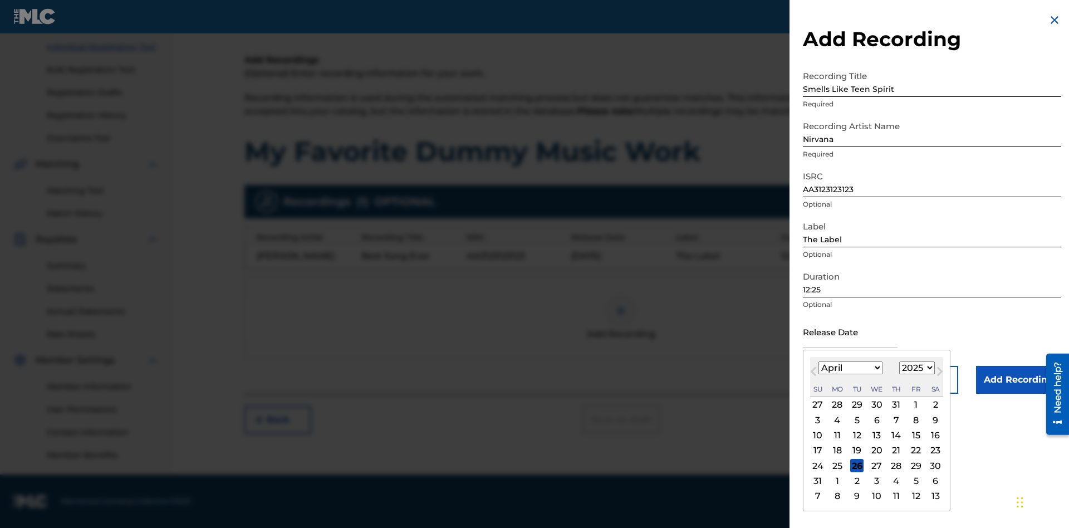
click at [915, 368] on select "1900 1901 1902 1903 1904 1905 1906 1907 1908 1909 1910 1911 1912 1913 1914 1915…" at bounding box center [917, 367] width 36 height 13
click at [1018, 380] on input "Add Recording" at bounding box center [1018, 380] width 85 height 28
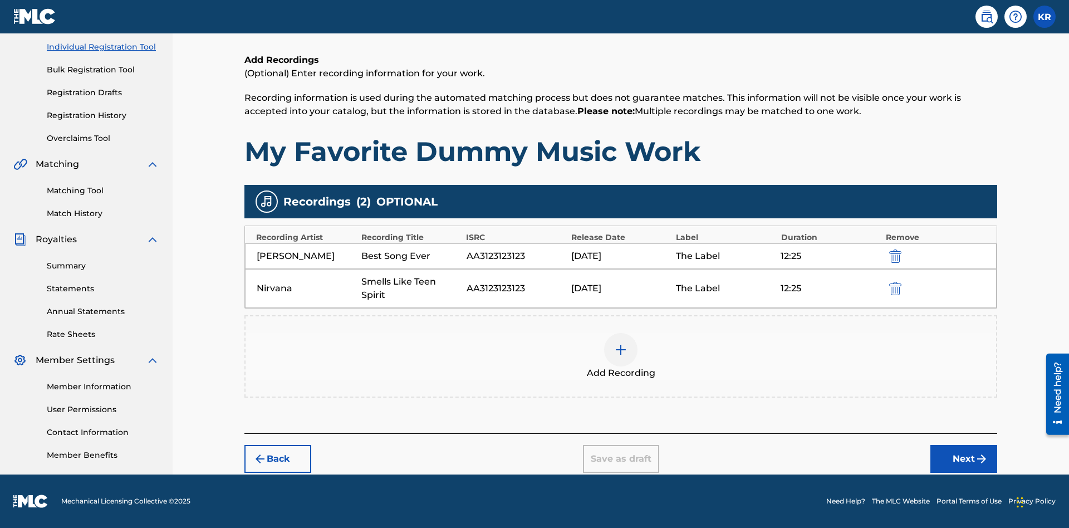
click at [964, 459] on button "Next" at bounding box center [963, 459] width 67 height 28
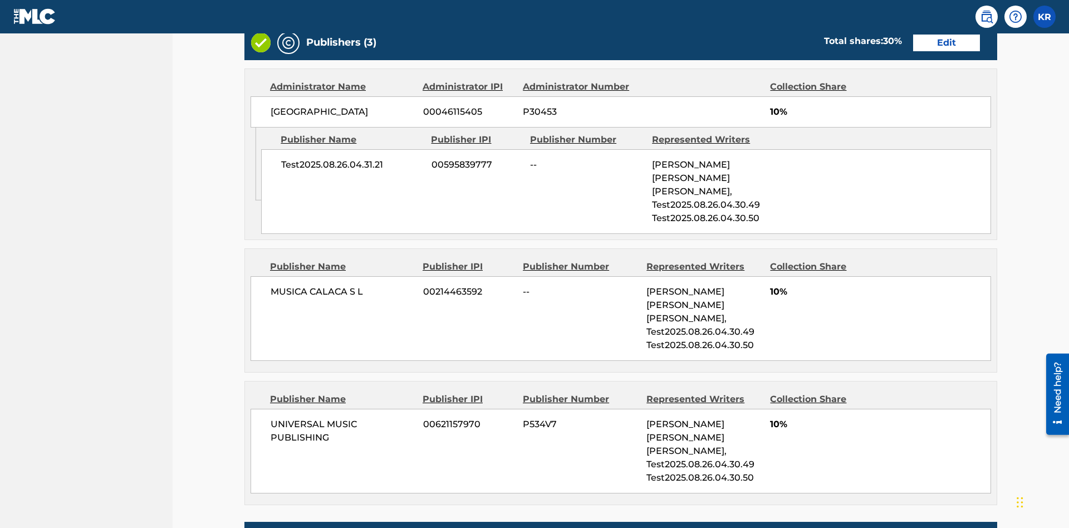
scroll to position [759, 0]
